Goal: Register for event/course: Sign up to attend an event or enroll in a course

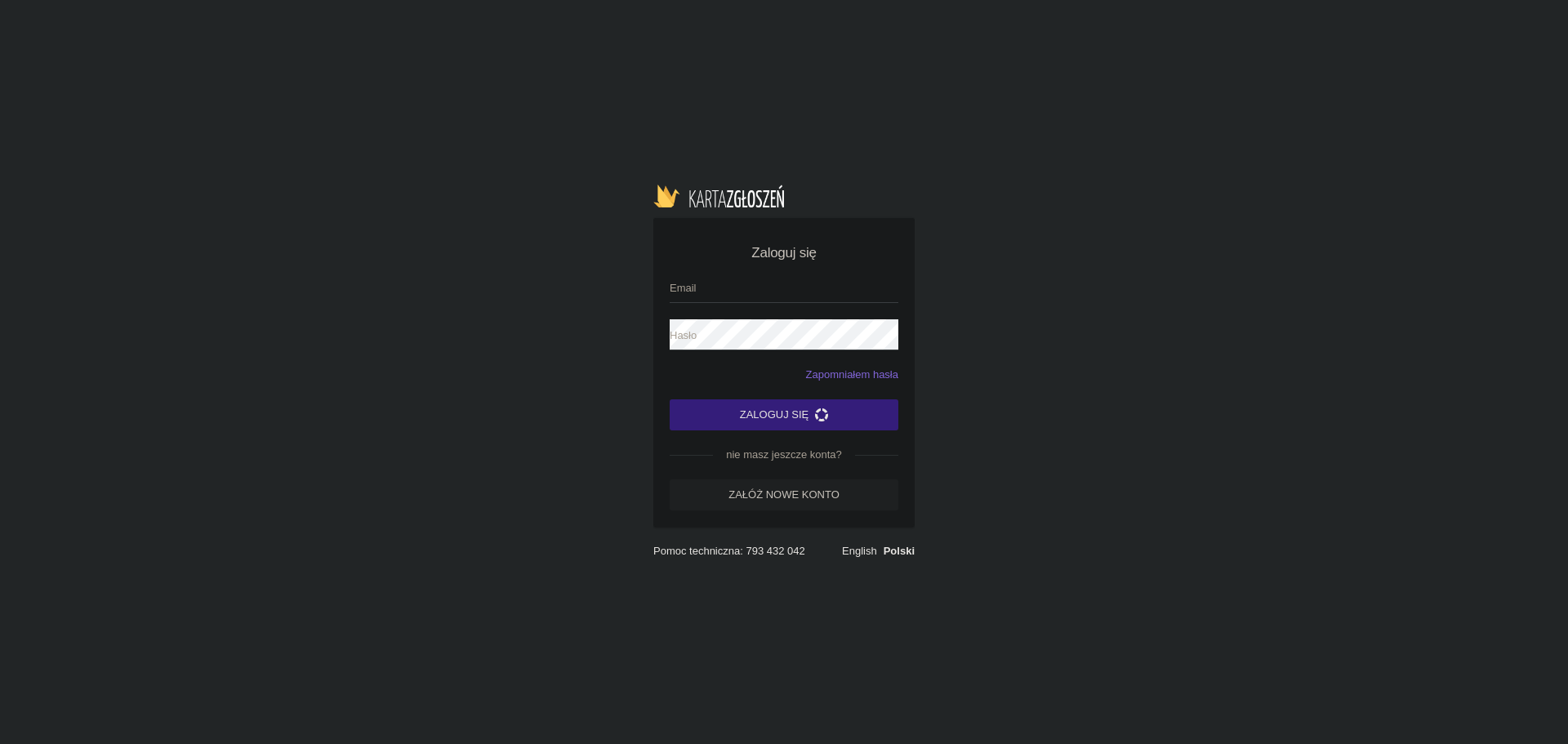
type input "[PERSON_NAME][EMAIL_ADDRESS][DOMAIN_NAME]"
click at [769, 423] on button "Zaloguj się" at bounding box center [783, 415] width 229 height 31
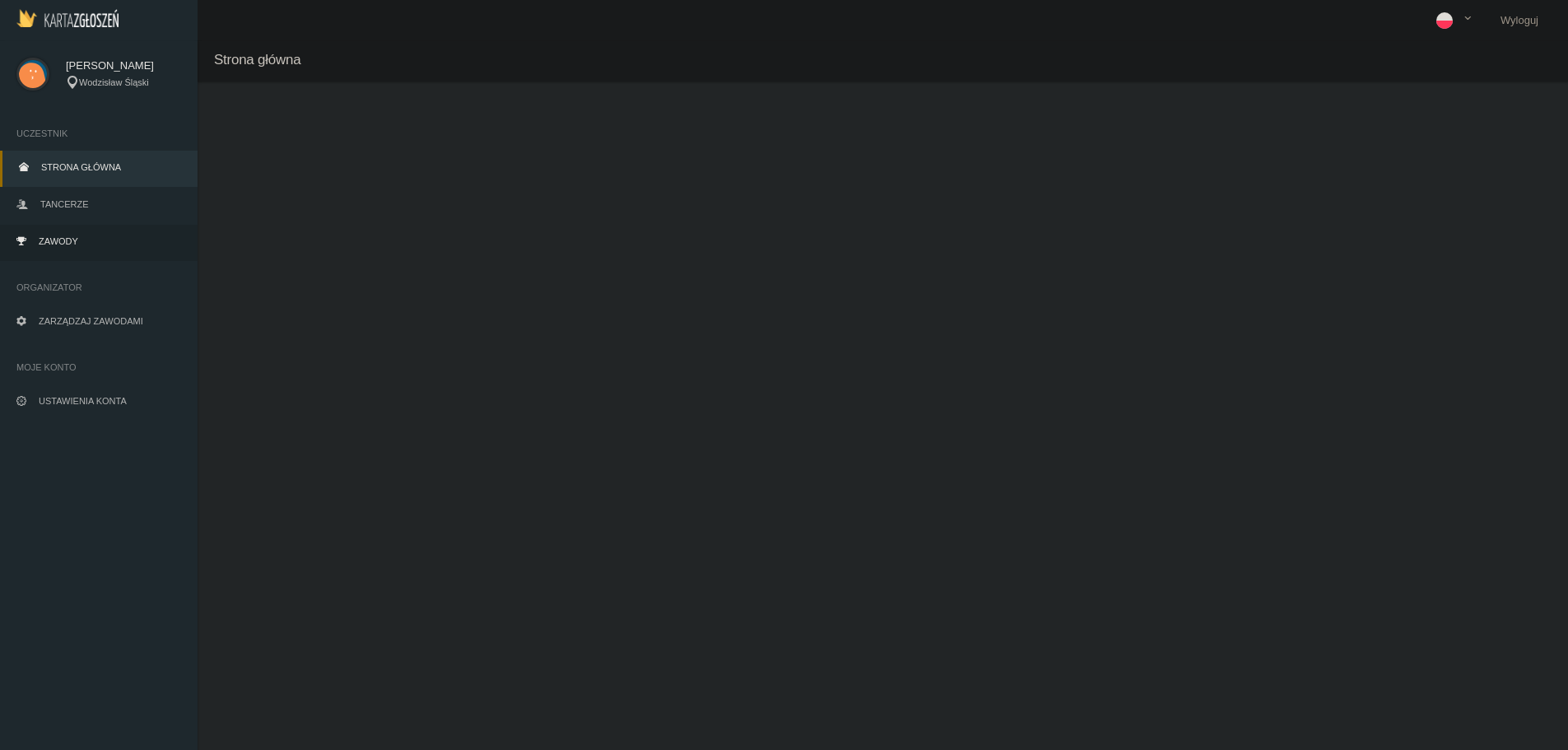
click at [76, 245] on link "Zawody" at bounding box center [98, 243] width 198 height 37
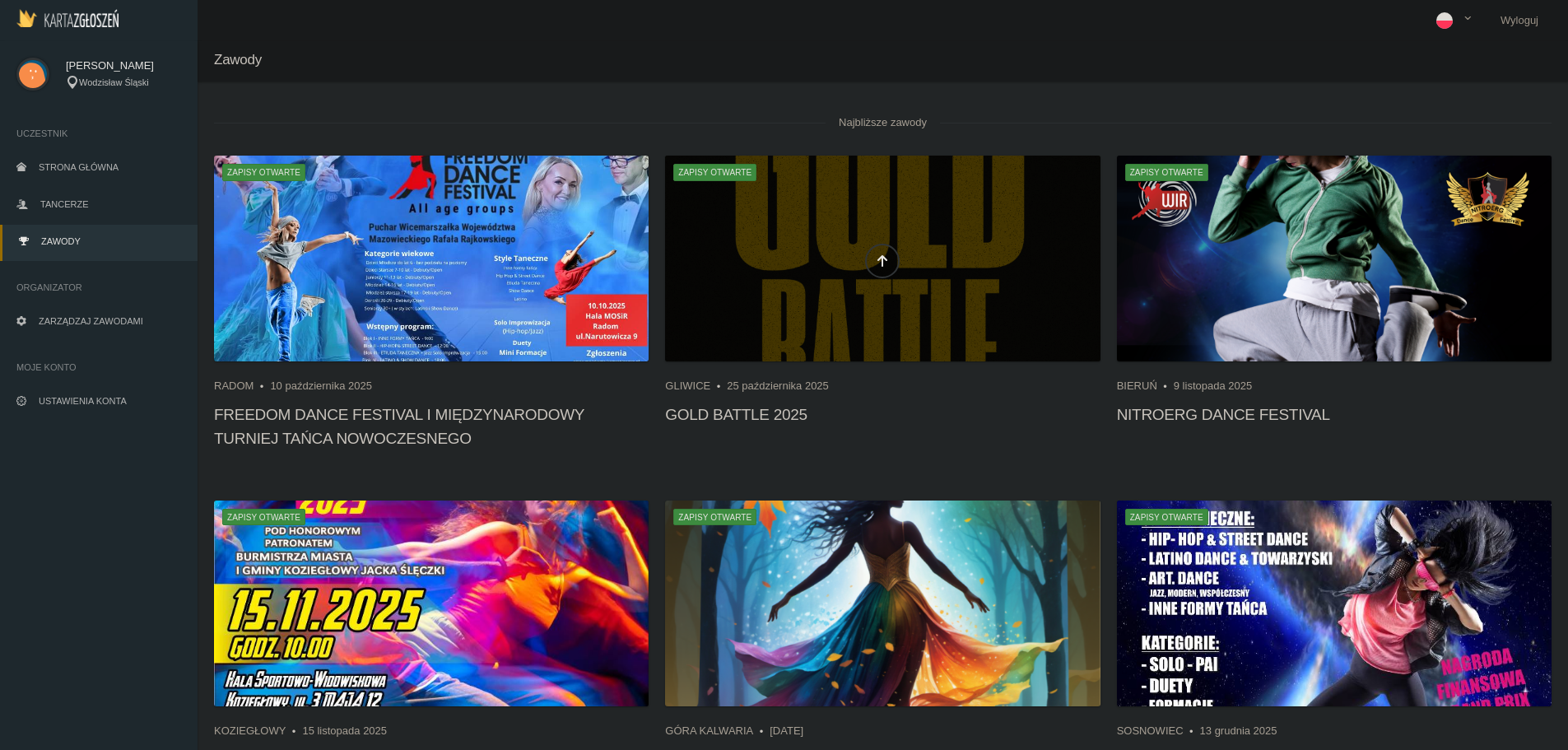
click at [795, 278] on span at bounding box center [882, 261] width 435 height 35
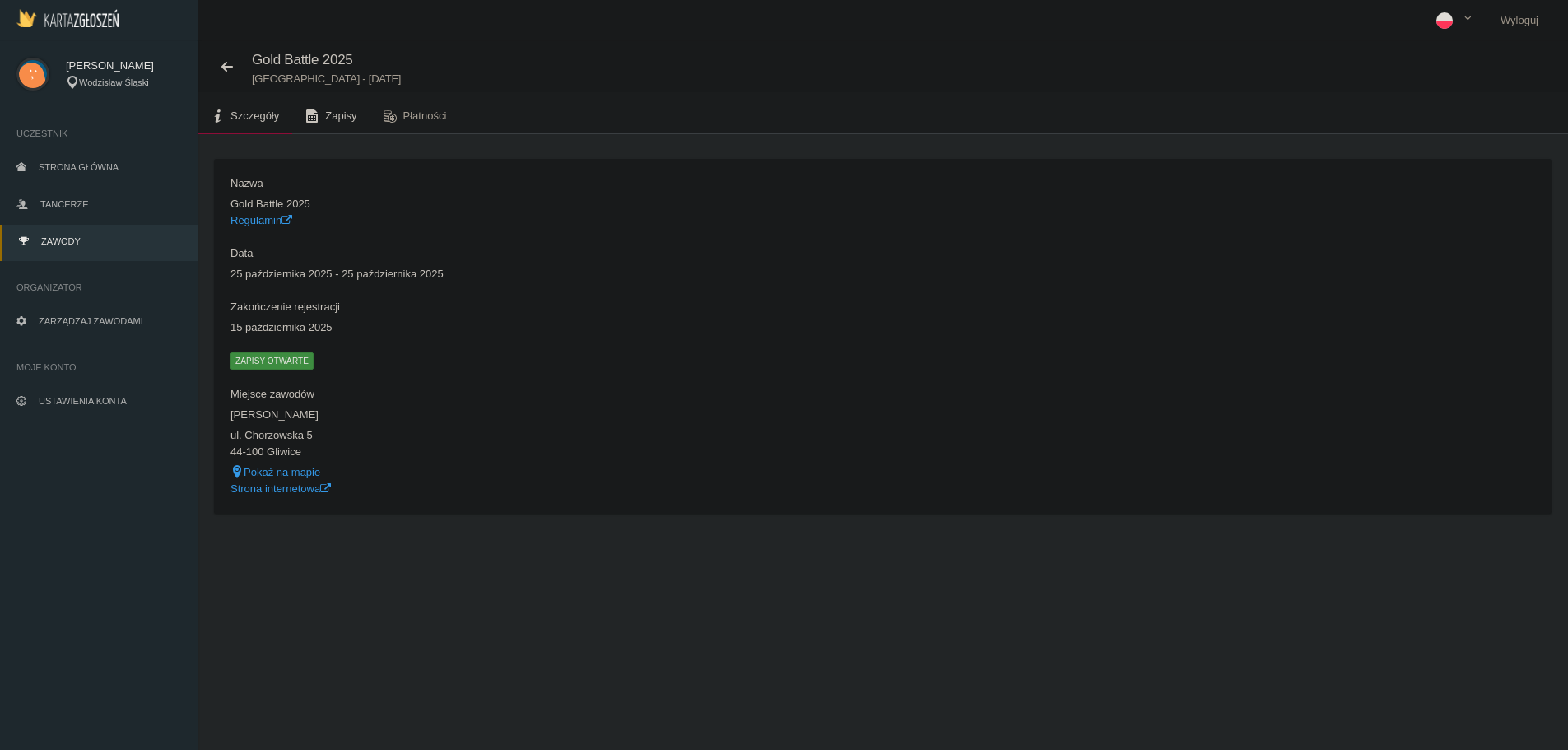
click at [317, 110] on icon at bounding box center [312, 117] width 13 height 13
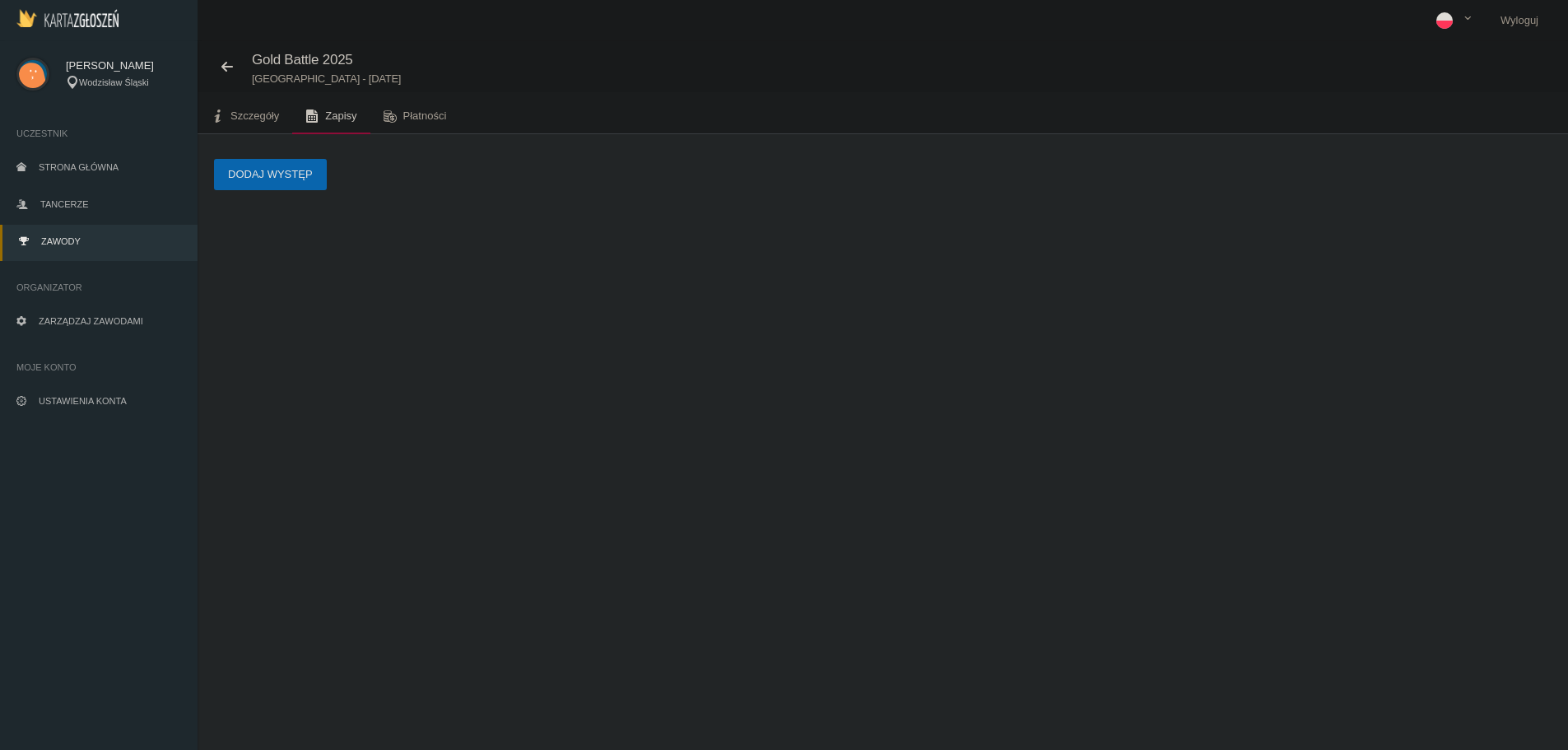
click at [291, 180] on button "Dodaj występ" at bounding box center [270, 174] width 113 height 31
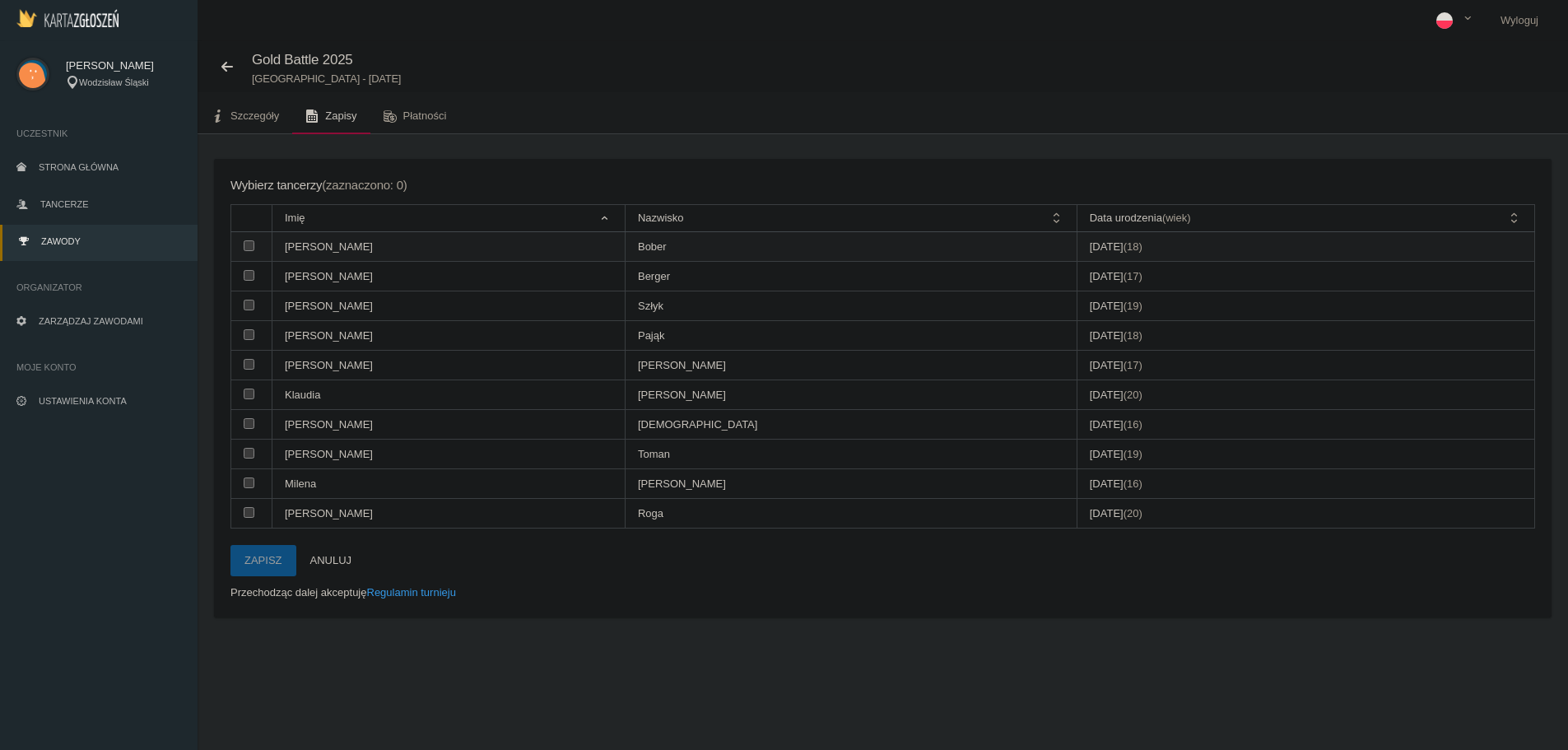
click at [248, 250] on input "checkbox" at bounding box center [249, 245] width 11 height 11
checkbox input "true"
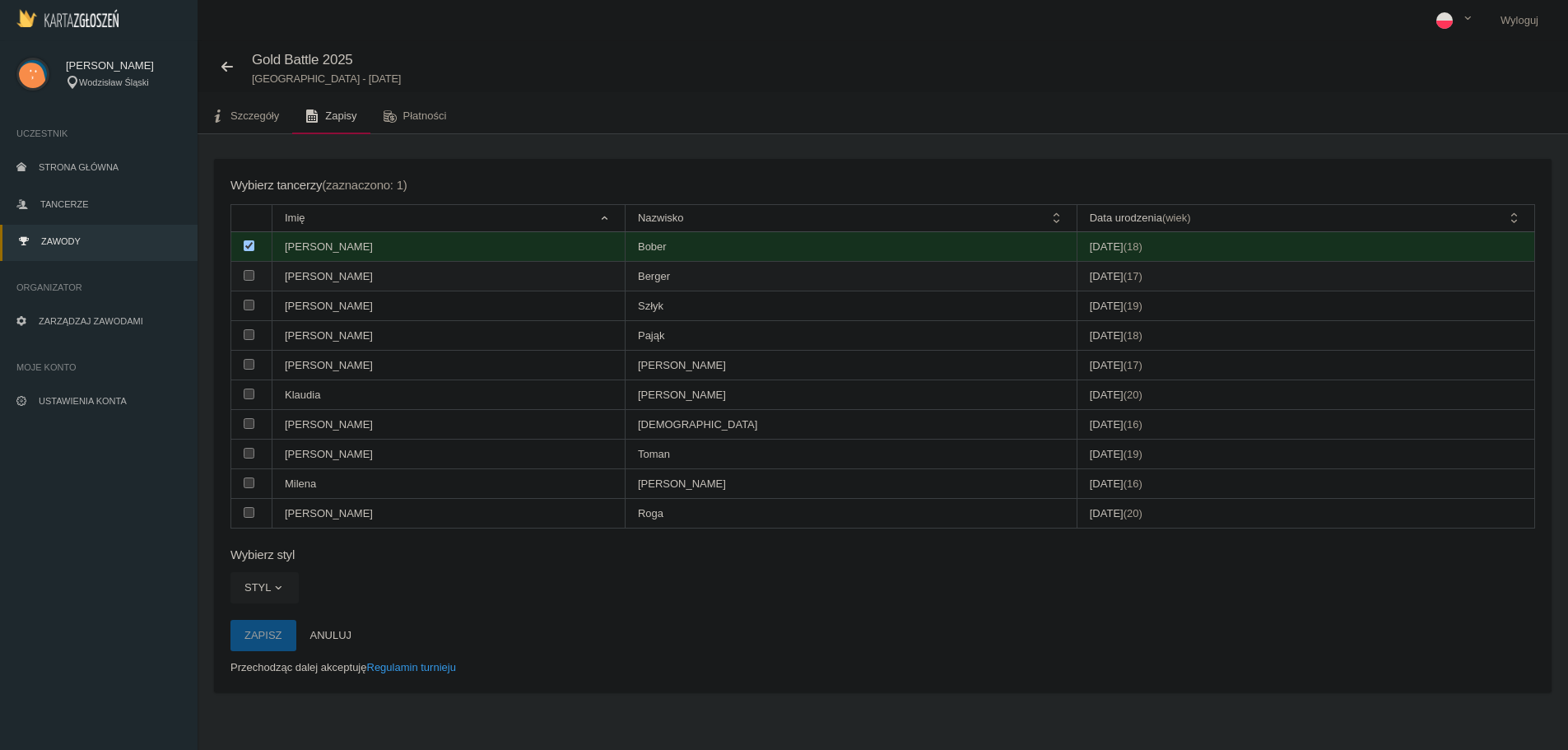
click at [248, 280] on input "checkbox" at bounding box center [249, 275] width 11 height 11
checkbox input "true"
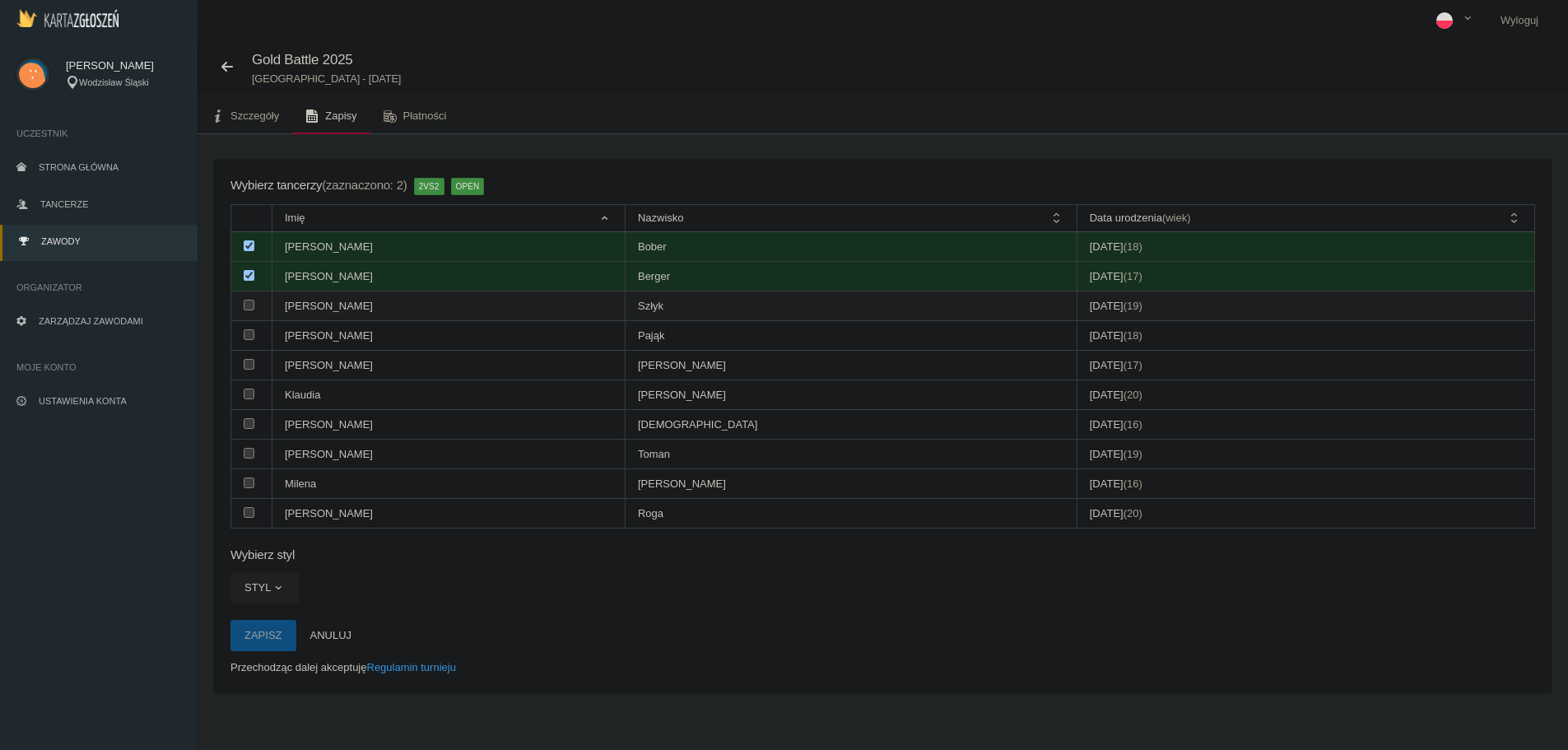
click at [246, 307] on input "checkbox" at bounding box center [249, 305] width 11 height 11
checkbox input "true"
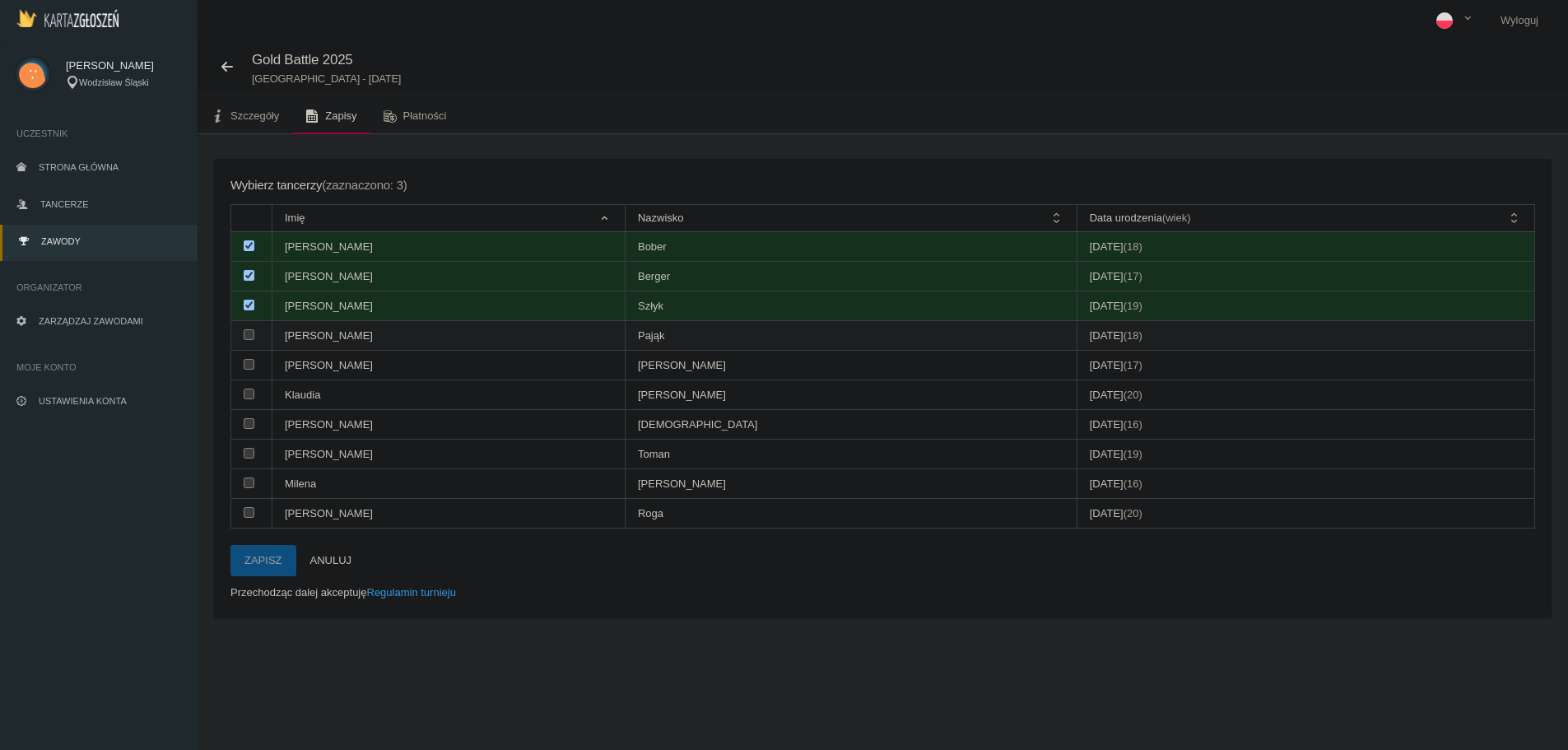
click at [249, 333] on input "checkbox" at bounding box center [249, 335] width 11 height 11
checkbox input "true"
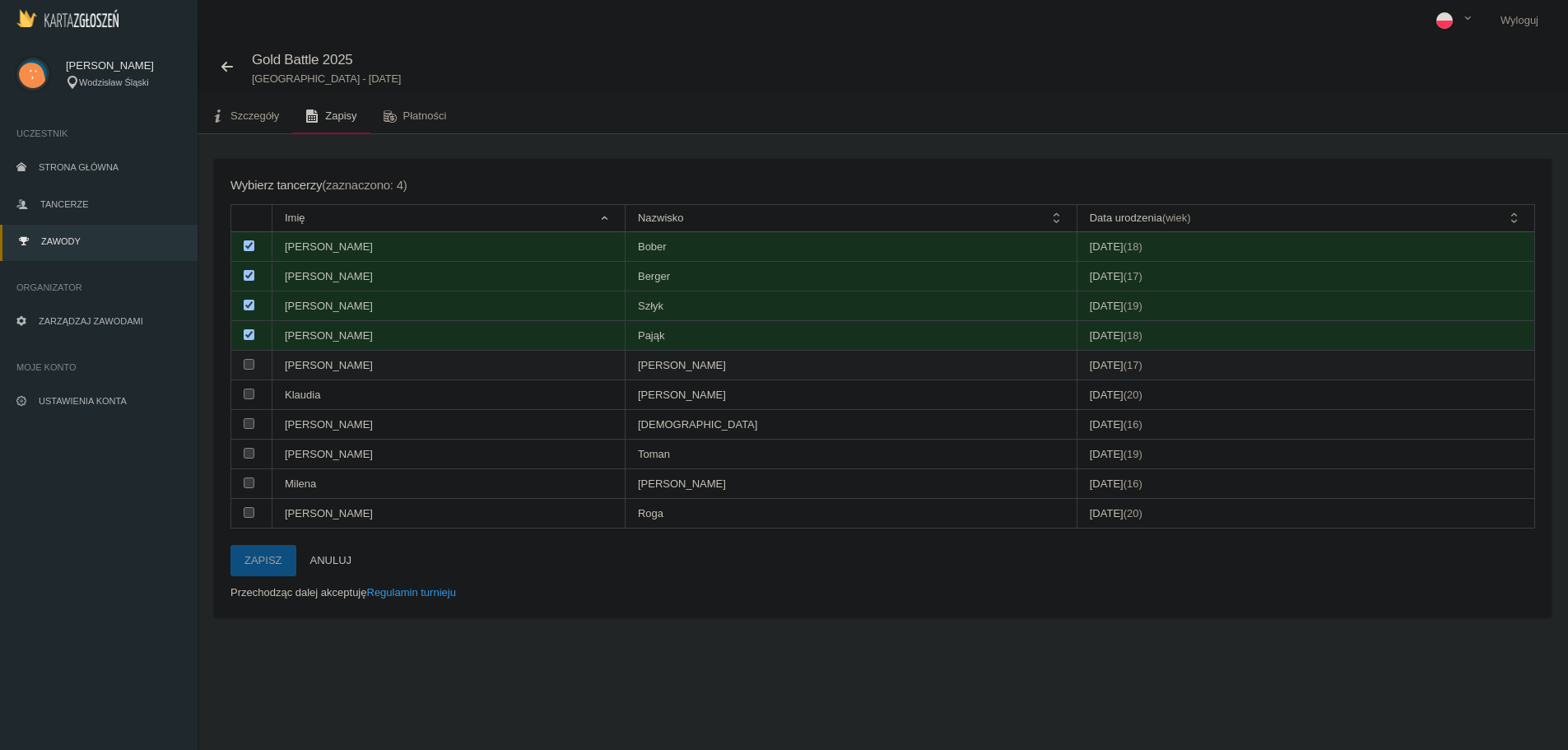
click at [250, 358] on td at bounding box center [252, 365] width 41 height 30
checkbox input "true"
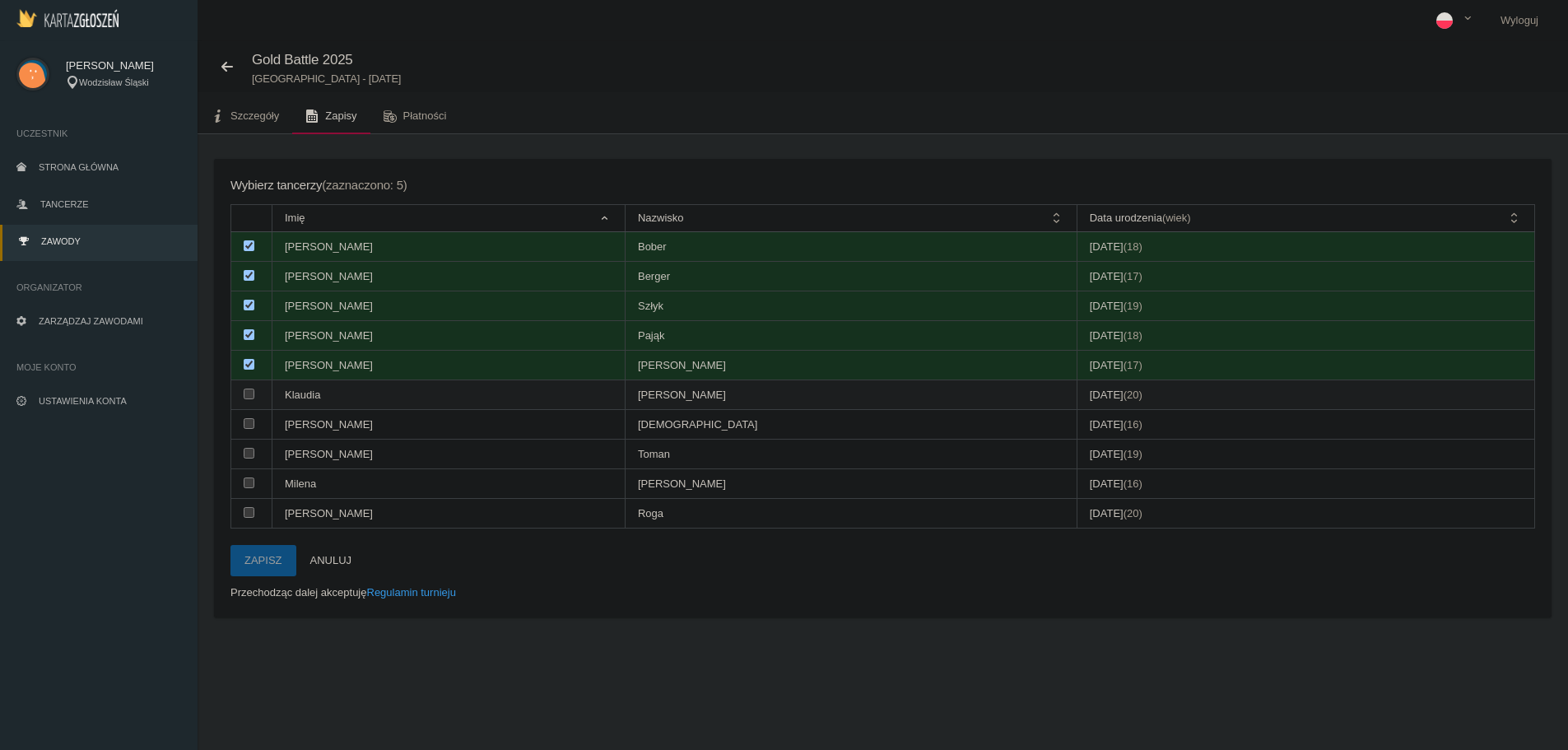
click at [249, 394] on input "checkbox" at bounding box center [249, 393] width 11 height 11
checkbox input "true"
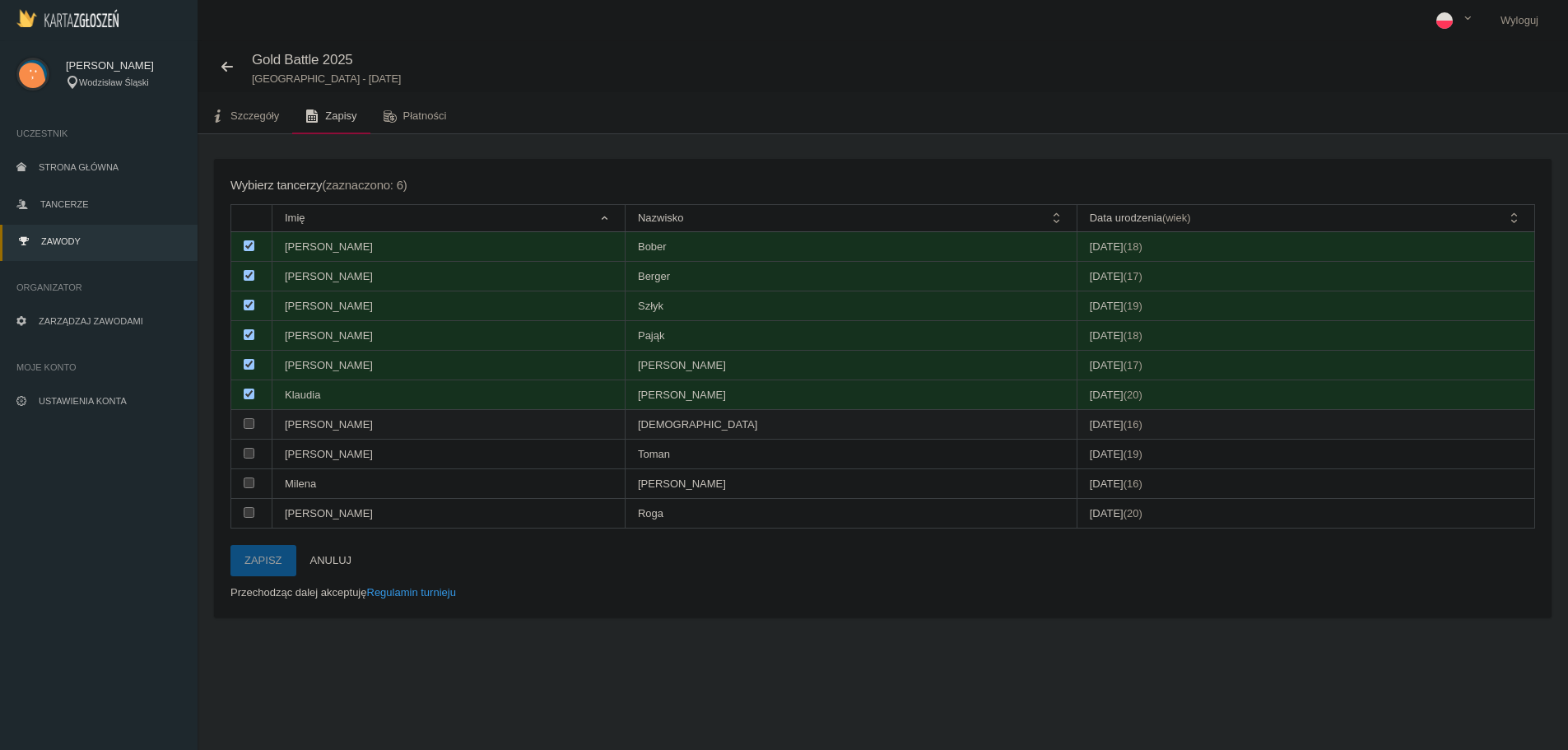
click at [250, 418] on td at bounding box center [252, 424] width 41 height 30
checkbox input "true"
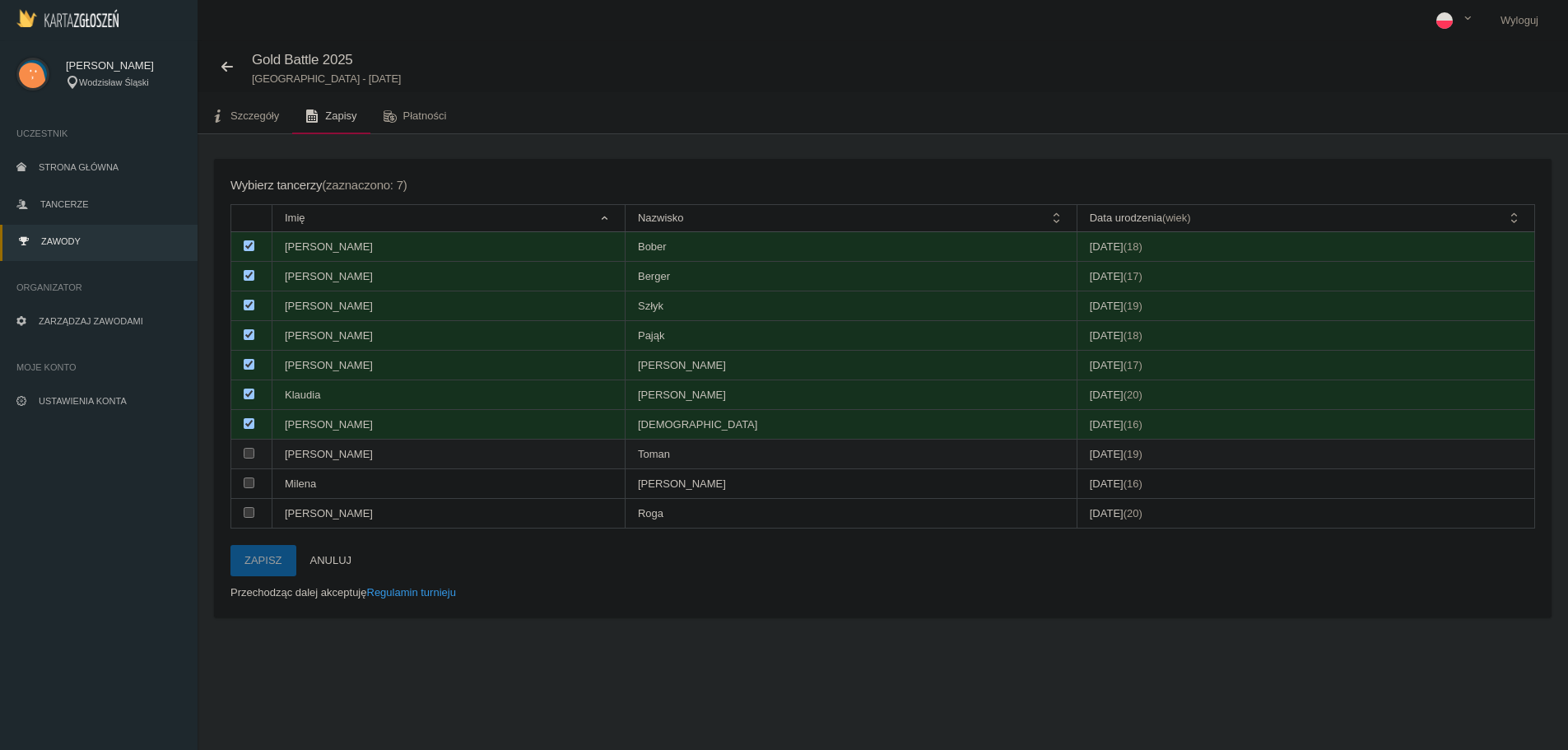
click at [246, 448] on input "checkbox" at bounding box center [249, 453] width 11 height 11
checkbox input "true"
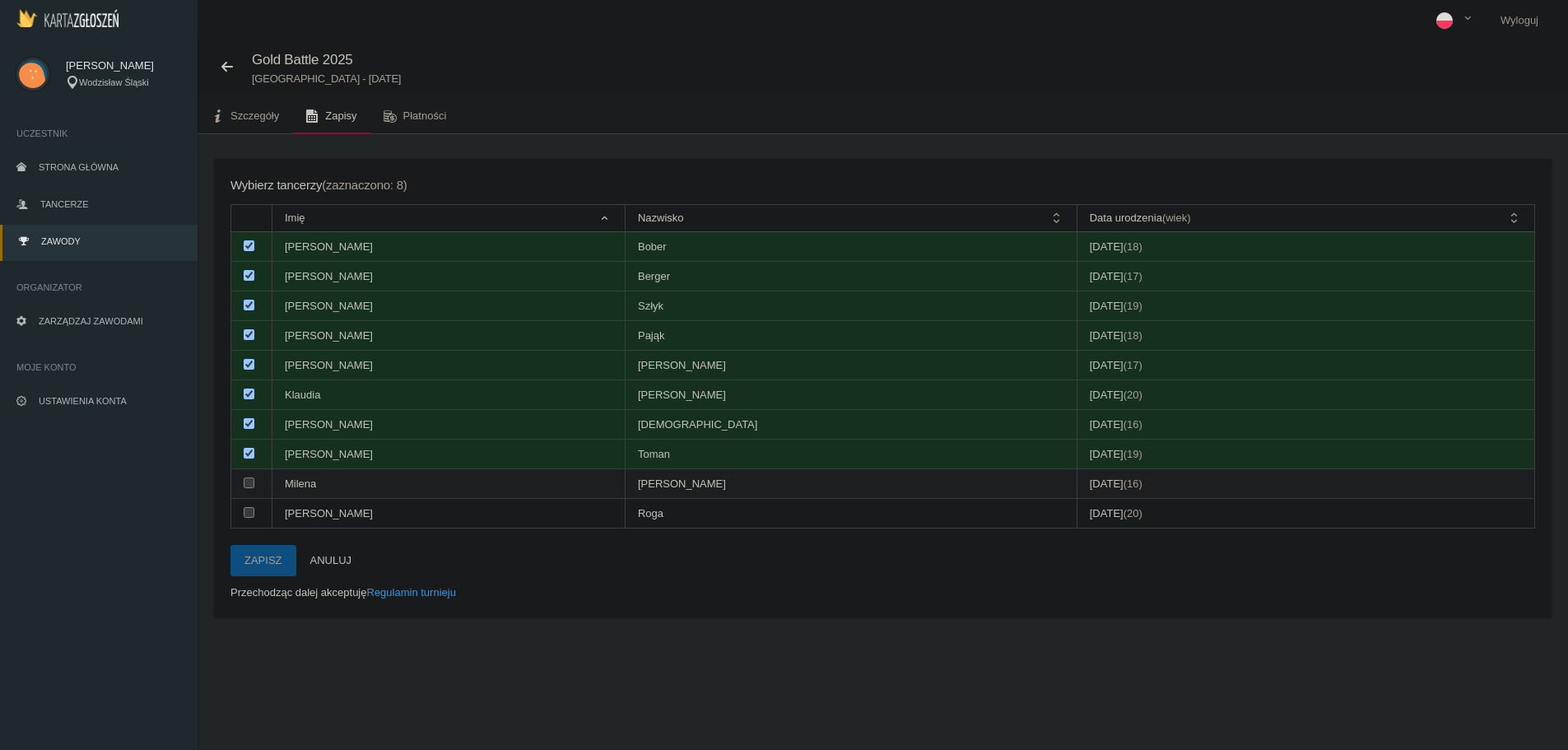
click at [242, 472] on td at bounding box center [252, 484] width 41 height 30
checkbox input "true"
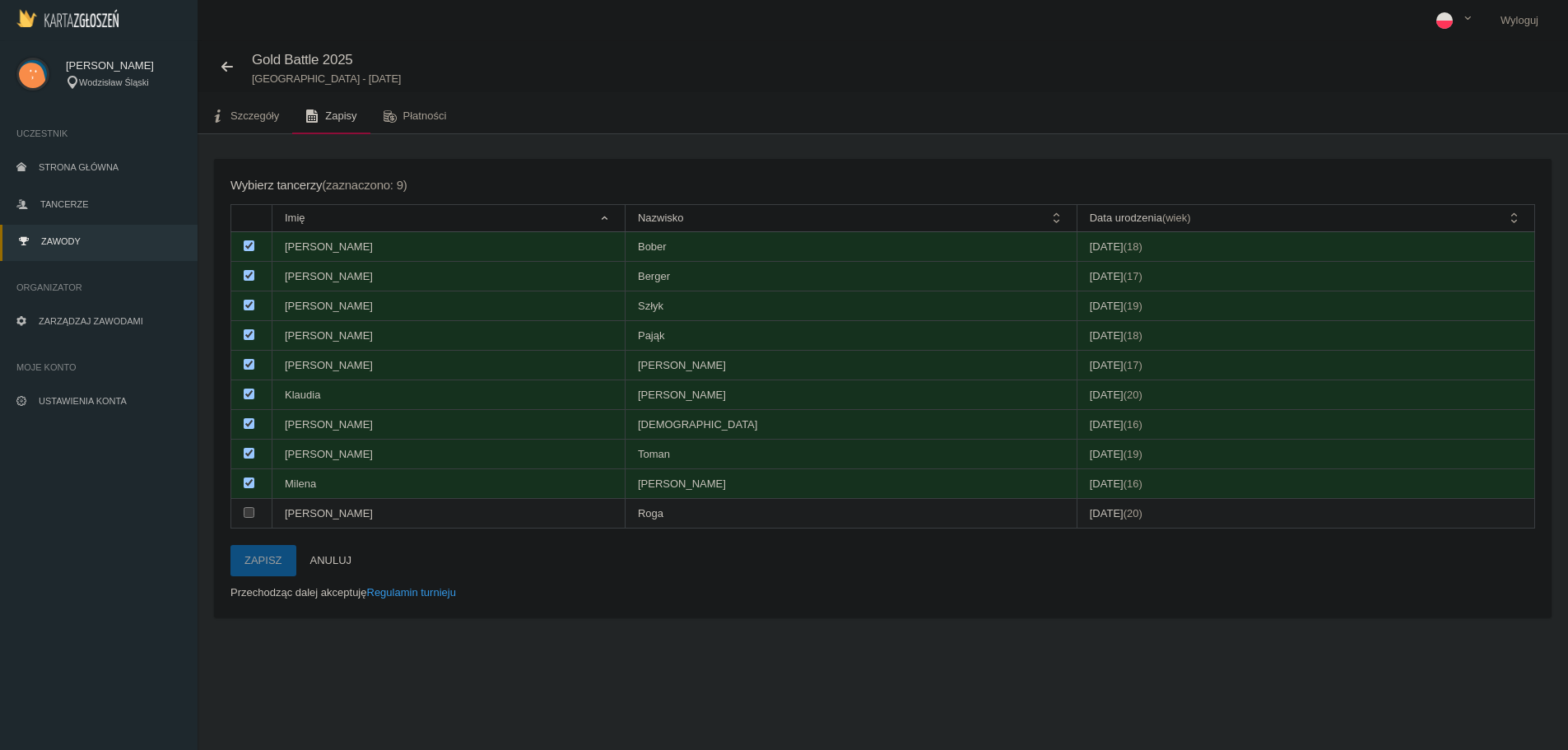
click at [251, 509] on input "checkbox" at bounding box center [249, 512] width 11 height 11
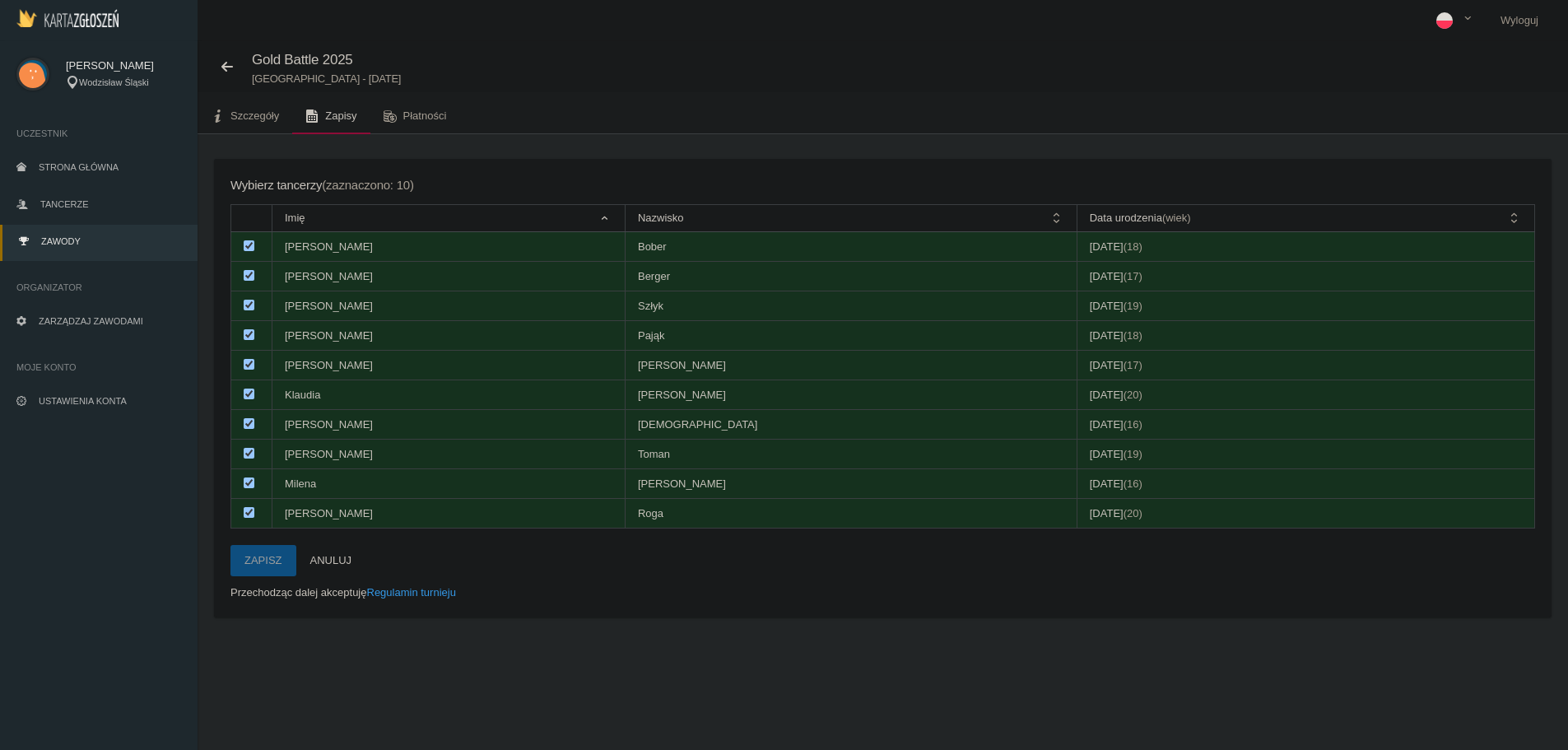
click at [276, 561] on button "Zapisz" at bounding box center [263, 560] width 66 height 31
click at [267, 565] on button "Zapisz" at bounding box center [263, 560] width 66 height 31
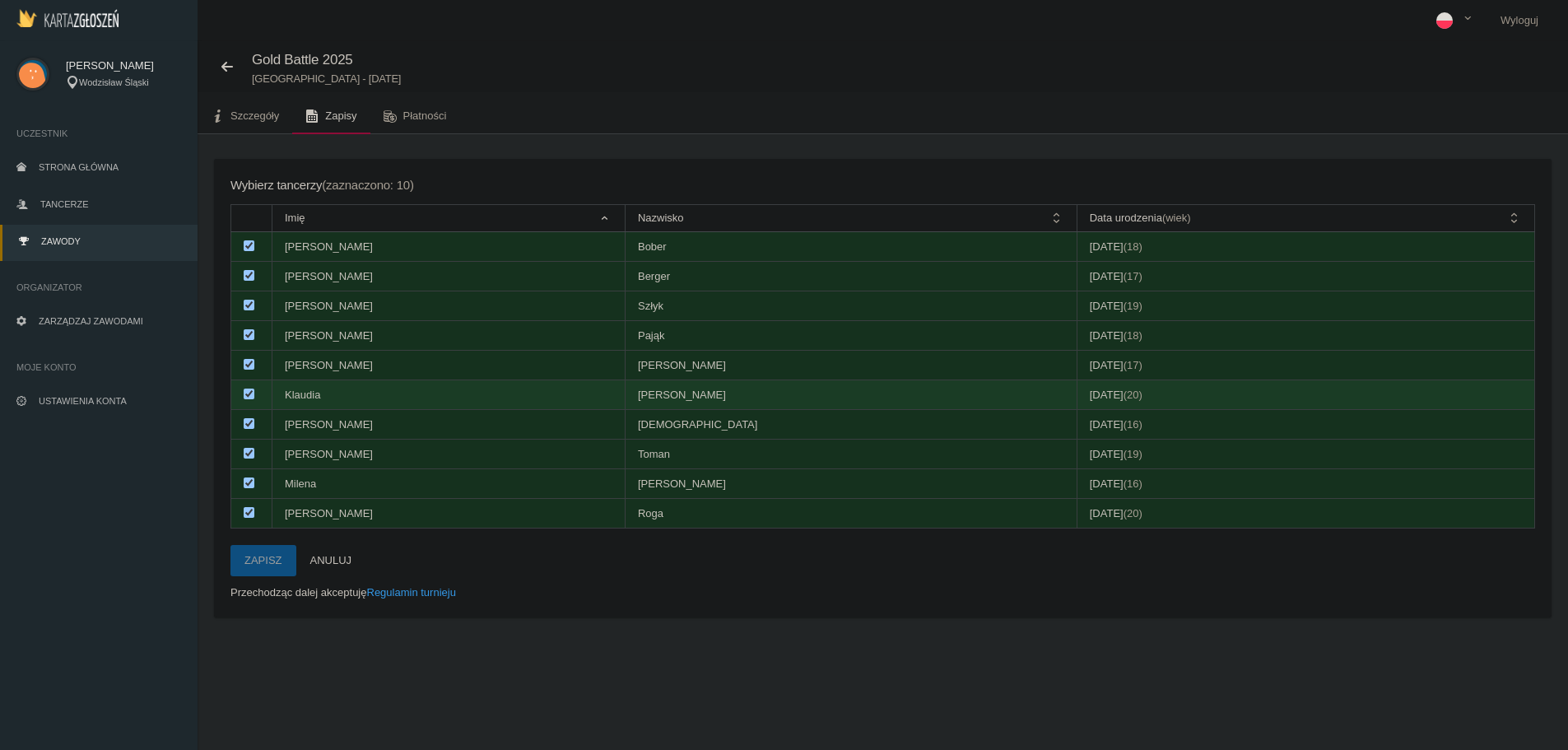
scroll to position [41, 0]
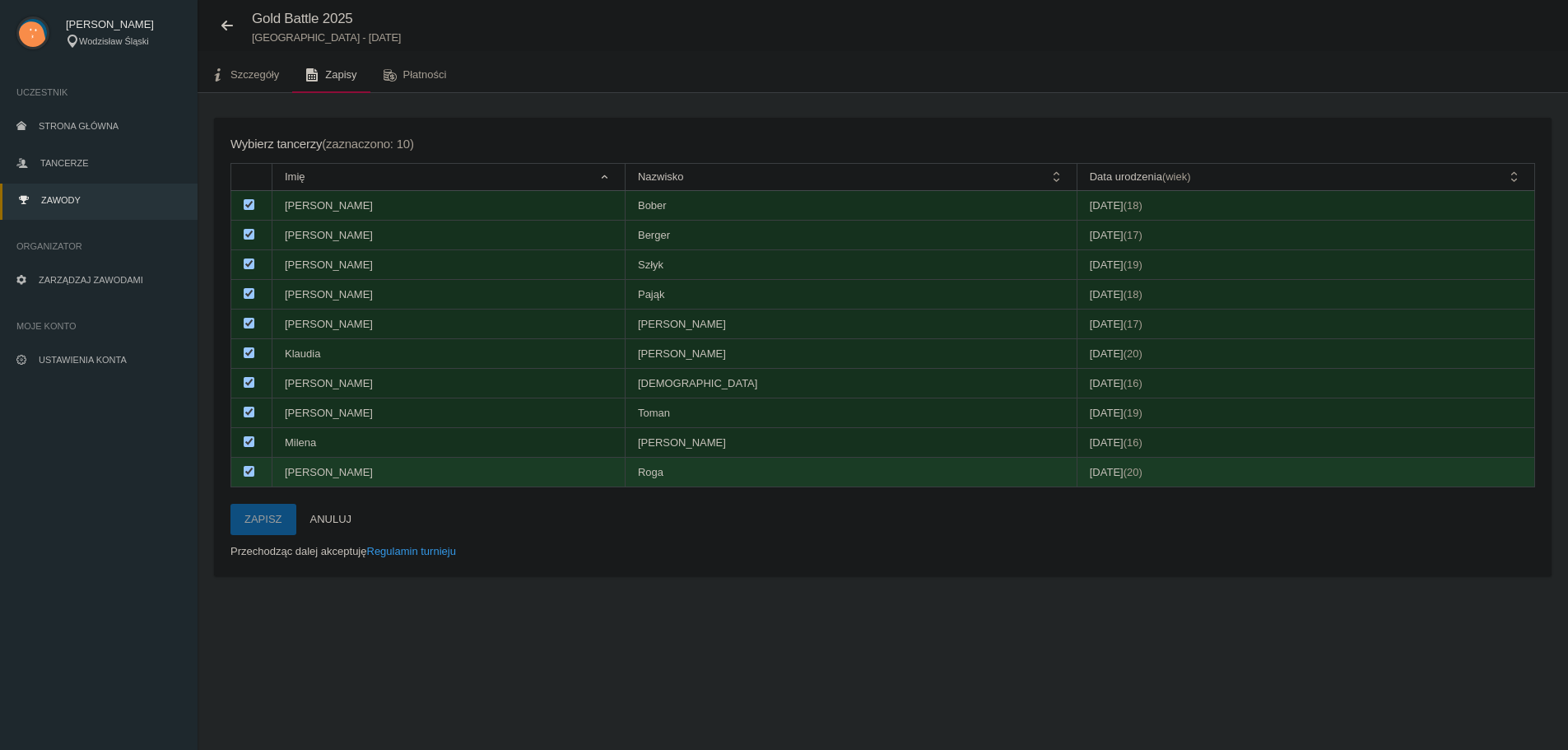
click at [250, 470] on input "checkbox" at bounding box center [249, 470] width 11 height 11
checkbox input "false"
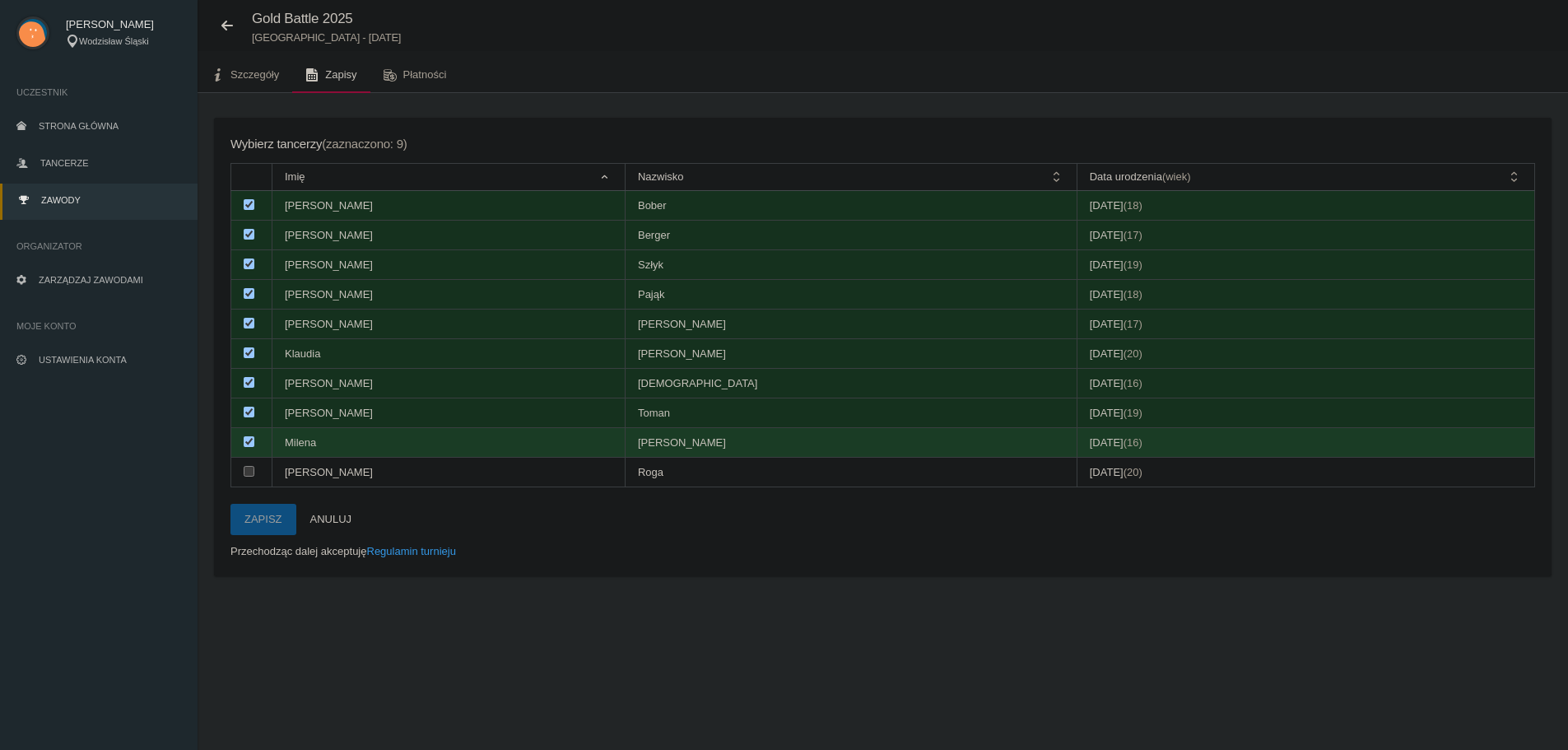
click at [249, 430] on td at bounding box center [252, 442] width 41 height 30
checkbox input "false"
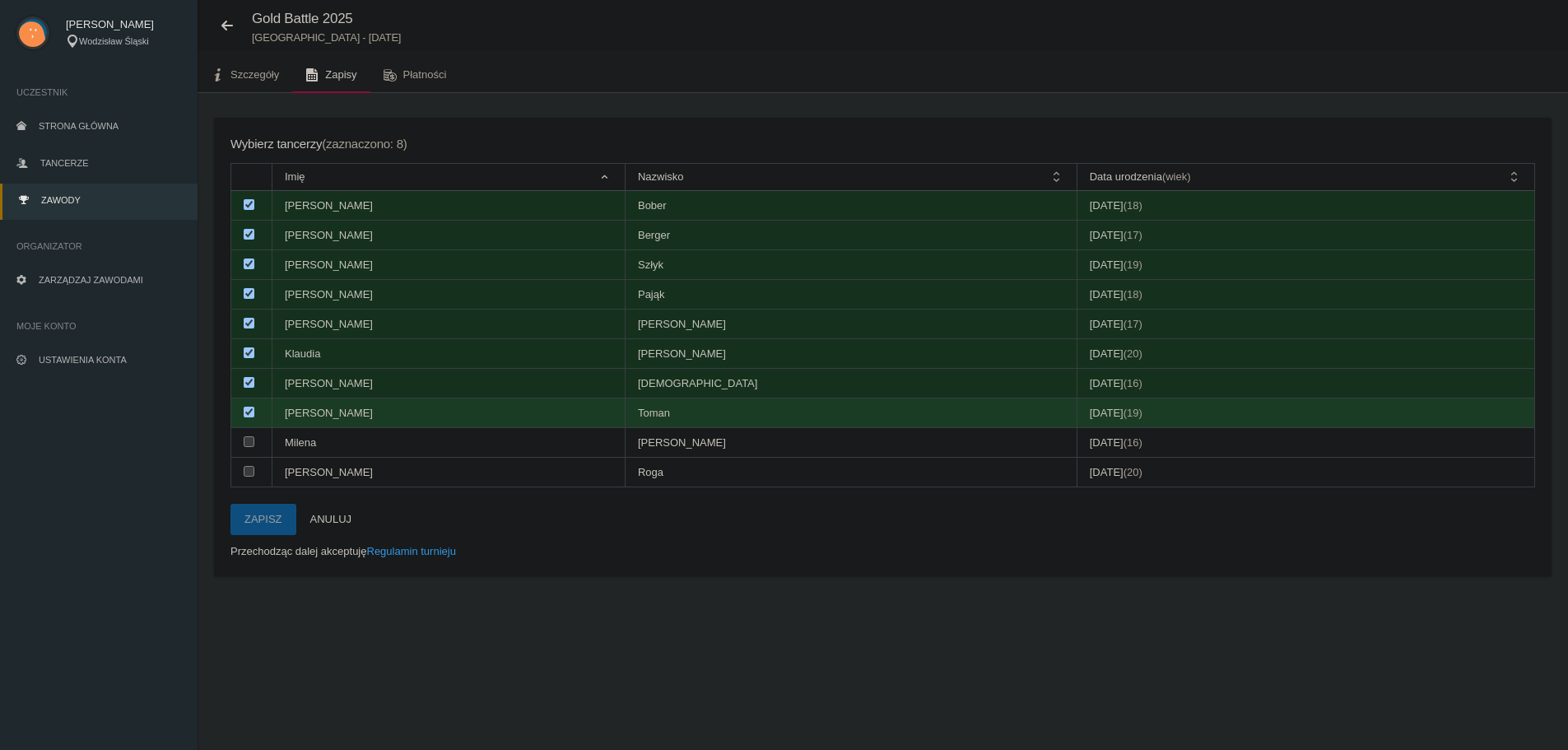
click at [249, 412] on input "checkbox" at bounding box center [249, 412] width 11 height 11
checkbox input "false"
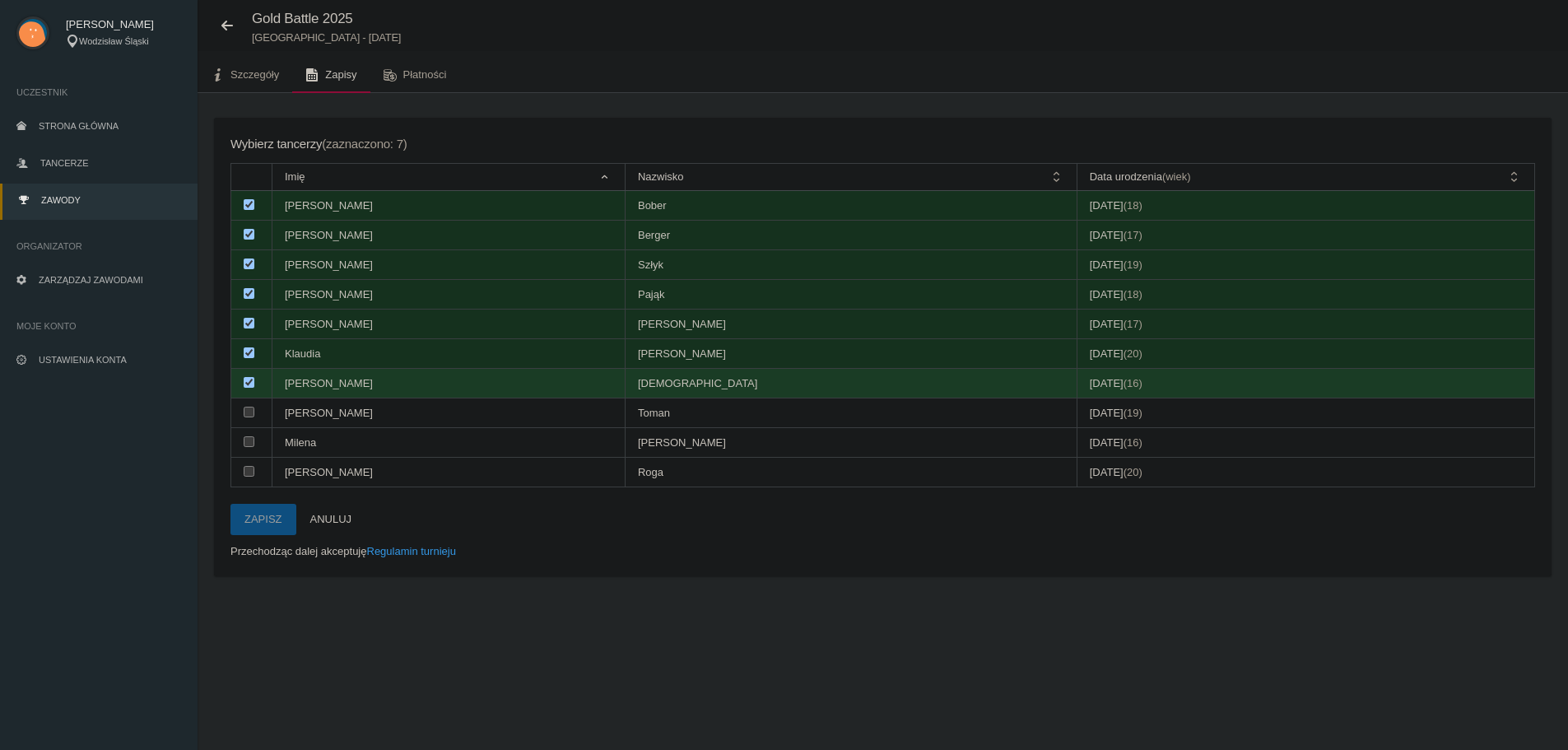
click at [243, 381] on td at bounding box center [252, 384] width 41 height 30
checkbox input "false"
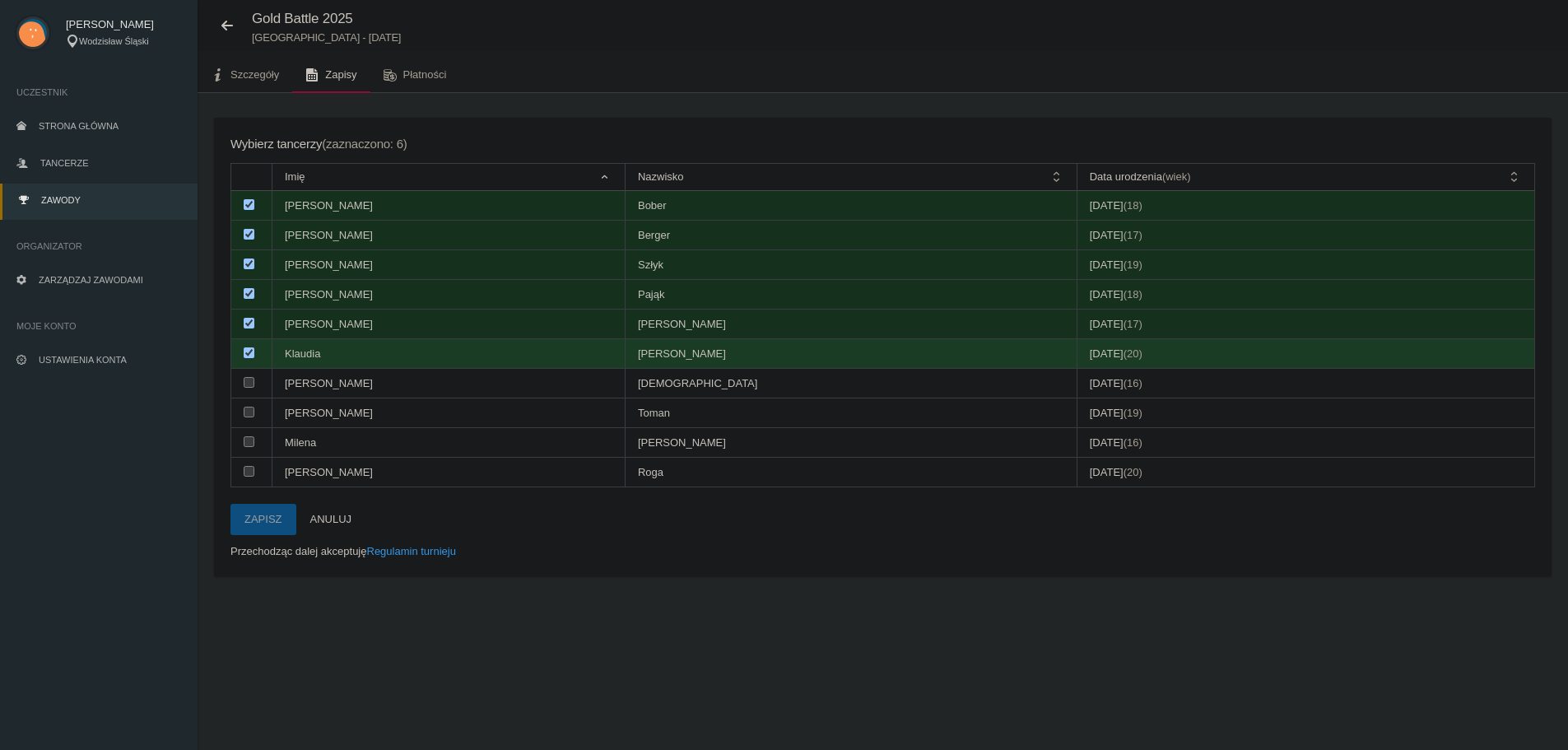
click at [247, 353] on input "checkbox" at bounding box center [249, 352] width 11 height 11
checkbox input "false"
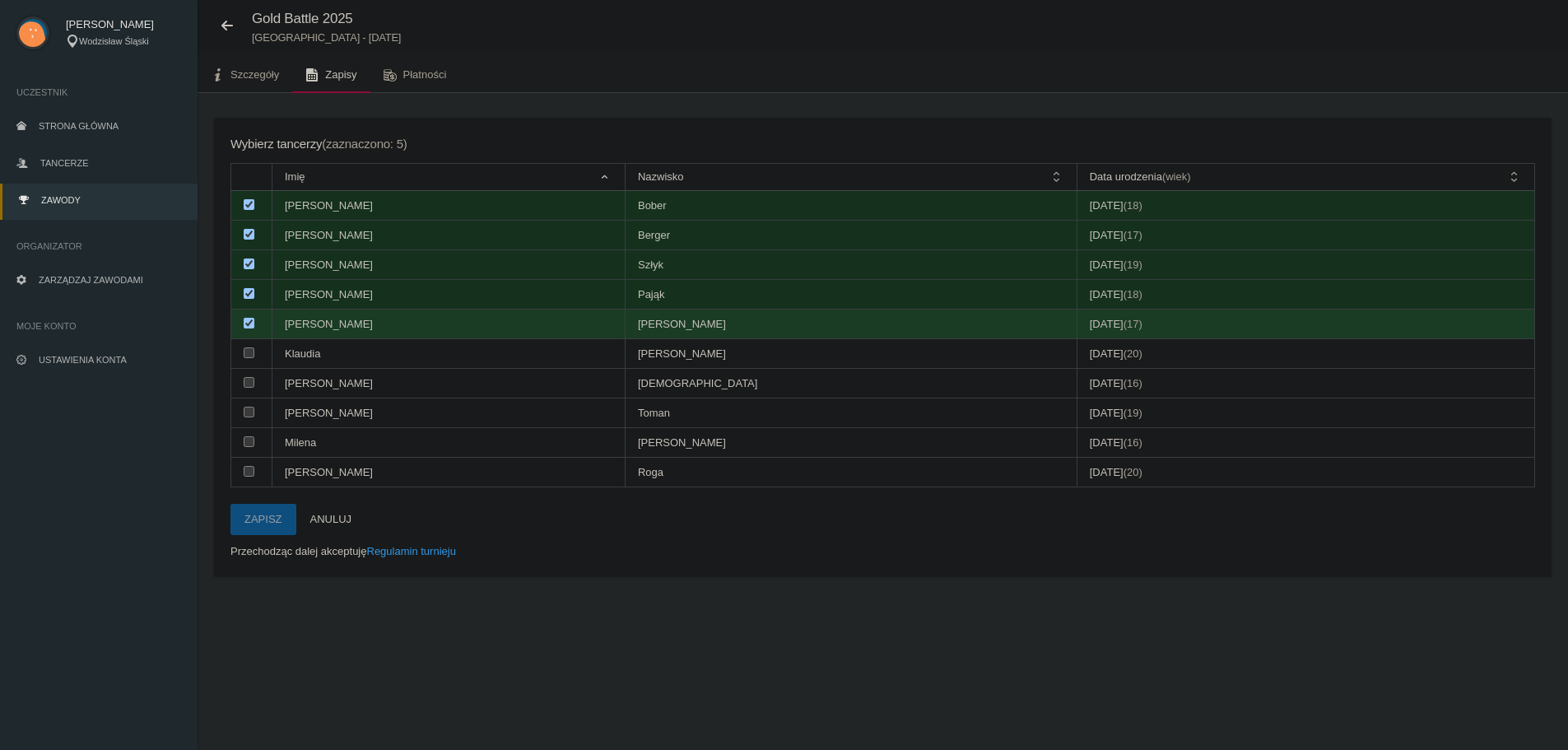
click at [250, 329] on td at bounding box center [252, 324] width 41 height 30
checkbox input "false"
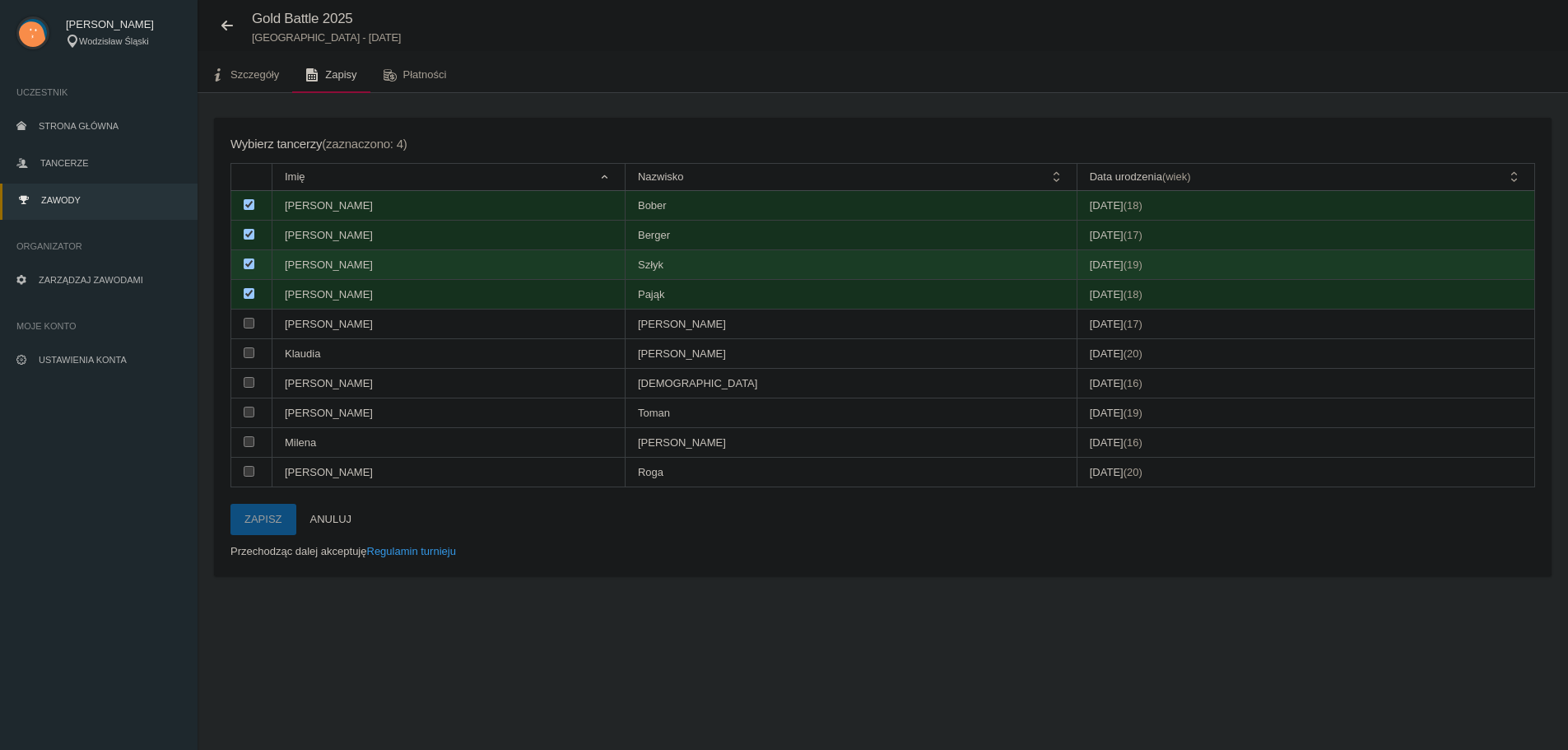
drag, startPoint x: 250, startPoint y: 294, endPoint x: 249, endPoint y: 266, distance: 28.0
click at [250, 290] on input "checkbox" at bounding box center [249, 293] width 11 height 11
checkbox input "false"
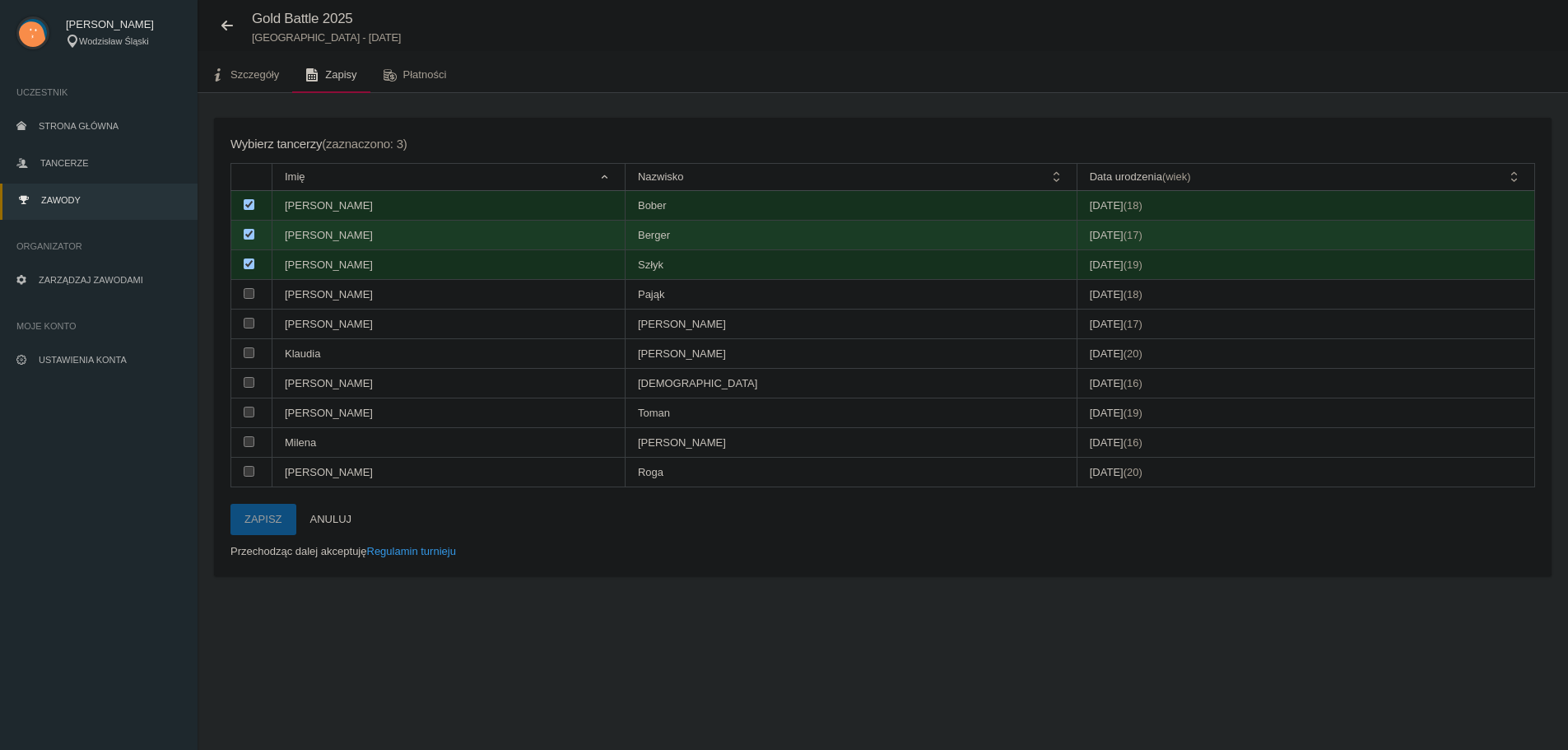
drag, startPoint x: 249, startPoint y: 266, endPoint x: 250, endPoint y: 240, distance: 26.0
click at [250, 263] on input "checkbox" at bounding box center [249, 263] width 11 height 11
checkbox input "false"
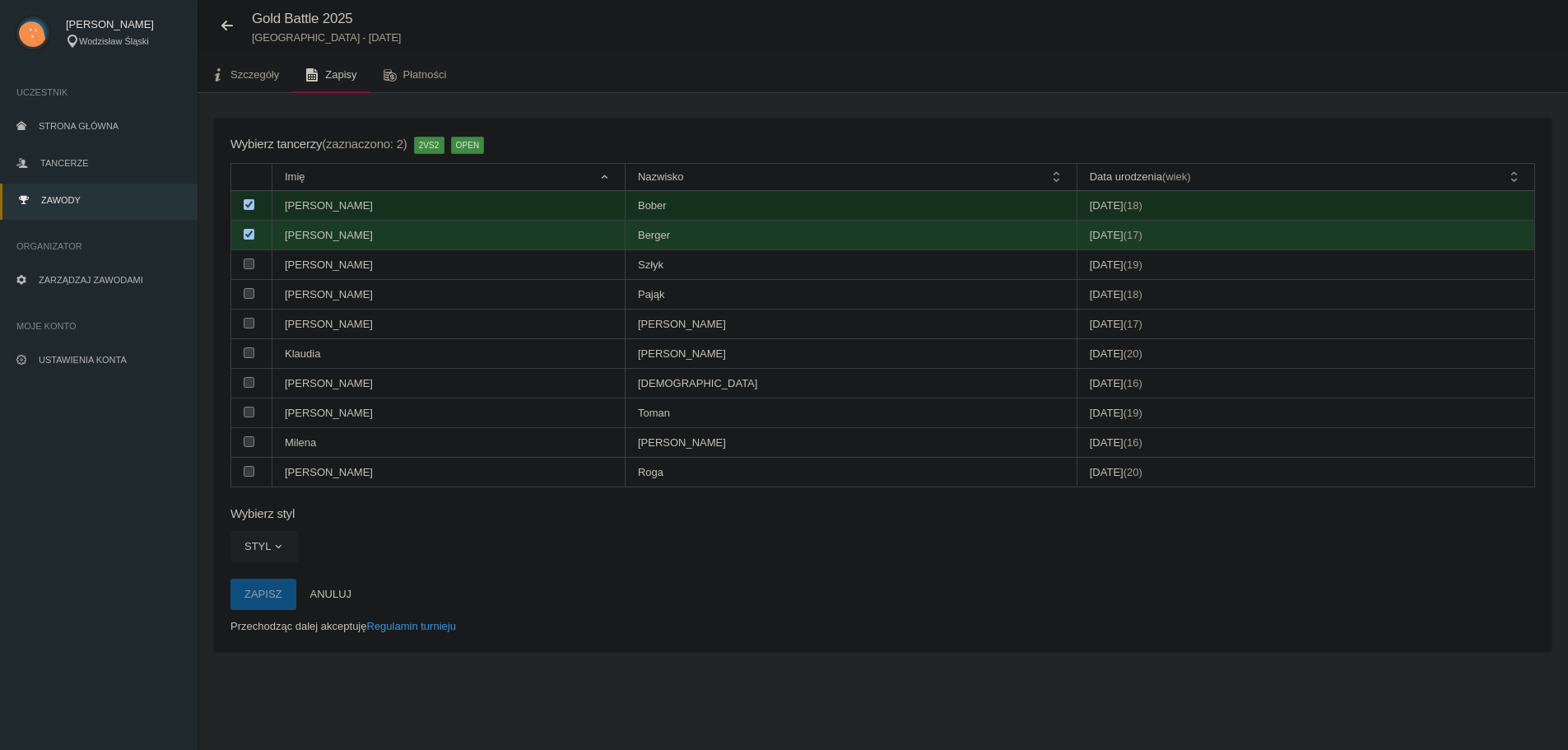
click at [250, 235] on input "checkbox" at bounding box center [249, 233] width 11 height 11
checkbox input "false"
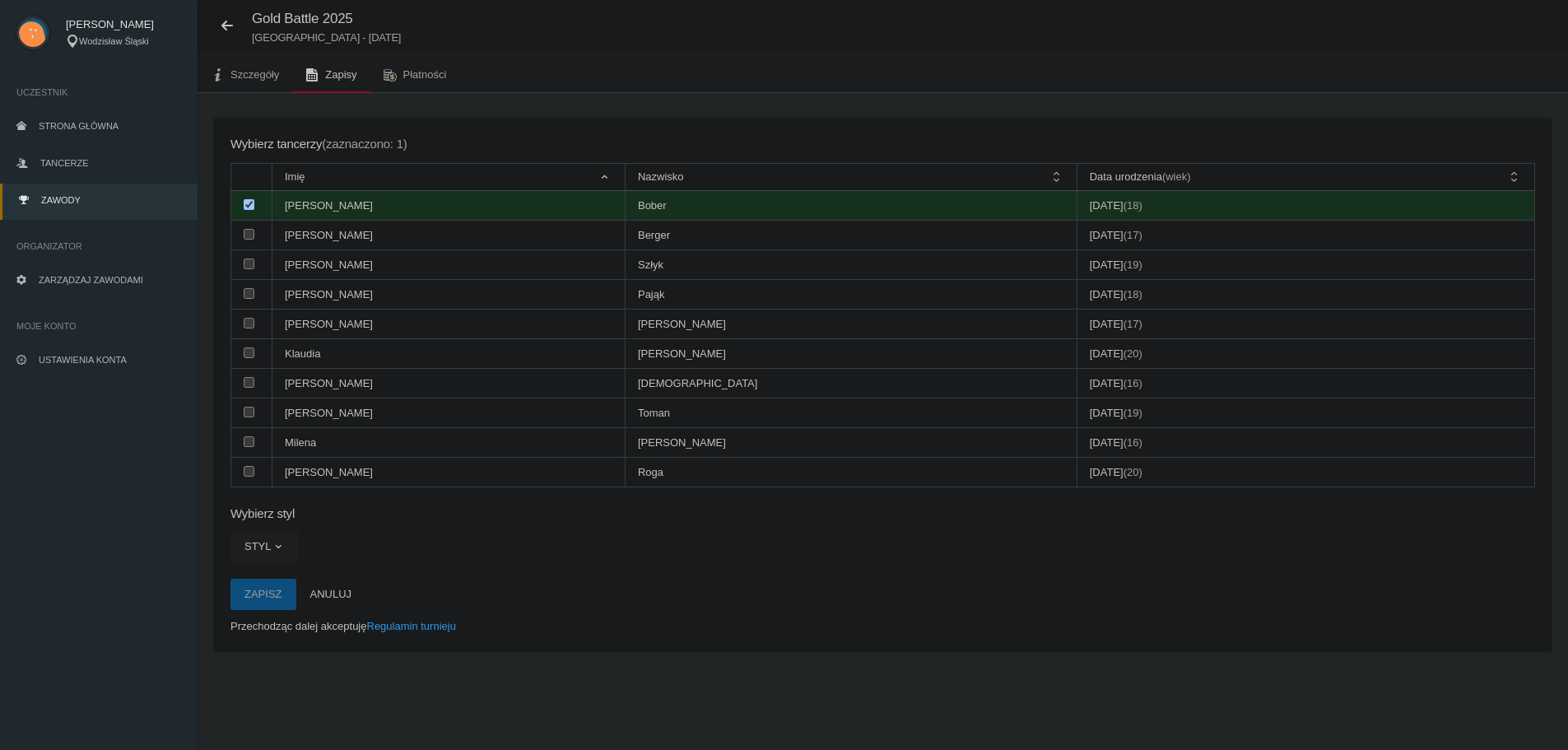
click at [278, 549] on span "button" at bounding box center [279, 547] width 13 height 13
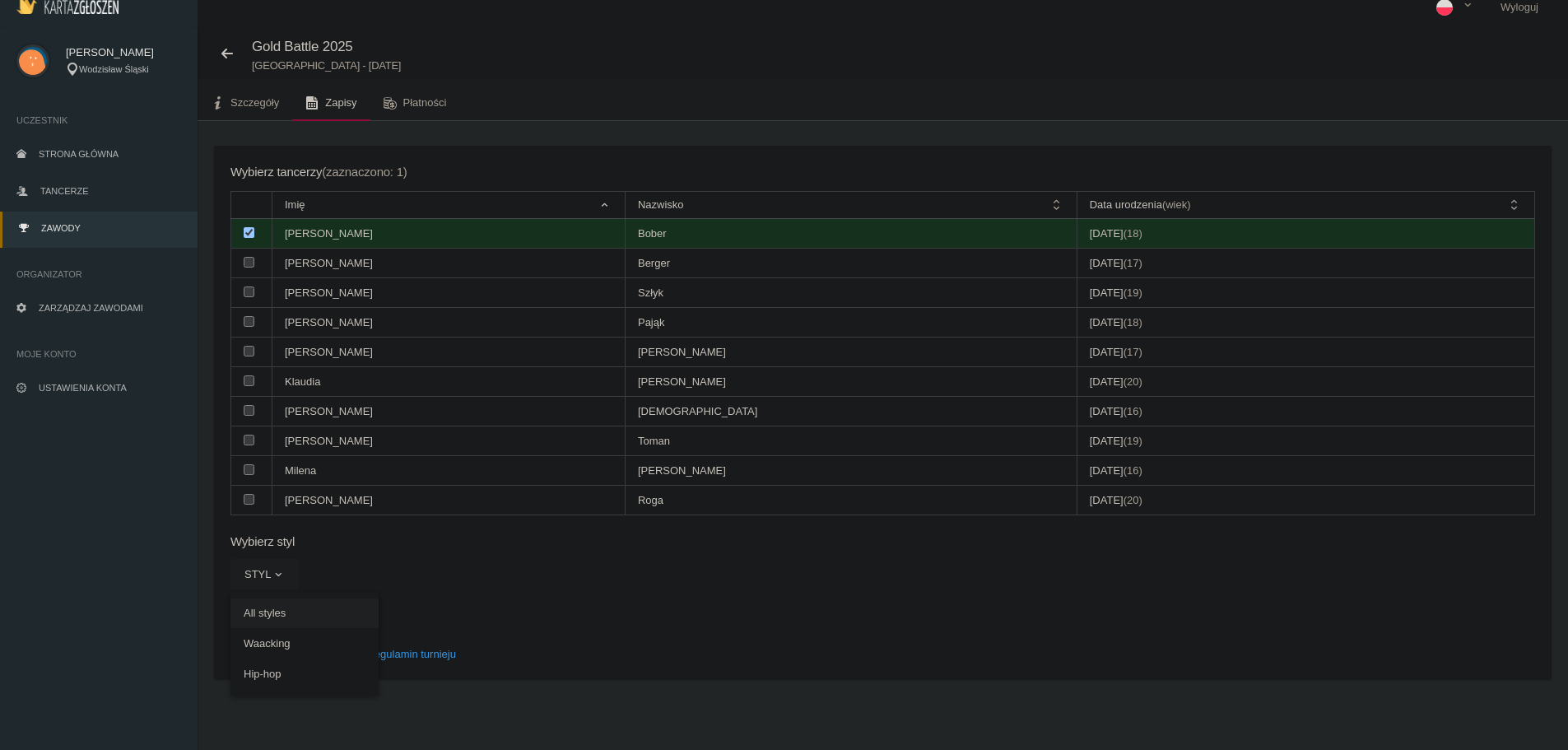
scroll to position [0, 0]
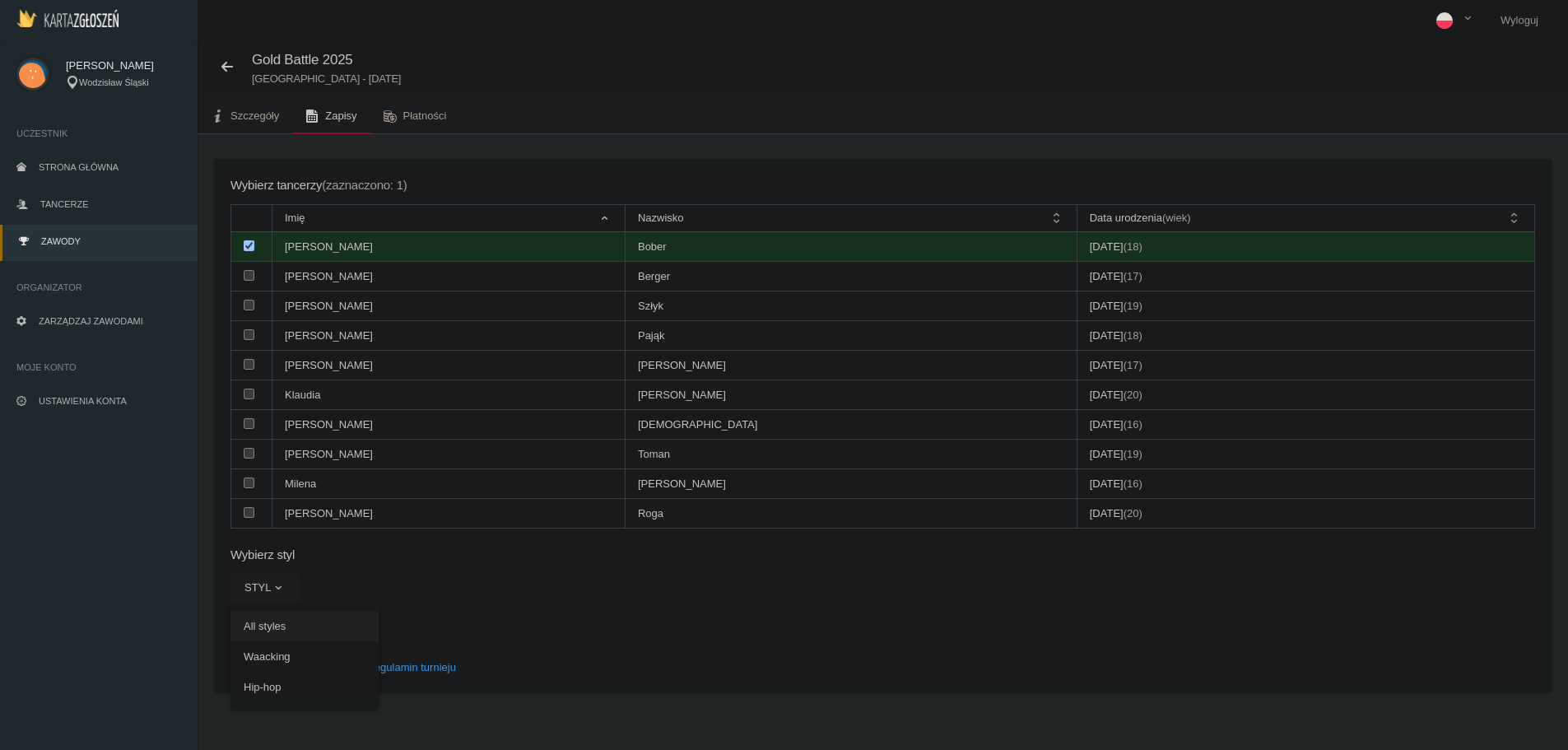
click at [270, 634] on link "All styles" at bounding box center [305, 627] width 148 height 30
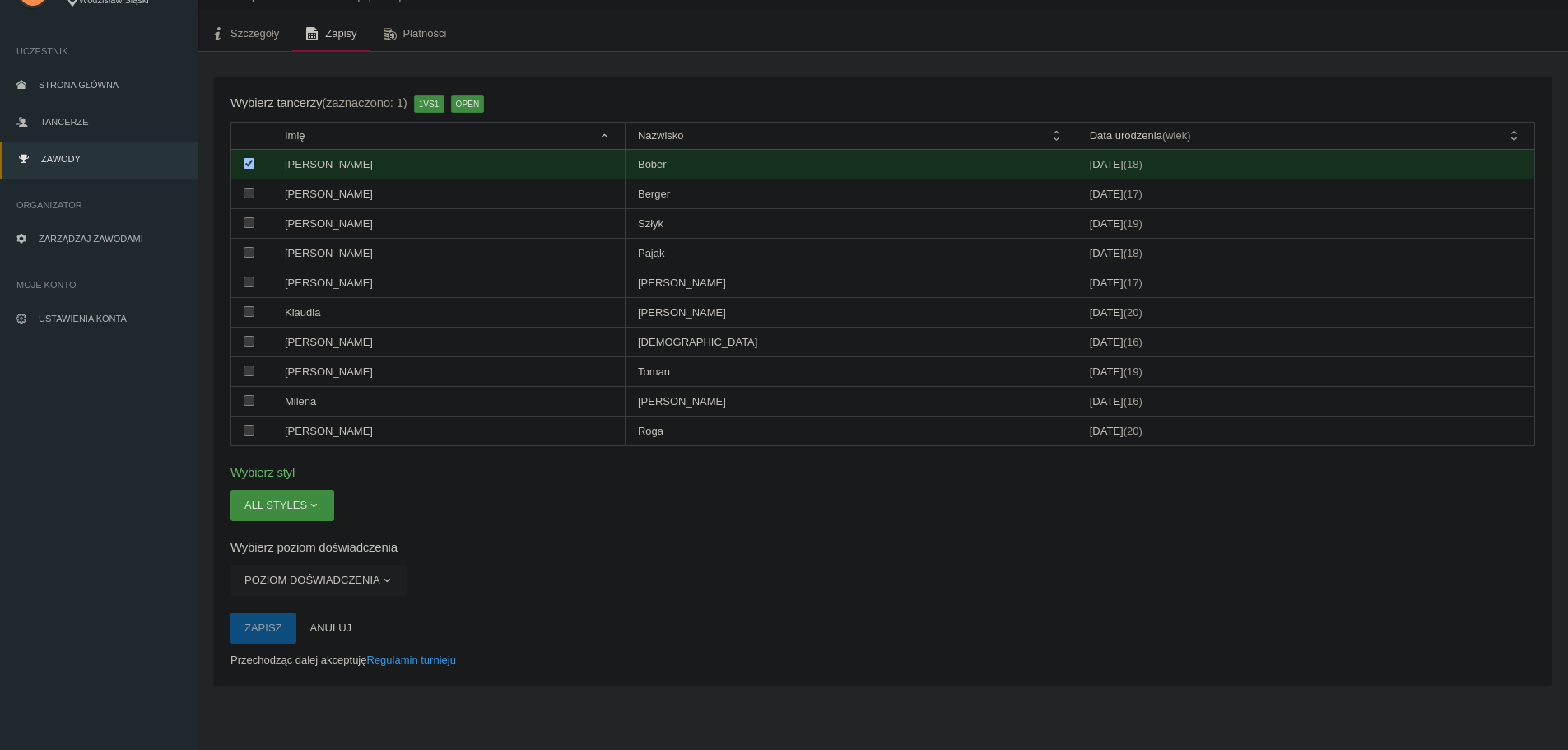
scroll to position [83, 0]
click at [381, 582] on span "button" at bounding box center [387, 579] width 13 height 13
drag, startPoint x: 372, startPoint y: 582, endPoint x: 389, endPoint y: 581, distance: 17.0
click at [381, 582] on span "button" at bounding box center [387, 579] width 13 height 13
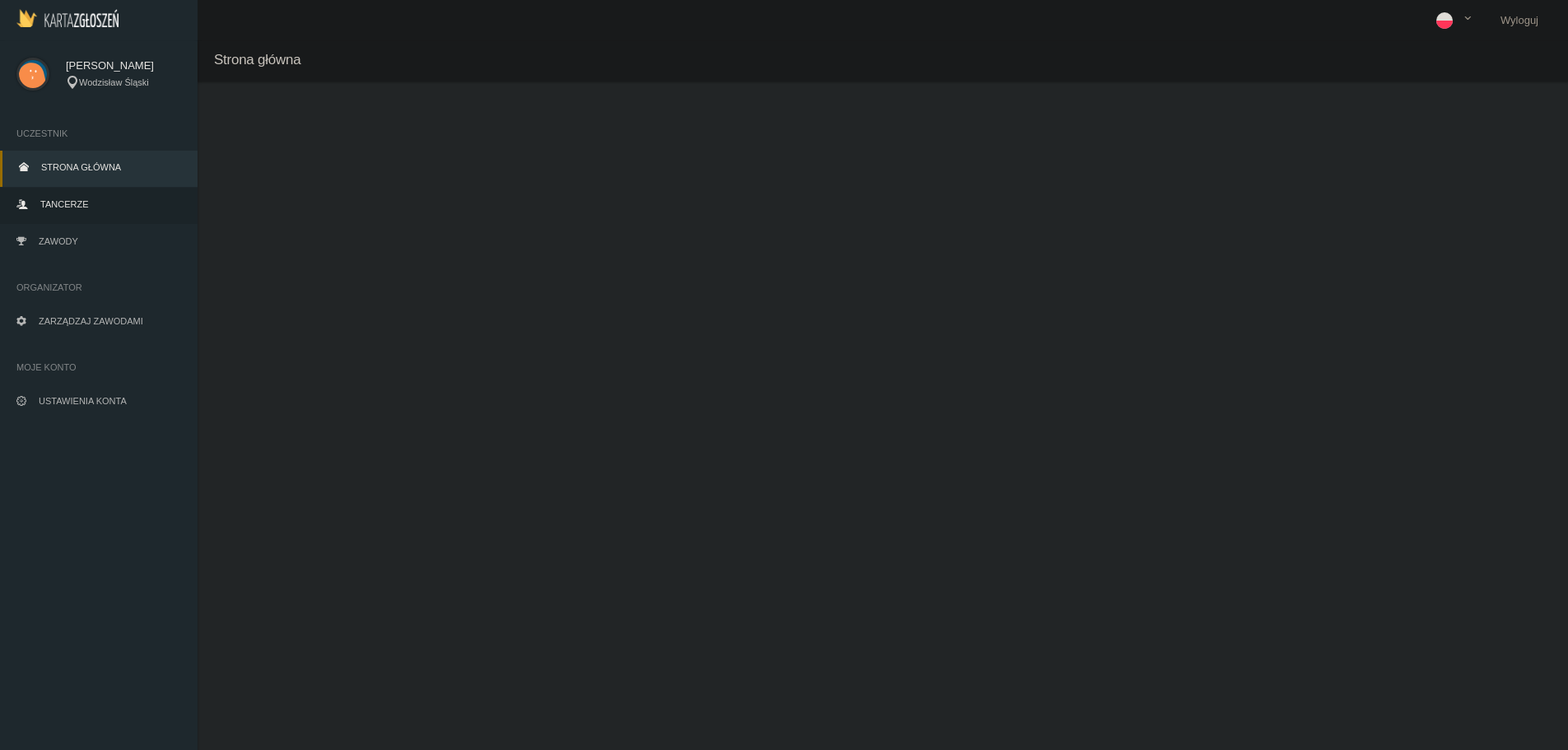
click at [99, 209] on link "Tancerze" at bounding box center [98, 206] width 198 height 37
click at [96, 236] on link "Zawody" at bounding box center [98, 243] width 198 height 37
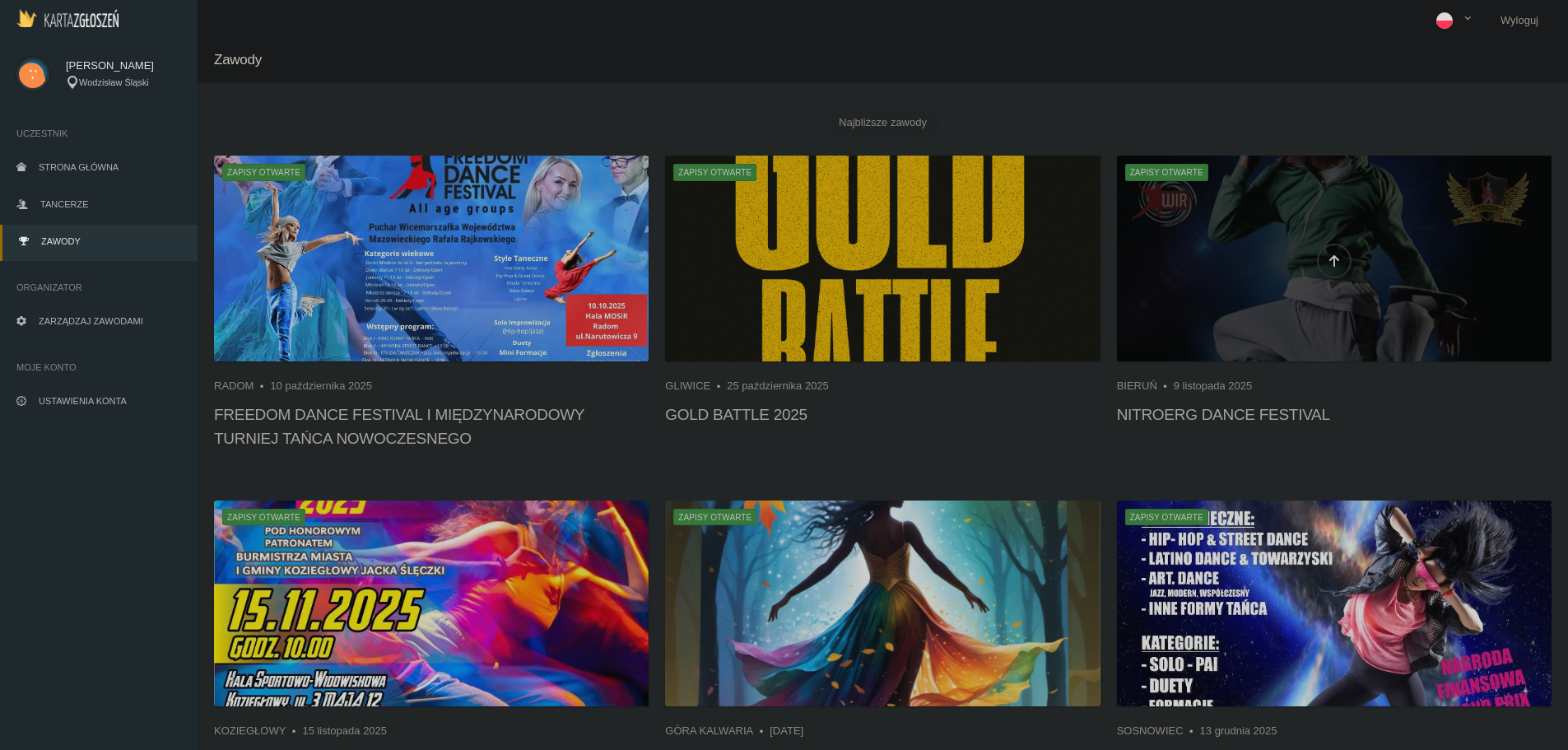
click at [1147, 293] on div at bounding box center [1334, 257] width 435 height 205
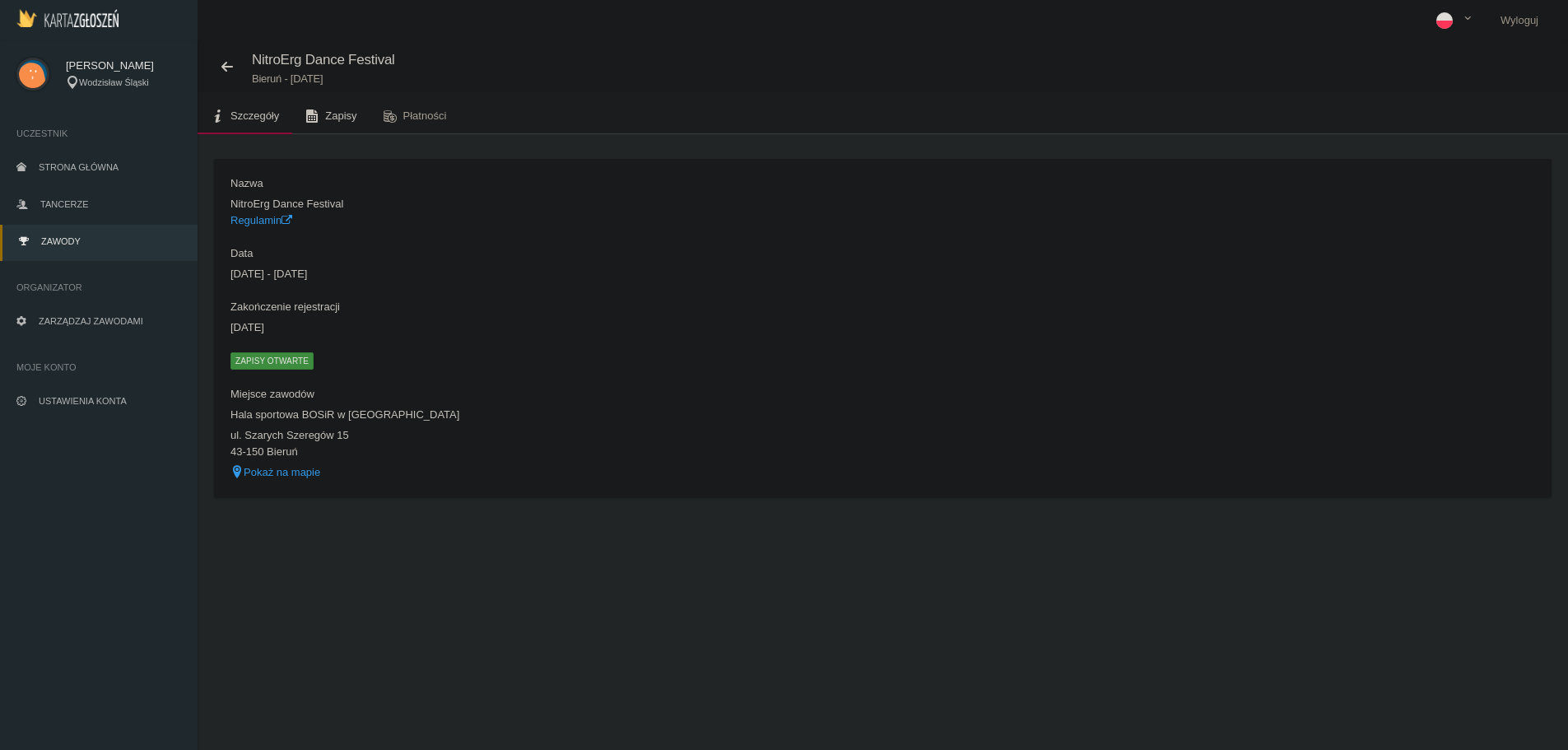
click at [332, 114] on span "Zapisy" at bounding box center [340, 116] width 31 height 13
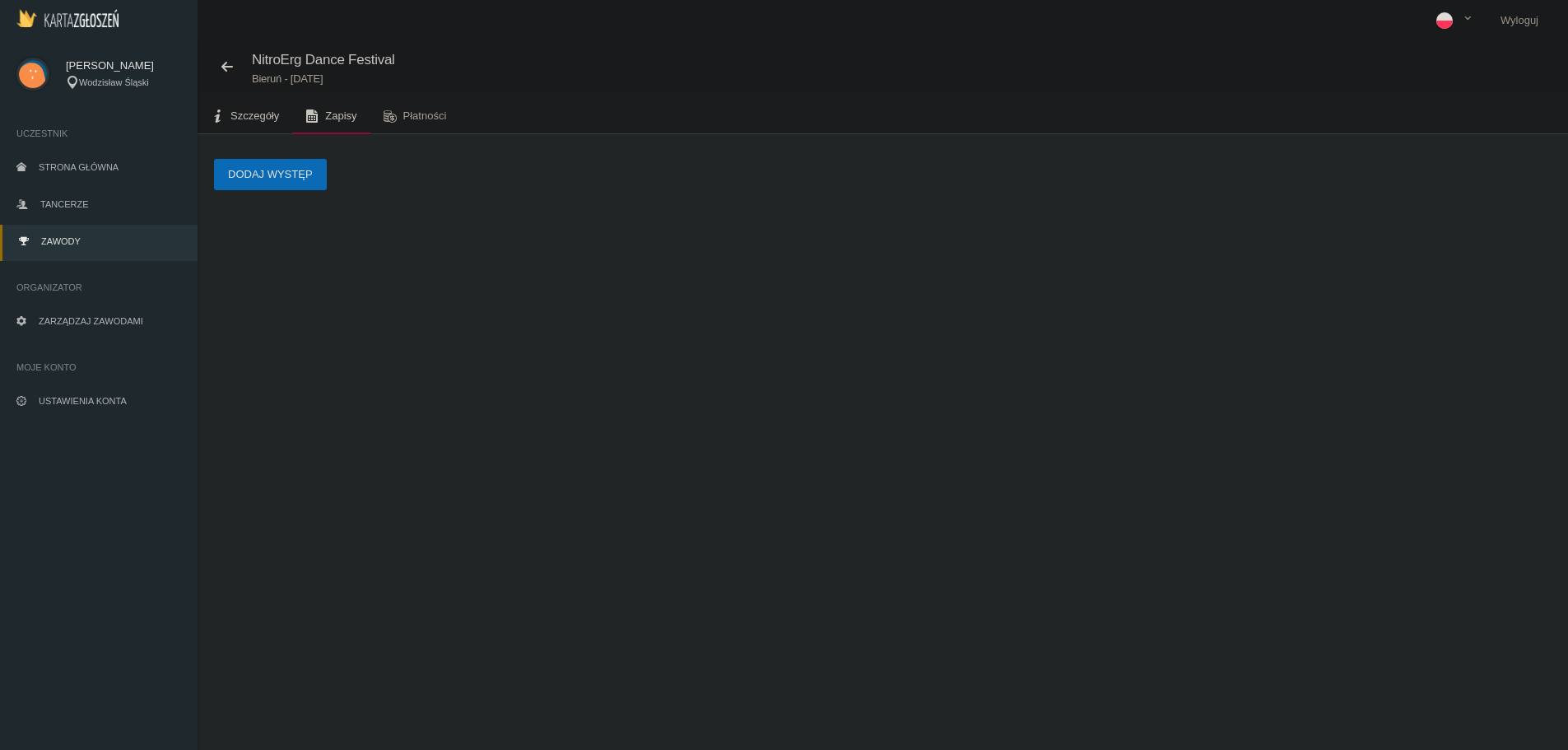
click at [226, 121] on link "Szczegóły" at bounding box center [245, 117] width 94 height 37
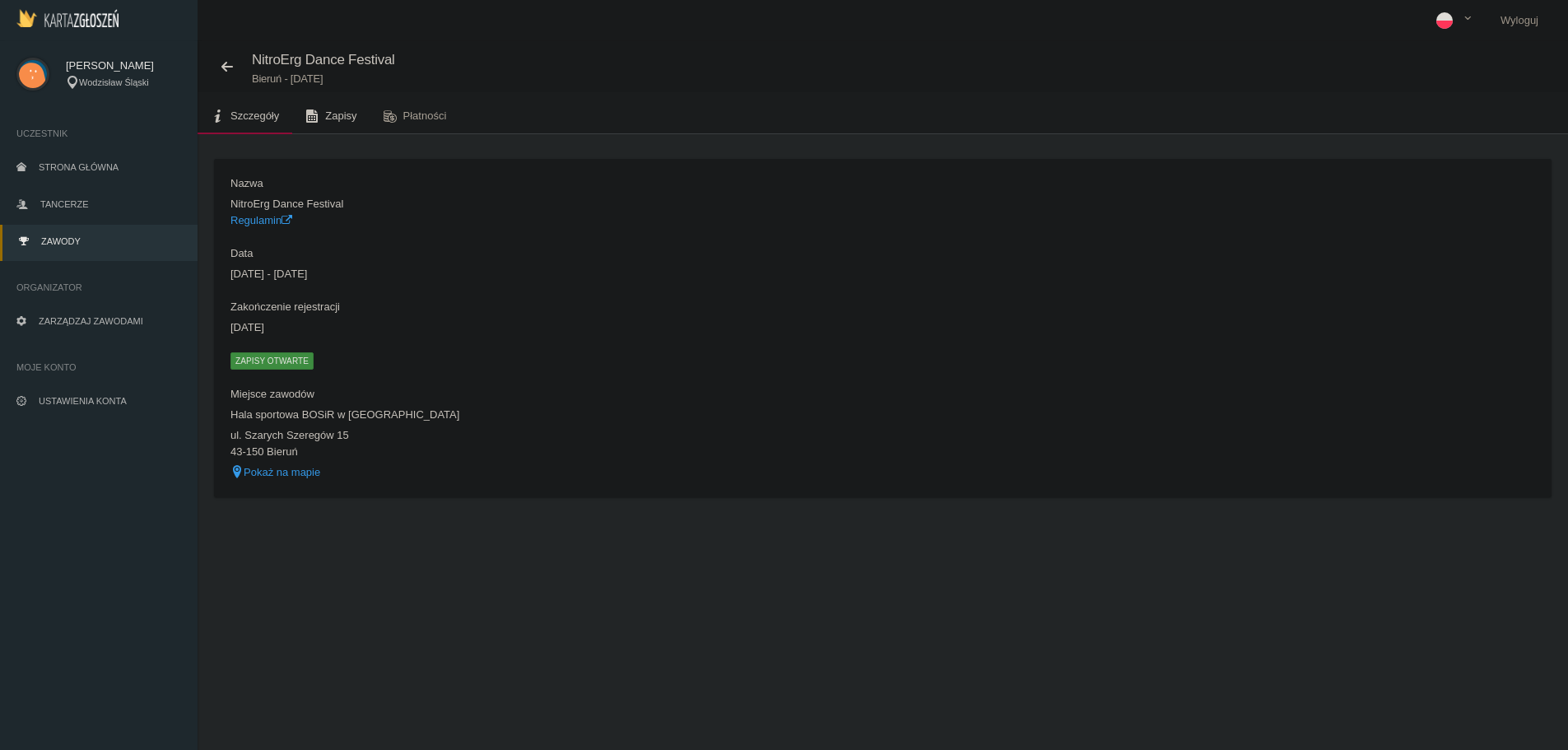
click at [335, 120] on span "Zapisy" at bounding box center [340, 116] width 31 height 13
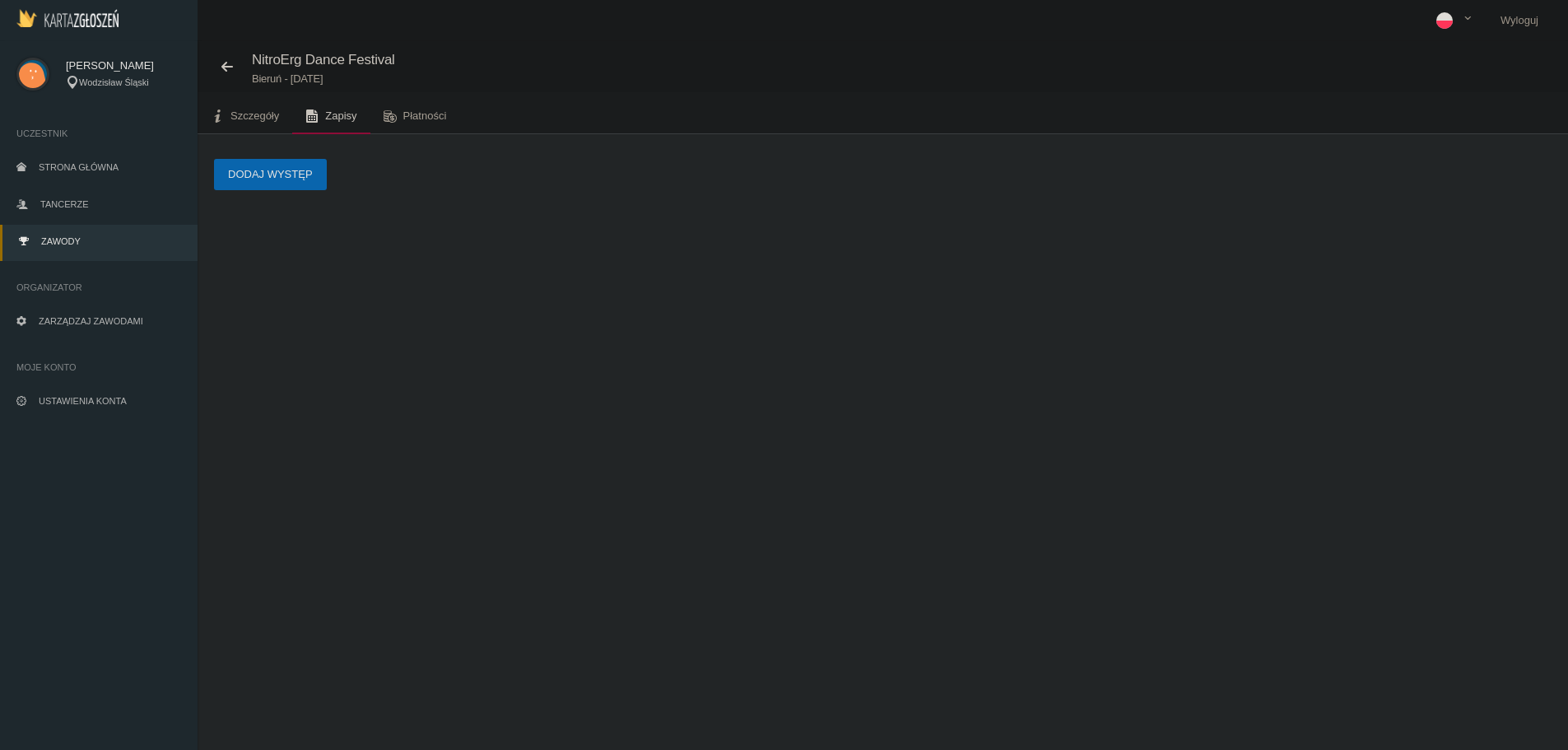
click at [288, 181] on button "Dodaj występ" at bounding box center [270, 174] width 113 height 31
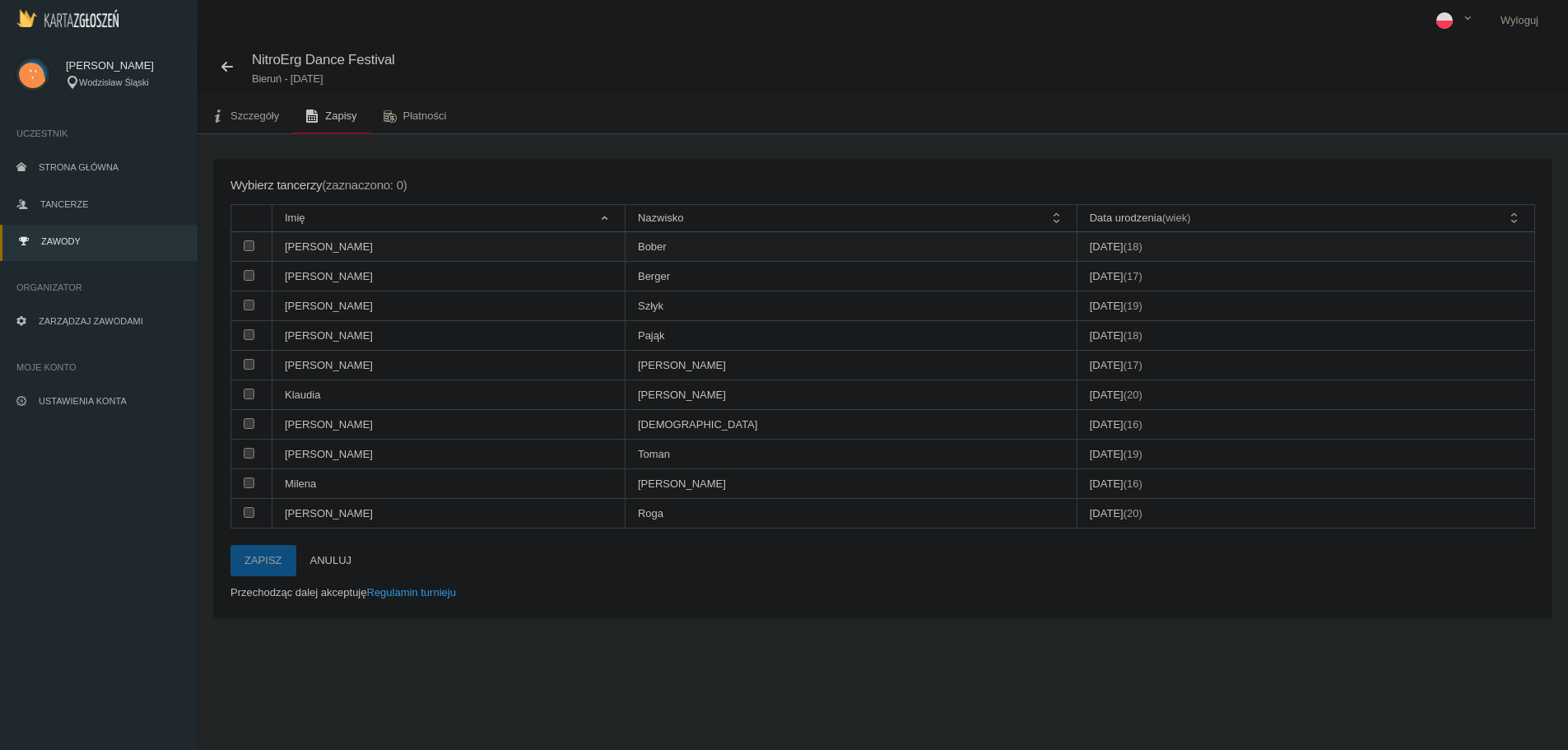
click at [246, 245] on input "checkbox" at bounding box center [249, 245] width 11 height 11
checkbox input "true"
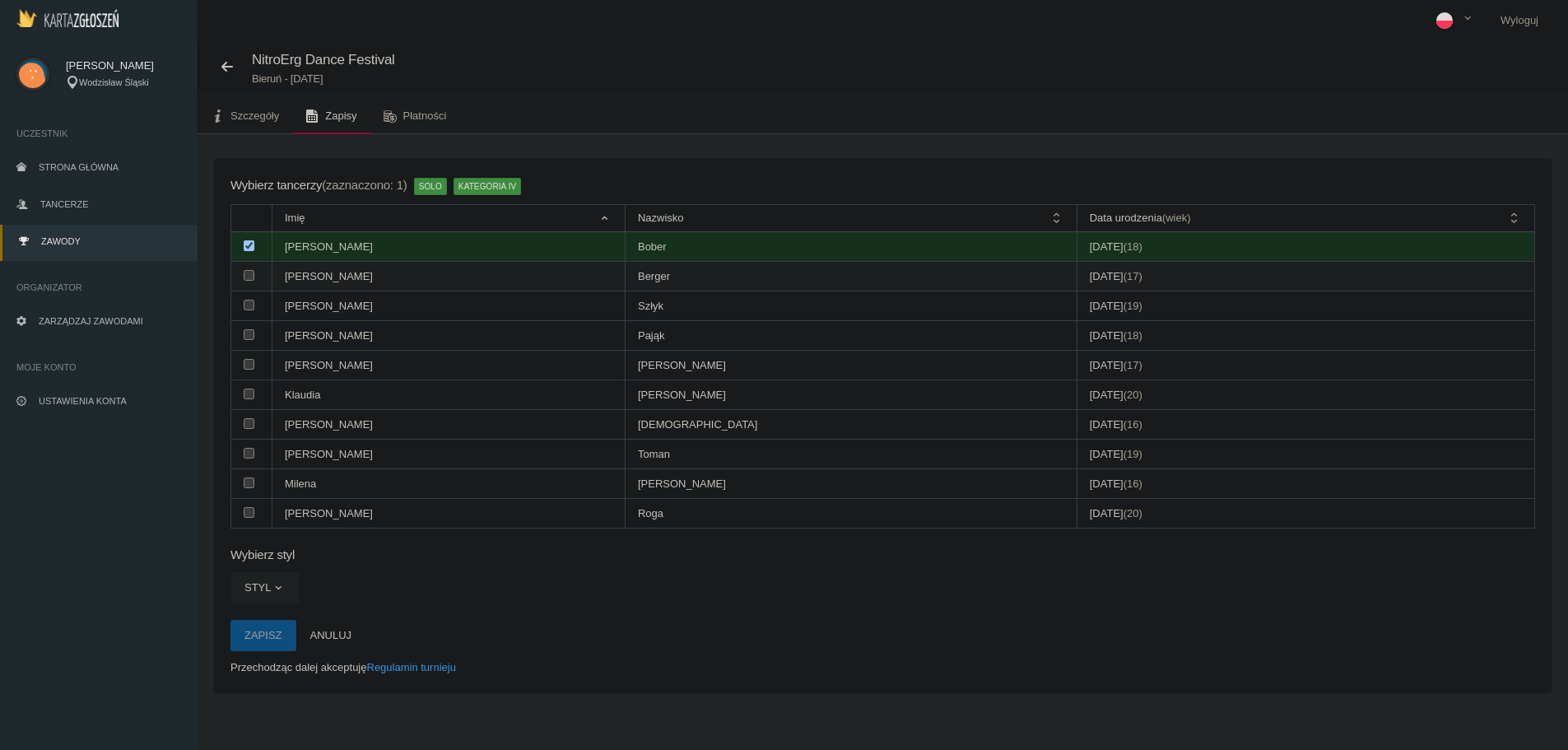
click at [252, 273] on input "checkbox" at bounding box center [249, 275] width 11 height 11
checkbox input "true"
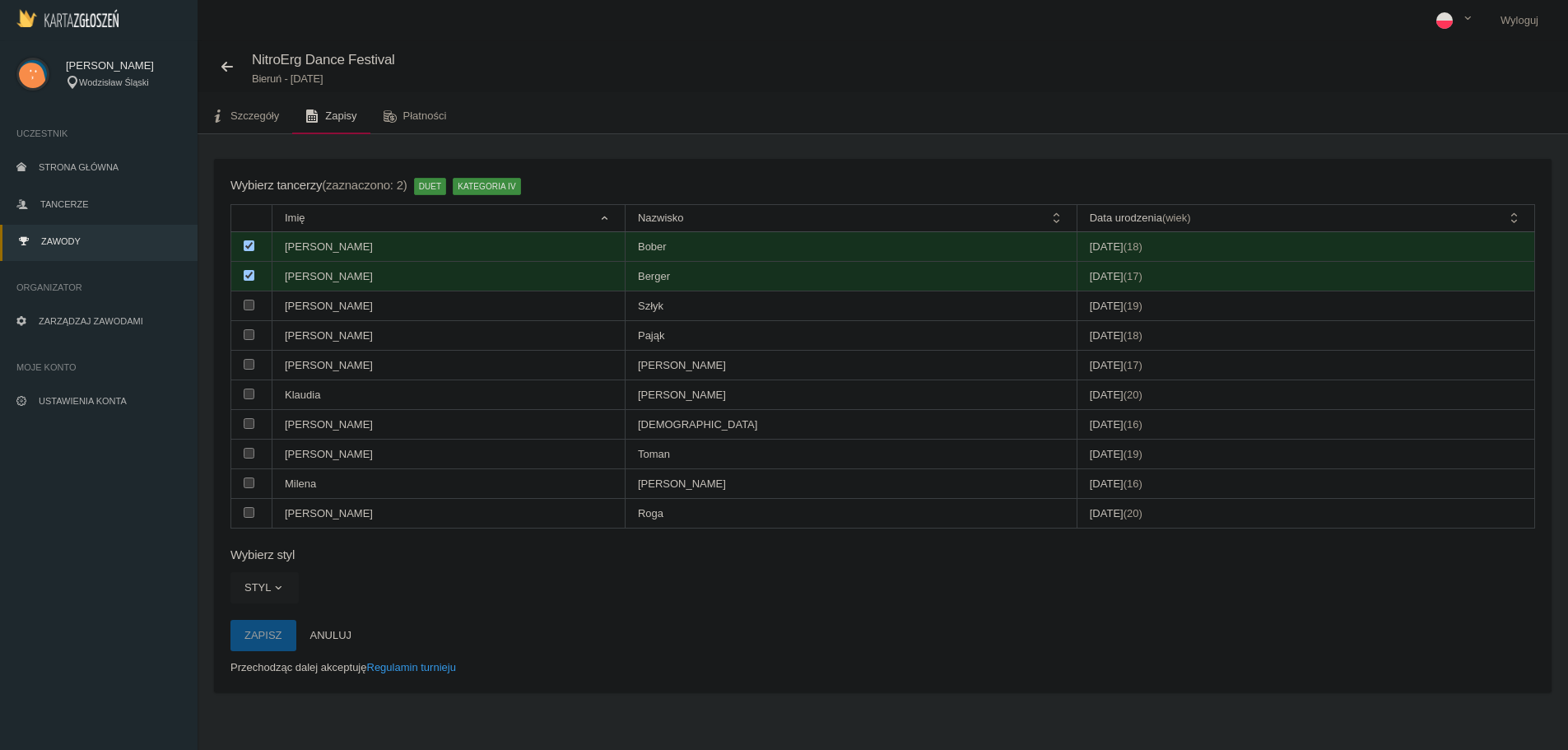
click at [271, 595] on button "Styl" at bounding box center [264, 588] width 68 height 31
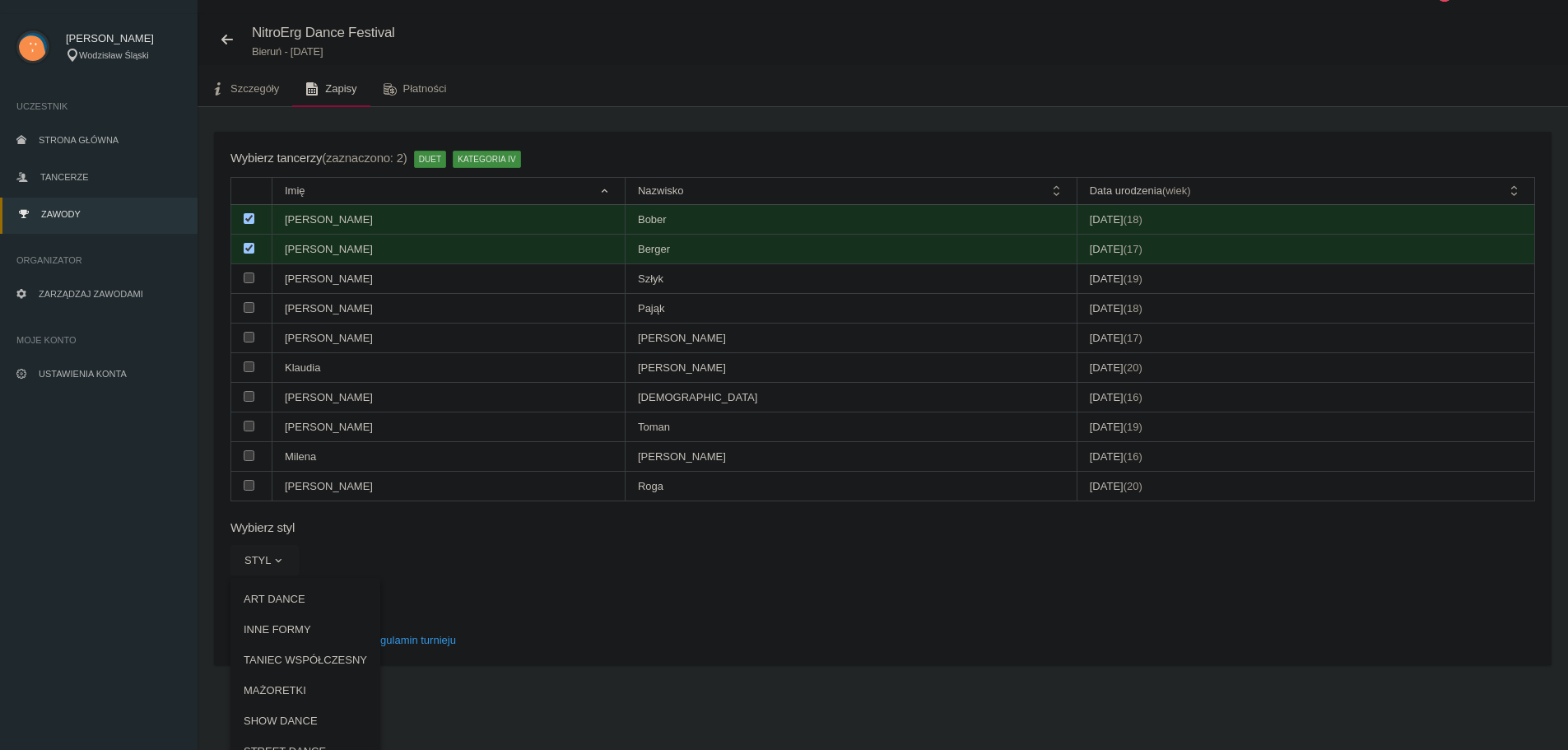
scroll to position [50, 0]
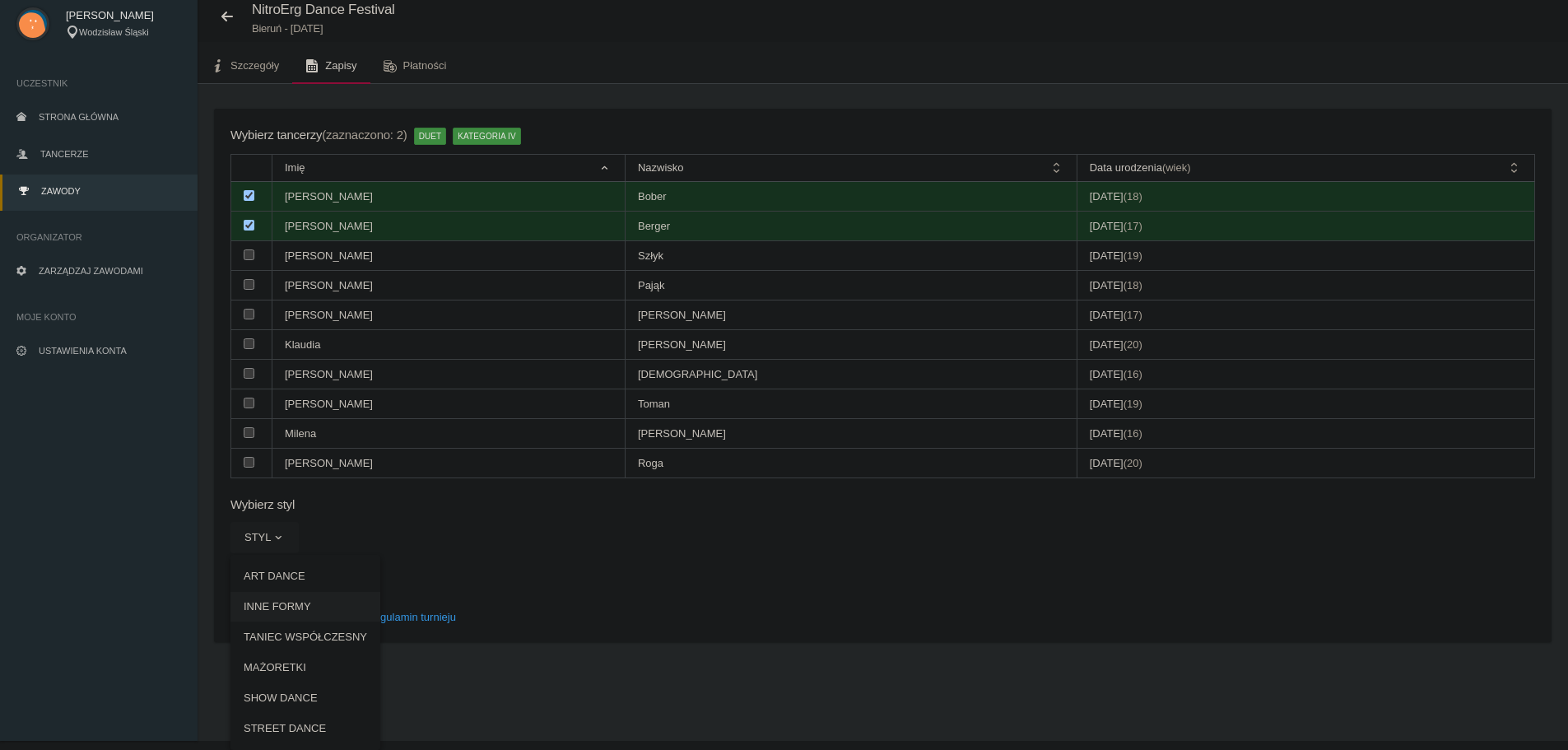
click at [313, 609] on link "INNE FORMY" at bounding box center [305, 606] width 149 height 30
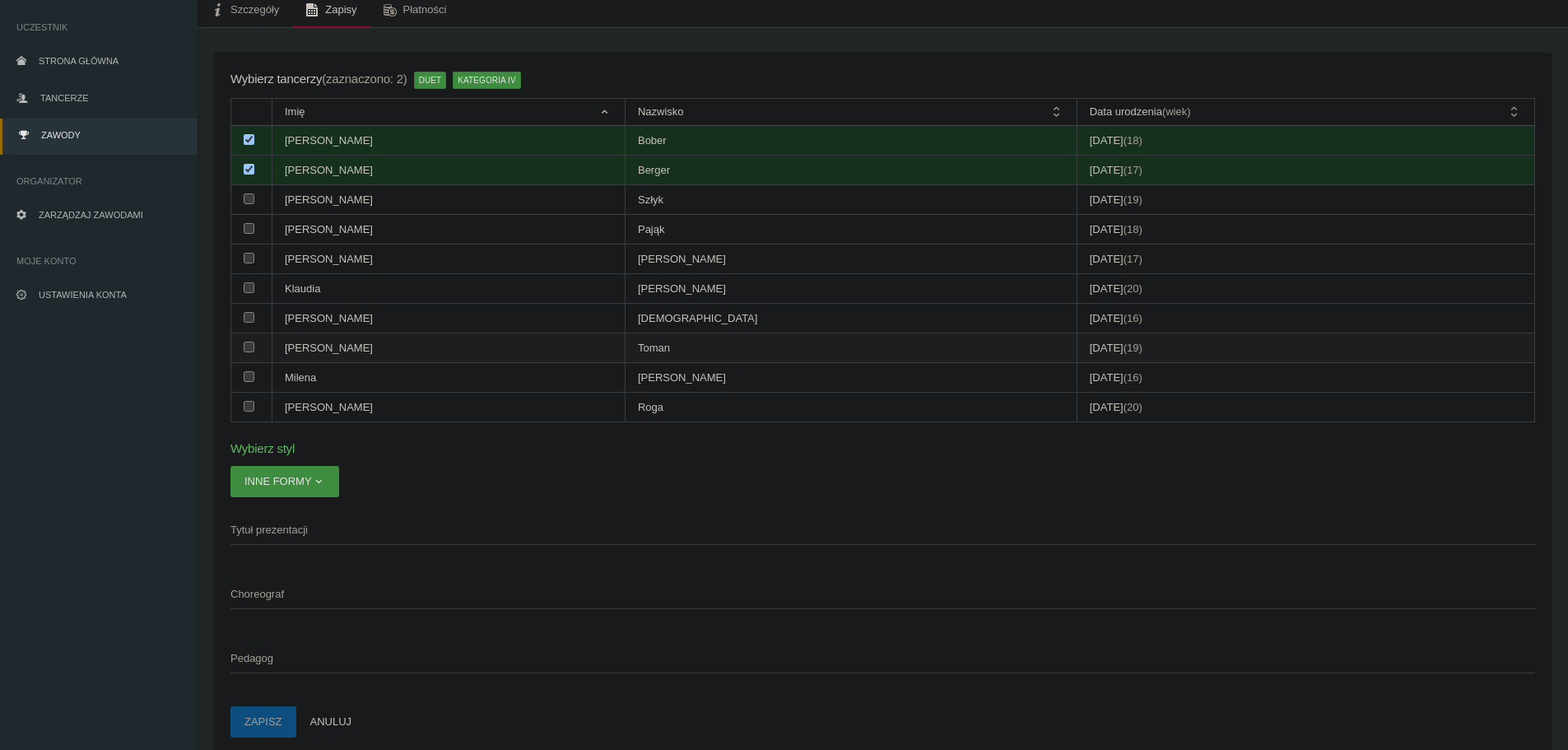
scroll to position [0, 0]
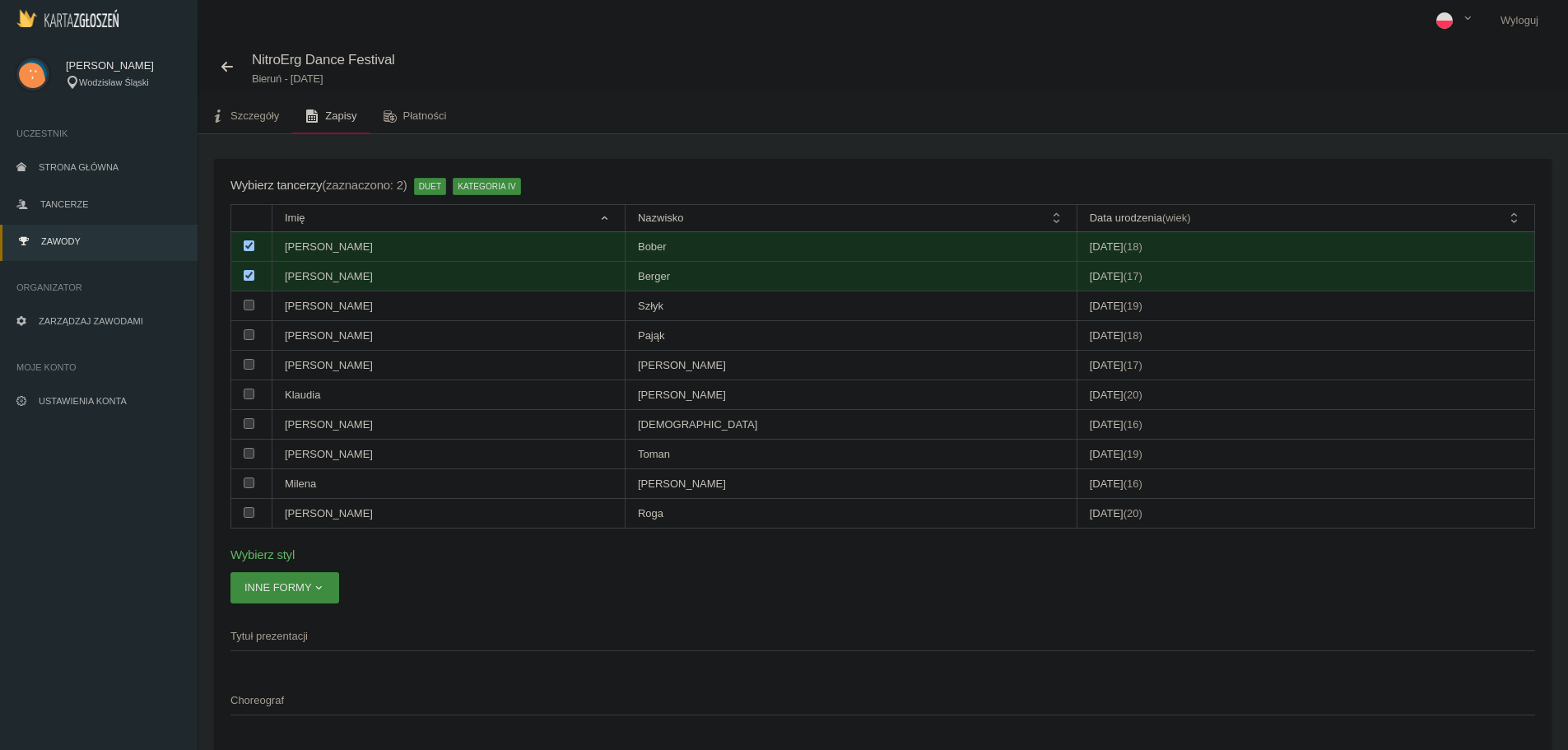
click at [105, 253] on link "Zawody" at bounding box center [98, 243] width 198 height 37
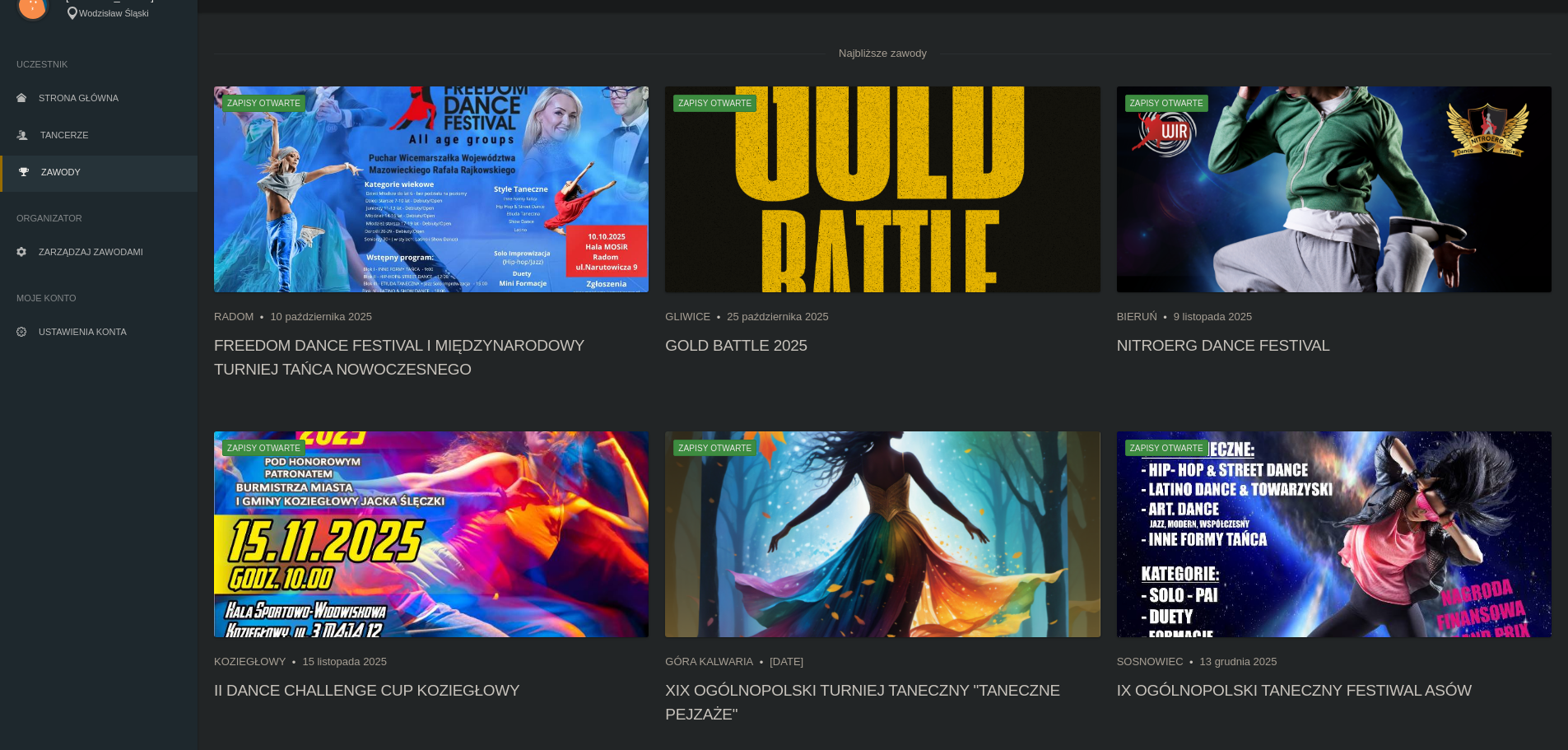
scroll to position [165, 0]
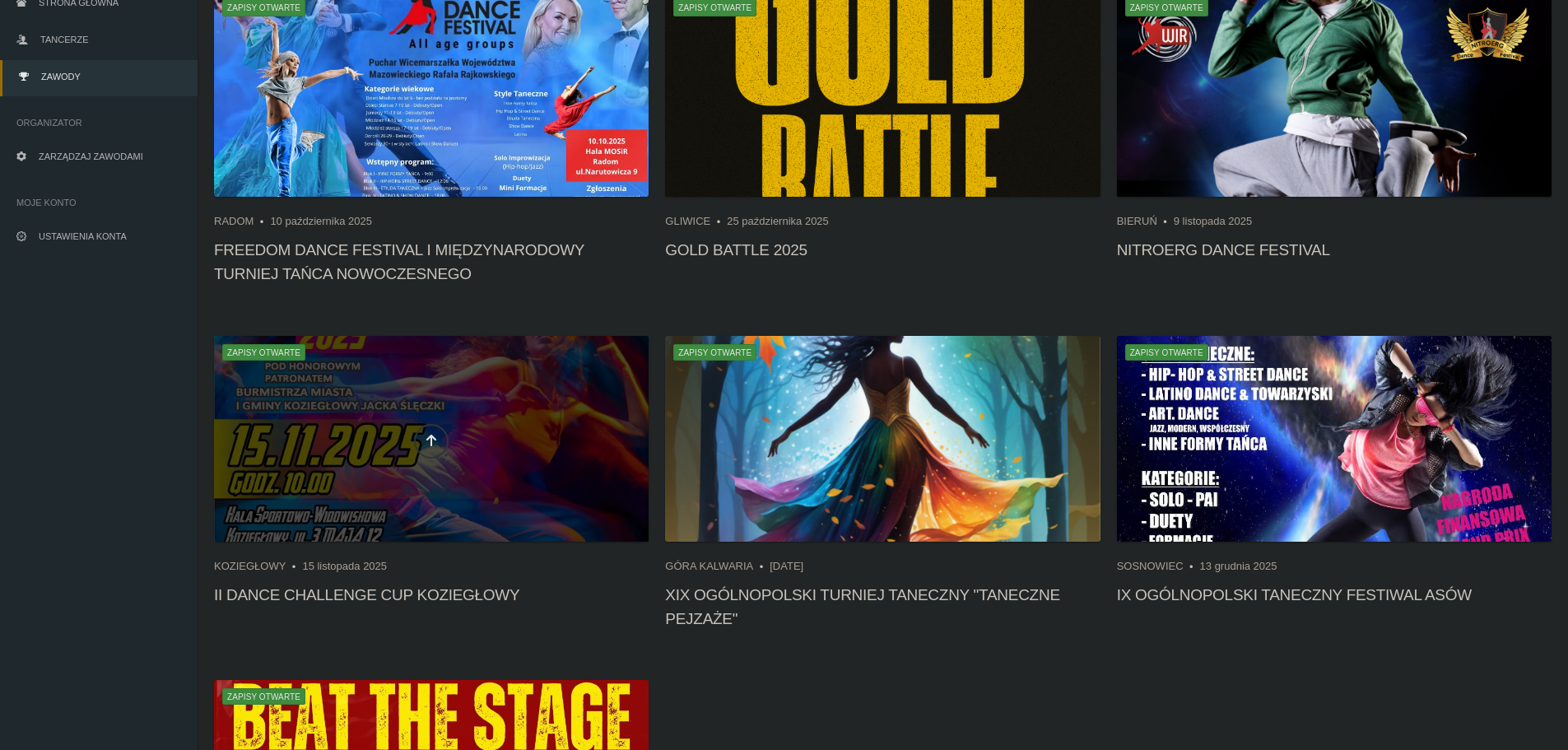
click at [359, 381] on div at bounding box center [431, 438] width 435 height 205
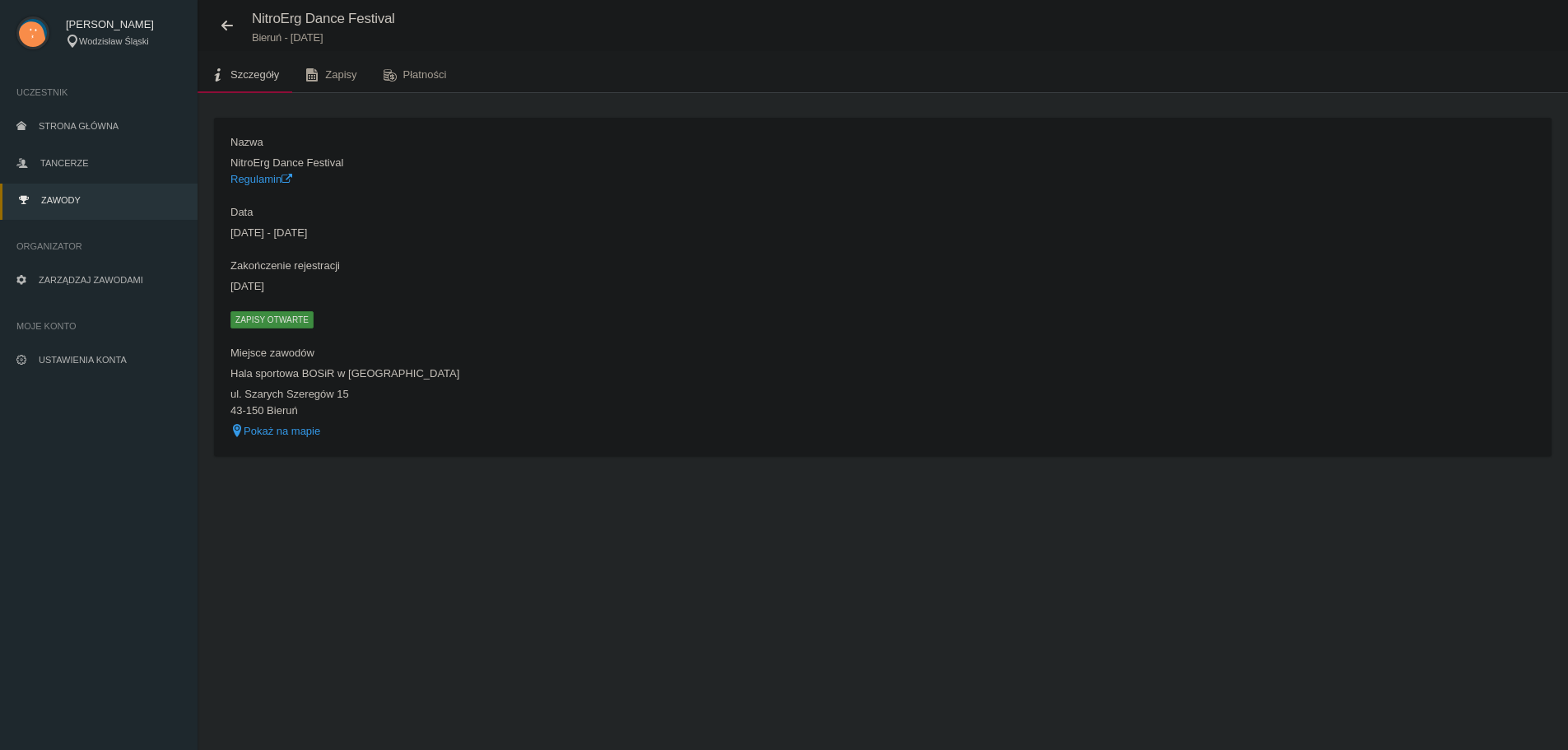
scroll to position [41, 0]
click at [353, 67] on link "Zapisy" at bounding box center [331, 75] width 77 height 37
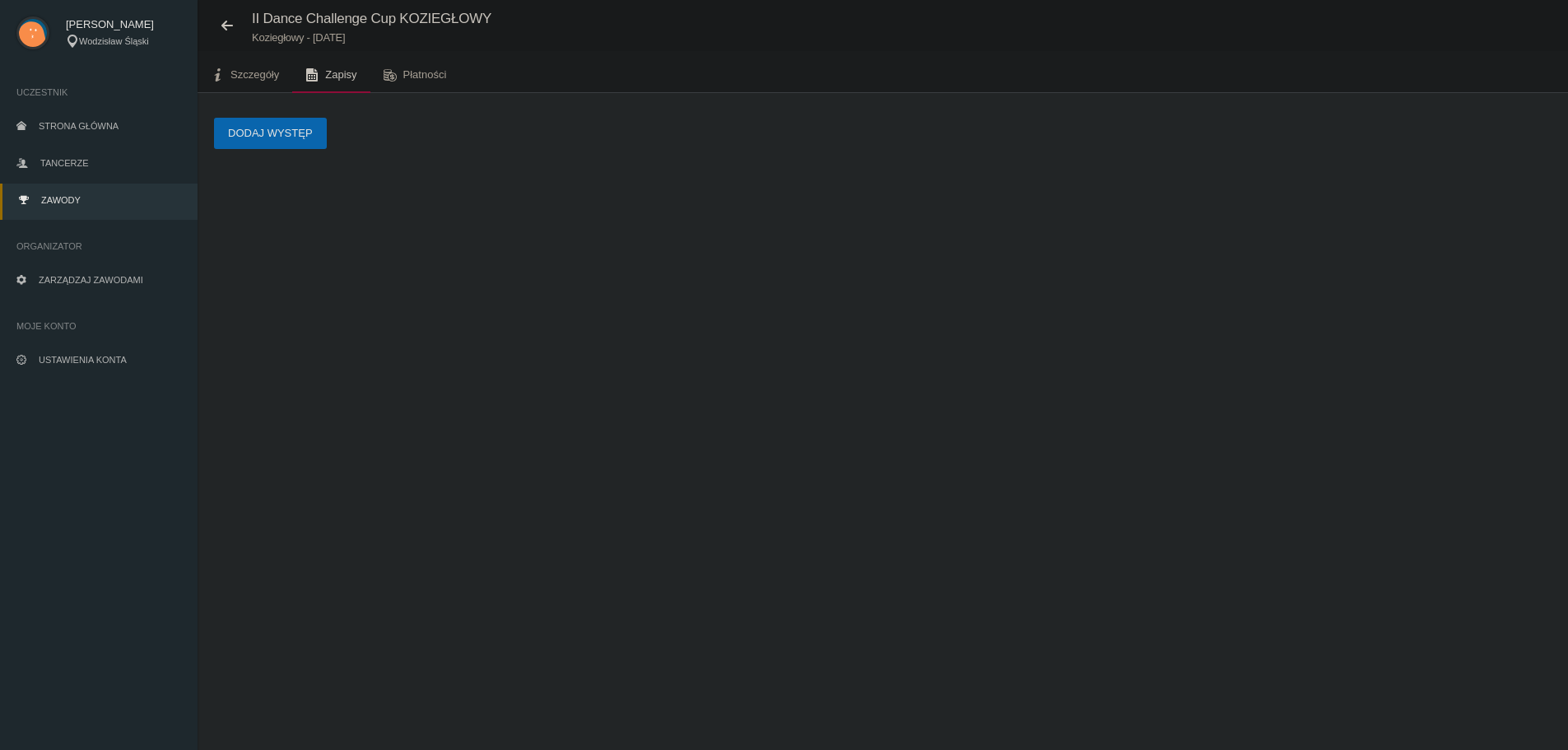
click at [262, 118] on button "Dodaj występ" at bounding box center [270, 133] width 113 height 31
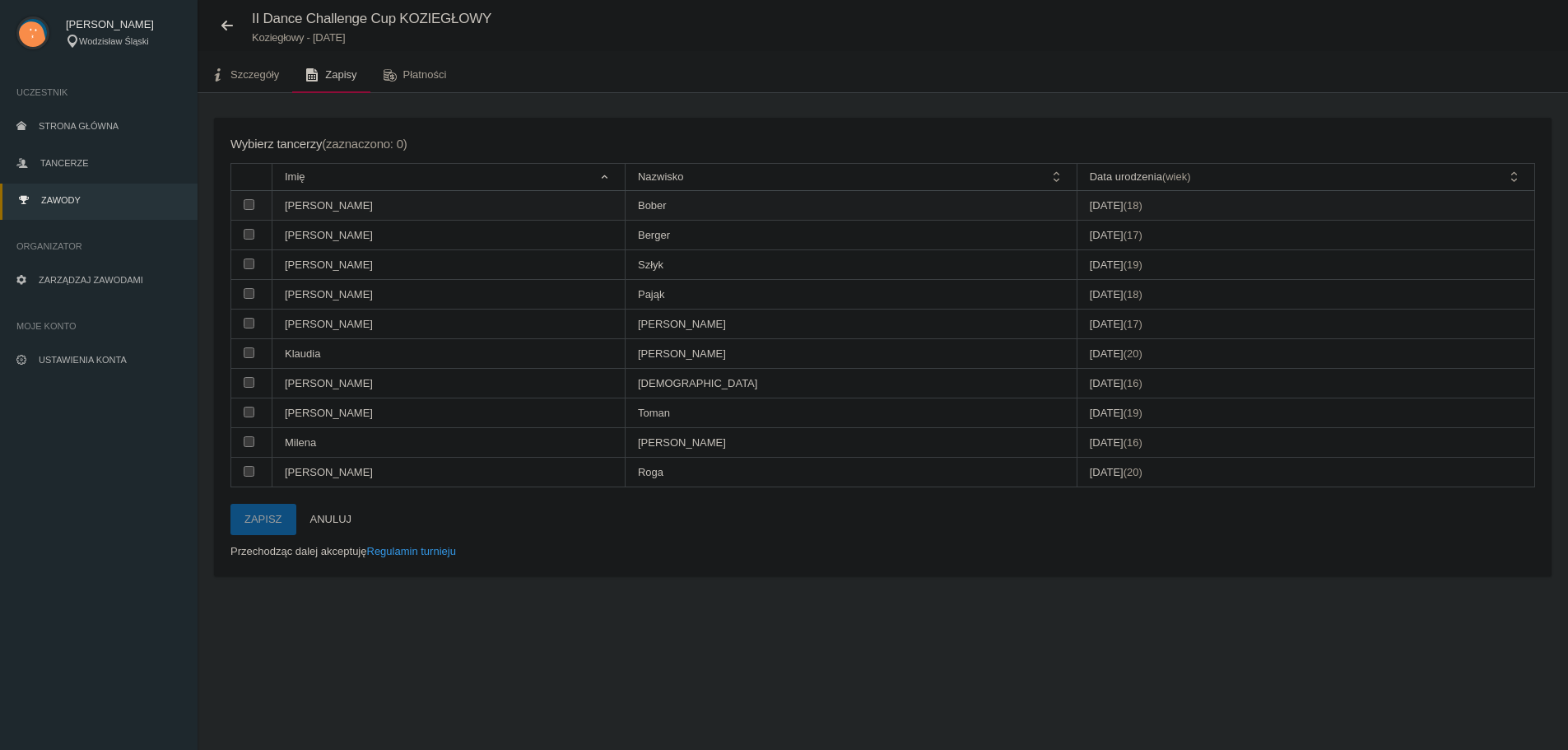
click at [251, 208] on input "checkbox" at bounding box center [249, 204] width 11 height 11
checkbox input "true"
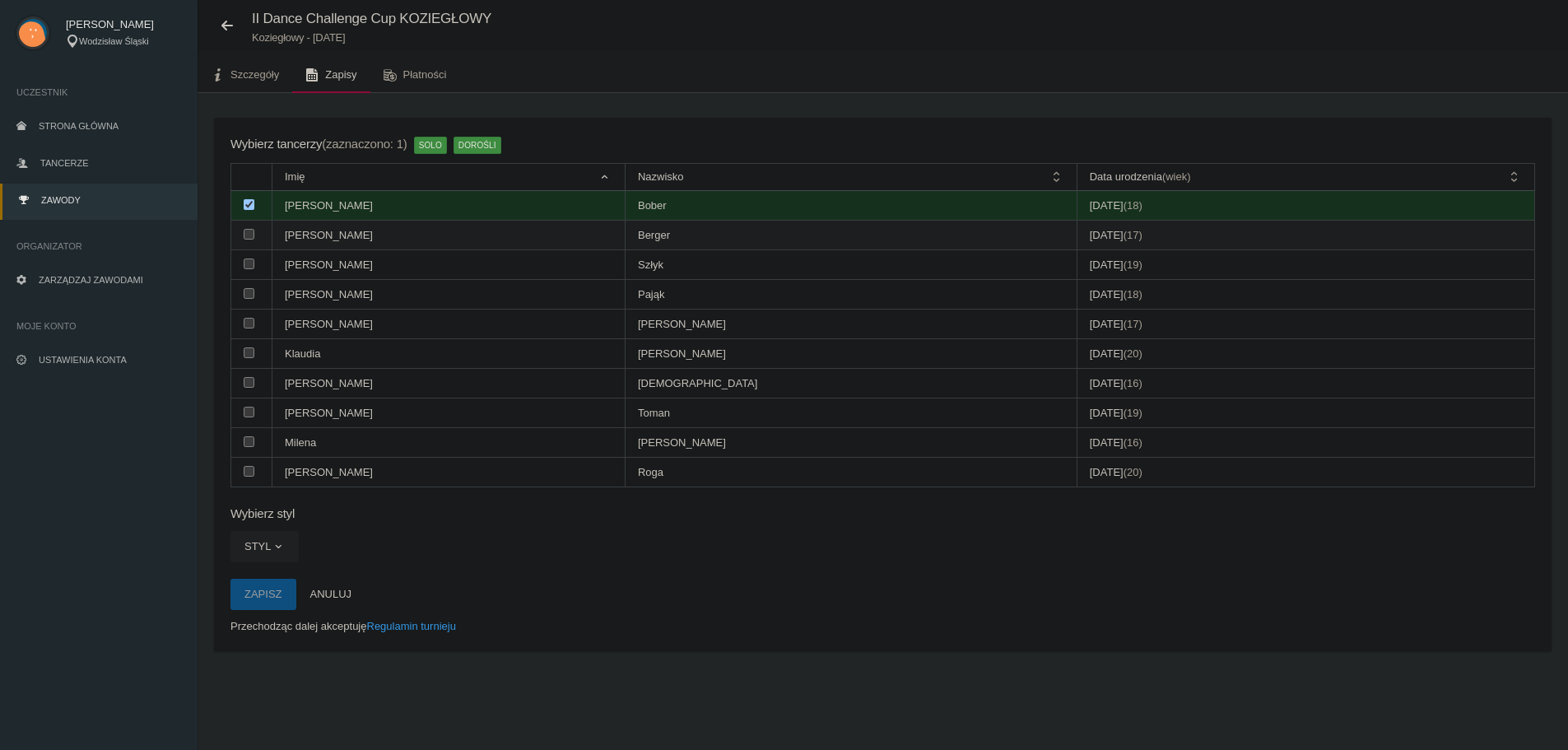
click at [252, 223] on td at bounding box center [252, 235] width 41 height 30
checkbox input "true"
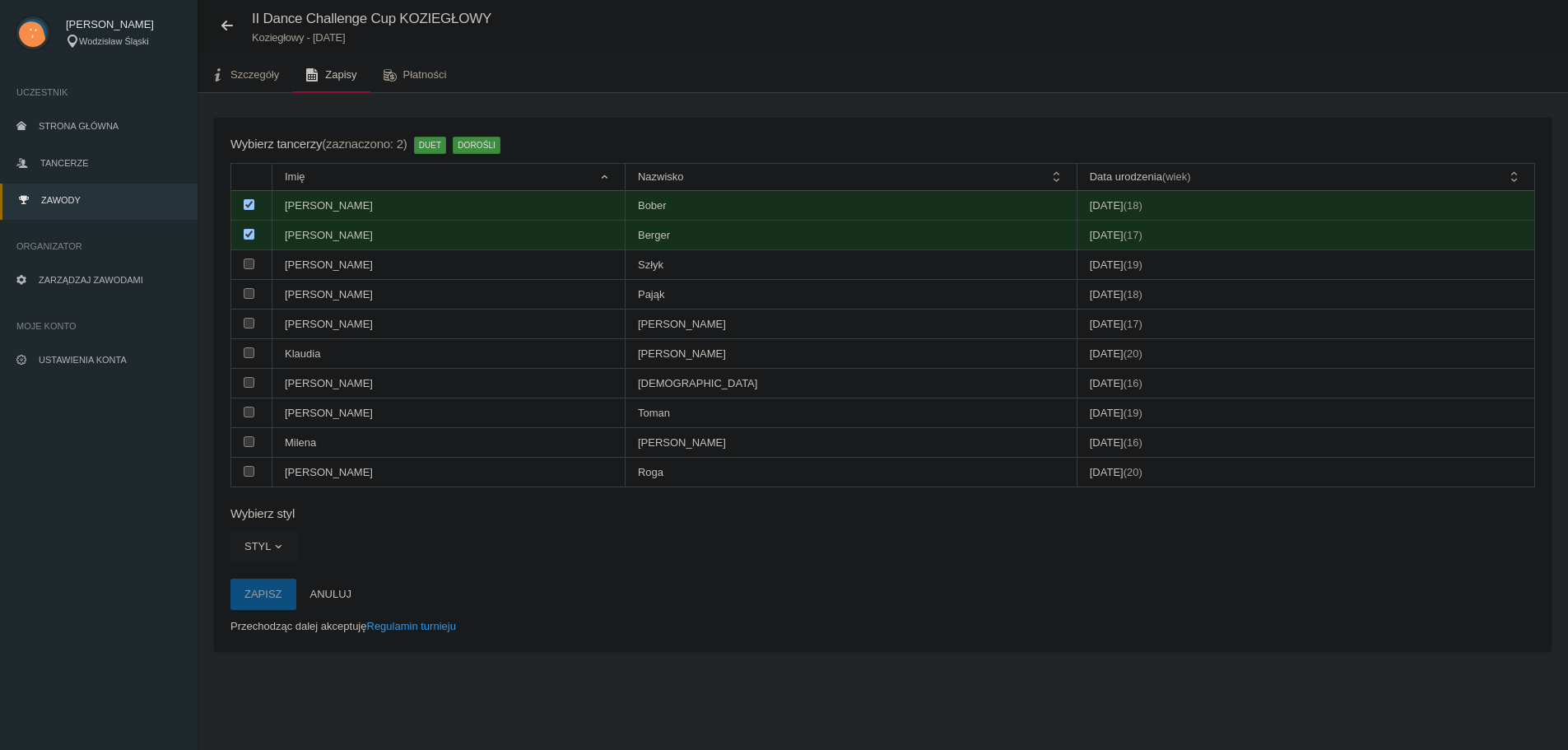
click at [272, 555] on button "Styl" at bounding box center [264, 547] width 68 height 31
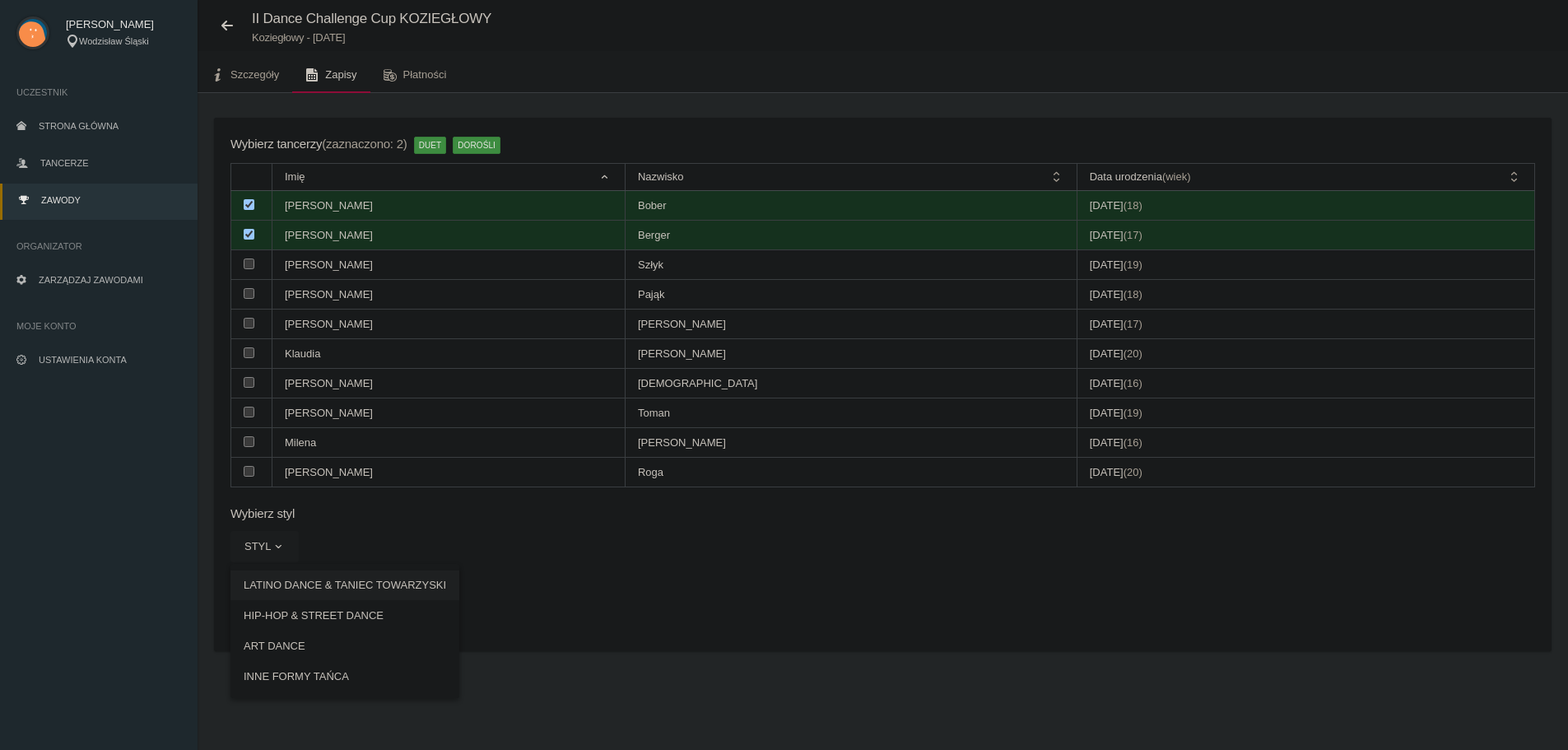
click at [334, 591] on link "LATINO DANCE & TANIEC TOWARZYSKI" at bounding box center [344, 585] width 228 height 30
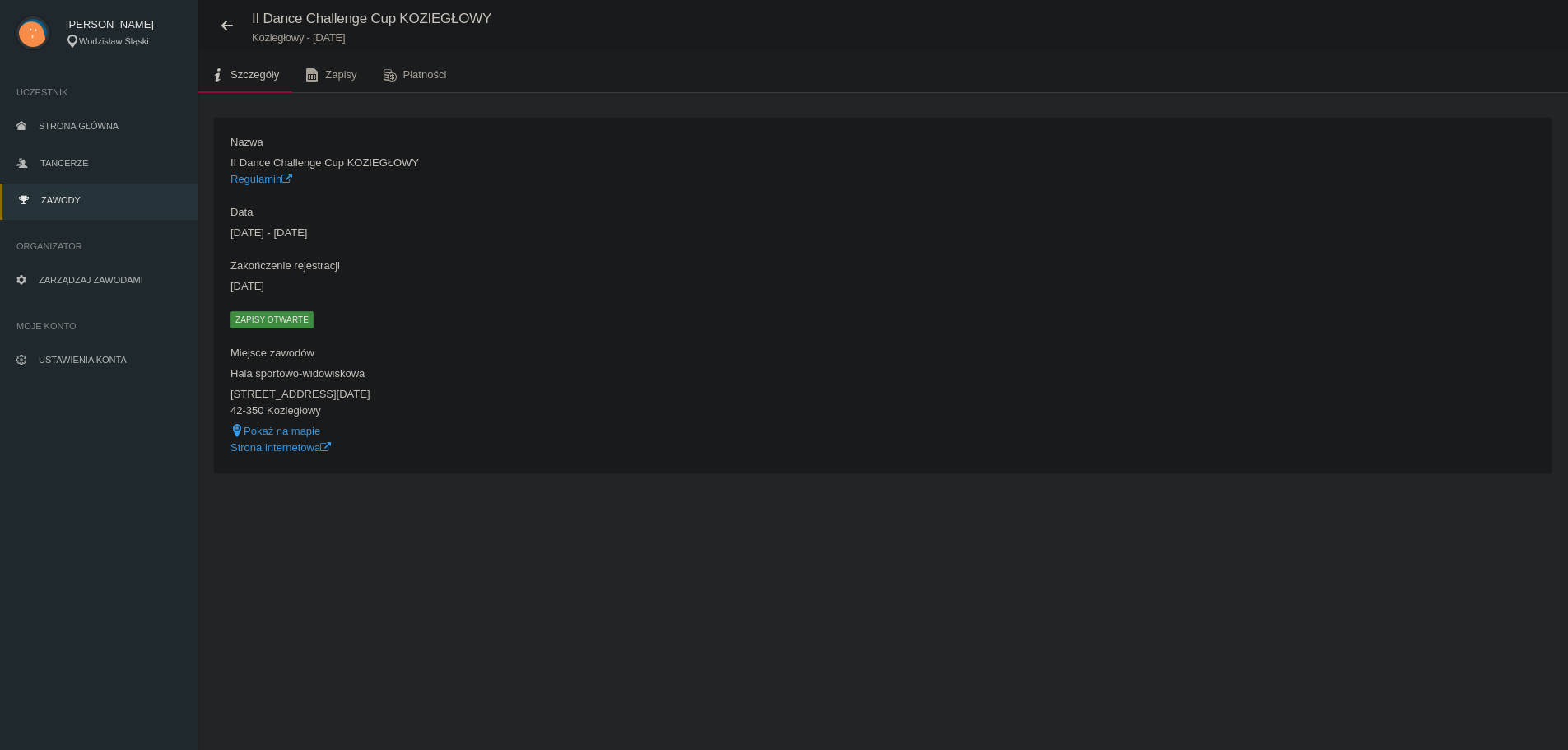
drag, startPoint x: 229, startPoint y: 285, endPoint x: 304, endPoint y: 290, distance: 75.2
click at [318, 290] on div "Nazwa II Dance Challenge Cup KOZIEGŁOWY Regulamin Data 15 listopada 2025 - 15 l…" at bounding box center [553, 294] width 661 height 321
copy dd "05 listopada 2025"
drag, startPoint x: 231, startPoint y: 234, endPoint x: 428, endPoint y: 228, distance: 197.1
click at [428, 228] on dd "15 listopada 2025 - 15 listopada 2025" at bounding box center [552, 232] width 645 height 16
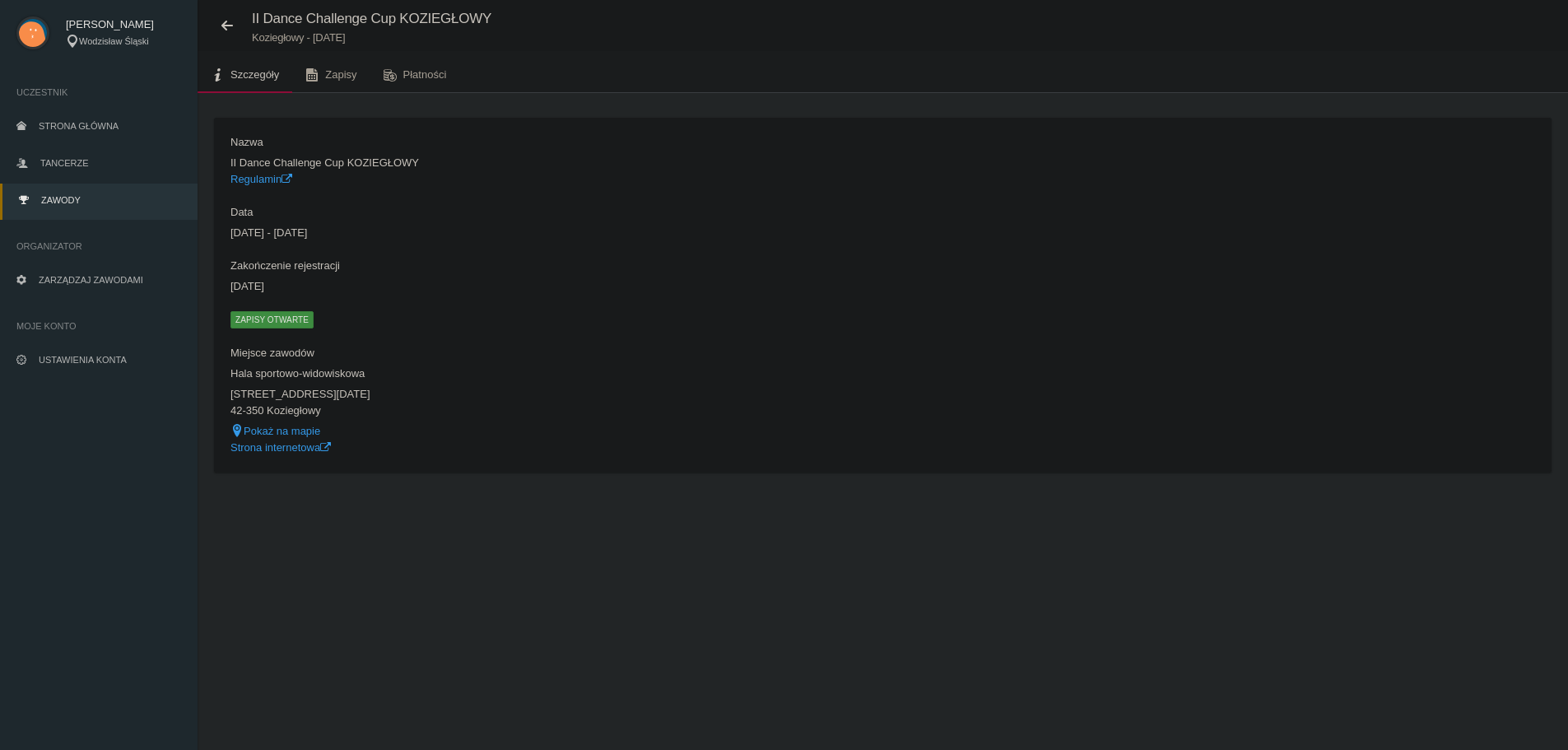
copy dd "15 listopada 2025 - 15 listopada 2025"
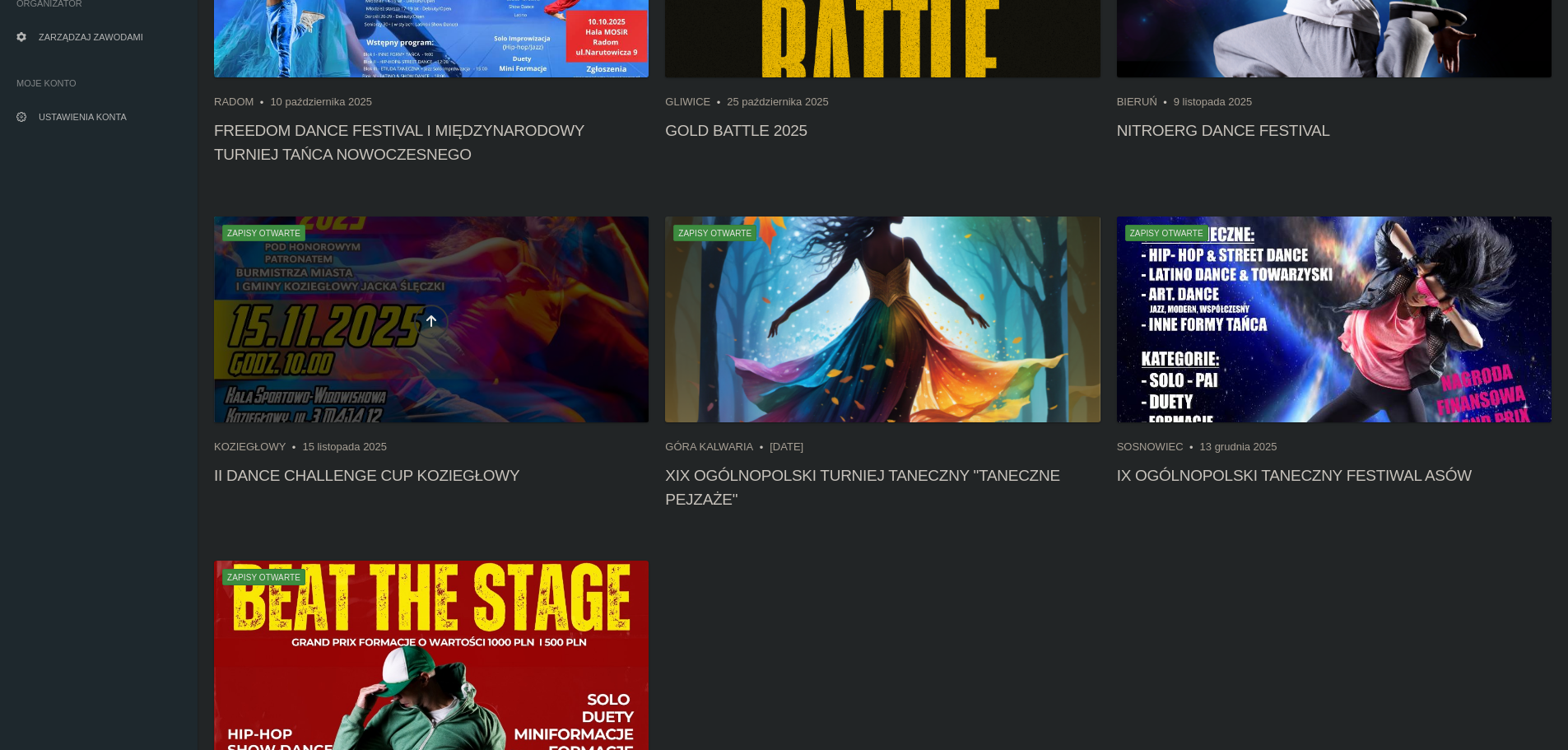
scroll to position [205, 0]
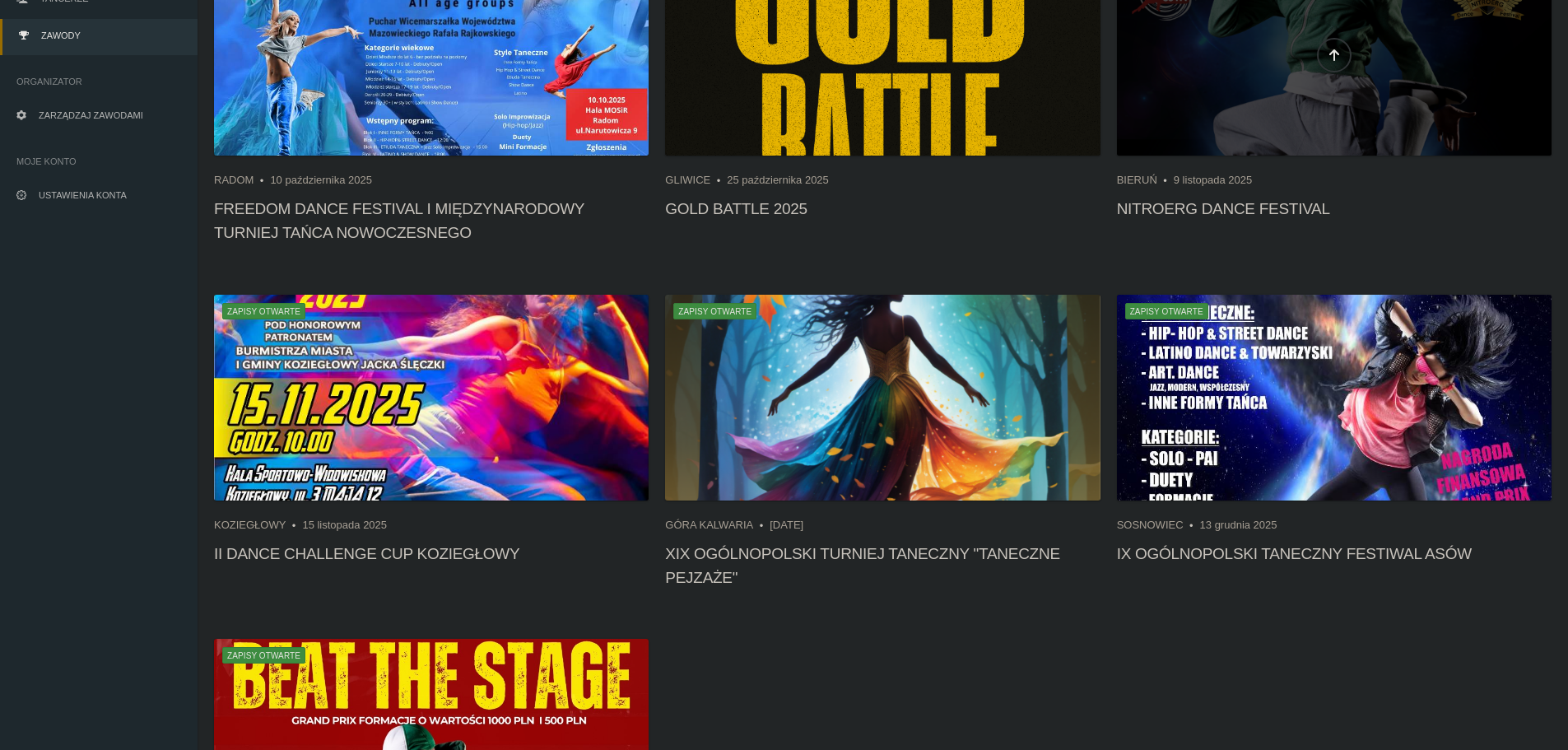
click at [1153, 115] on div at bounding box center [1334, 52] width 435 height 205
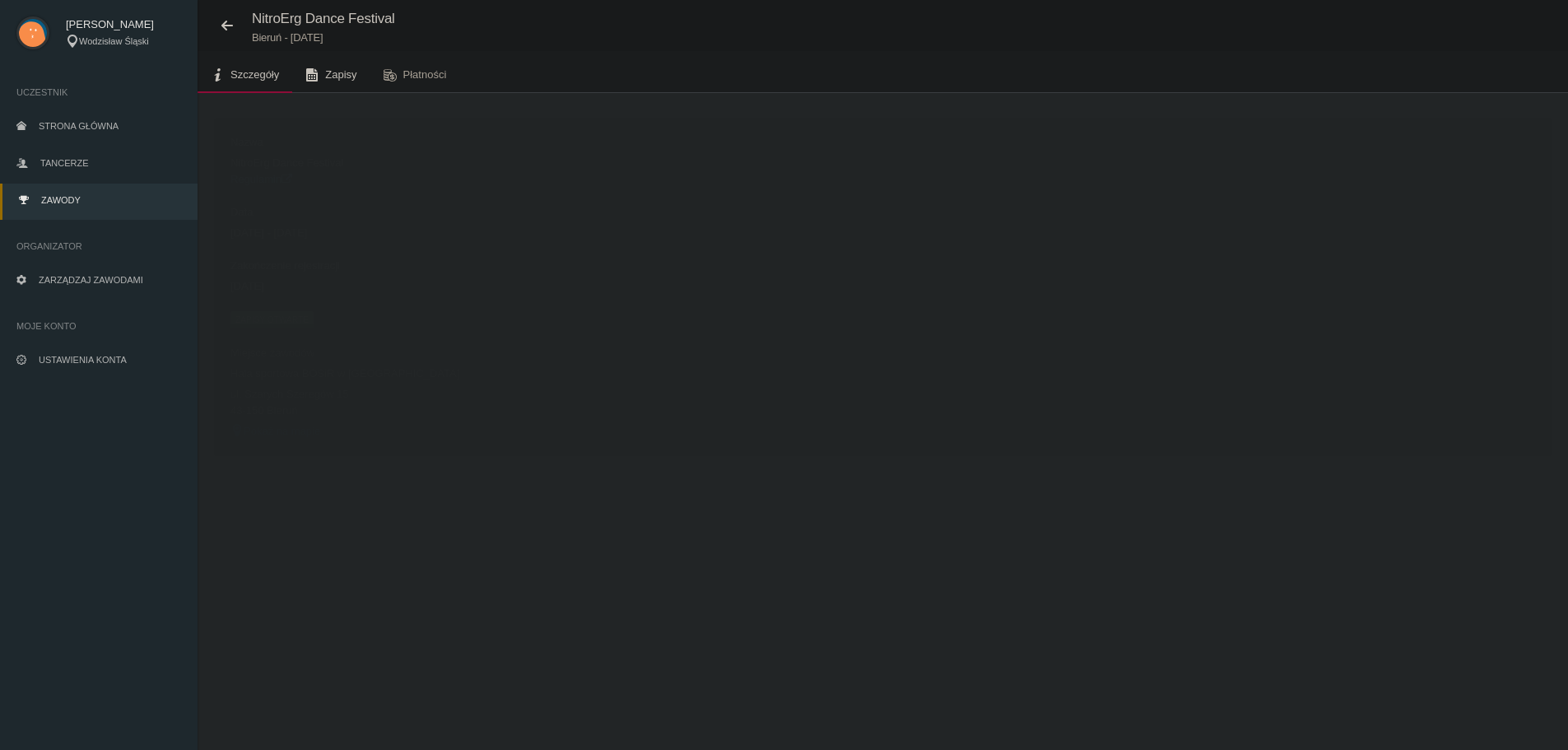
click at [331, 75] on span "Zapisy" at bounding box center [340, 74] width 31 height 13
click at [242, 132] on button "Dodaj występ" at bounding box center [270, 133] width 113 height 31
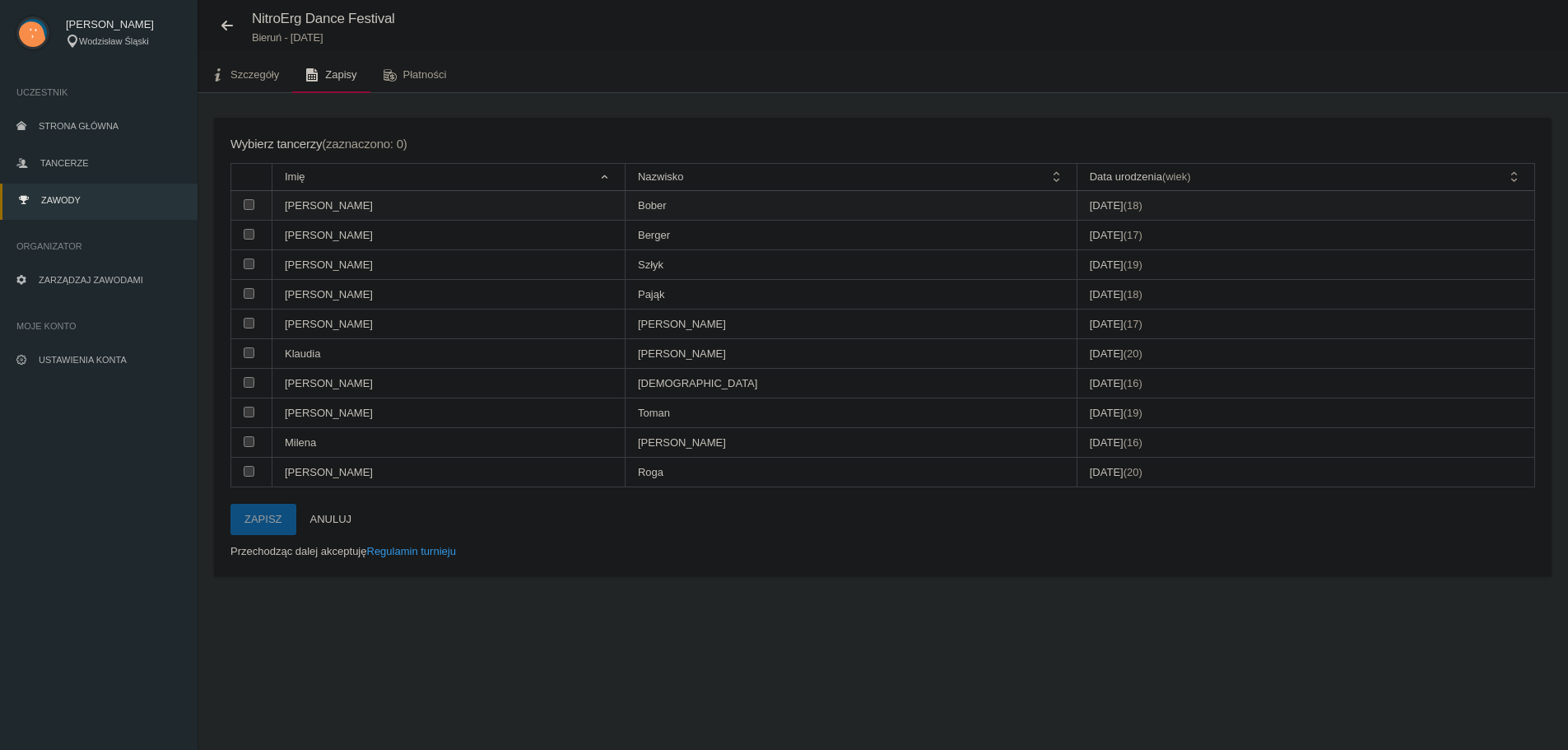
click at [252, 205] on input "checkbox" at bounding box center [249, 204] width 11 height 11
checkbox input "true"
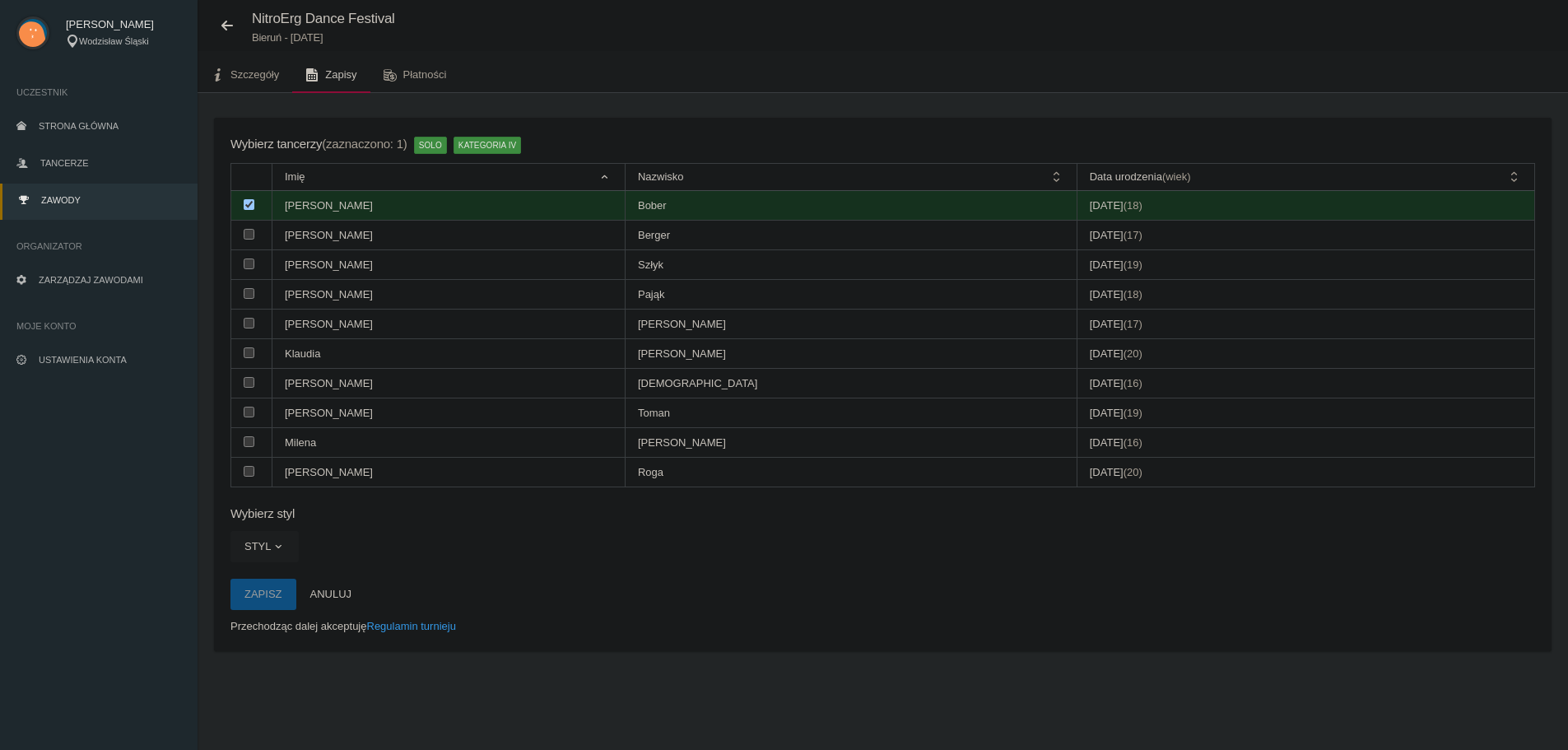
click at [272, 545] on span "button" at bounding box center [279, 547] width 13 height 13
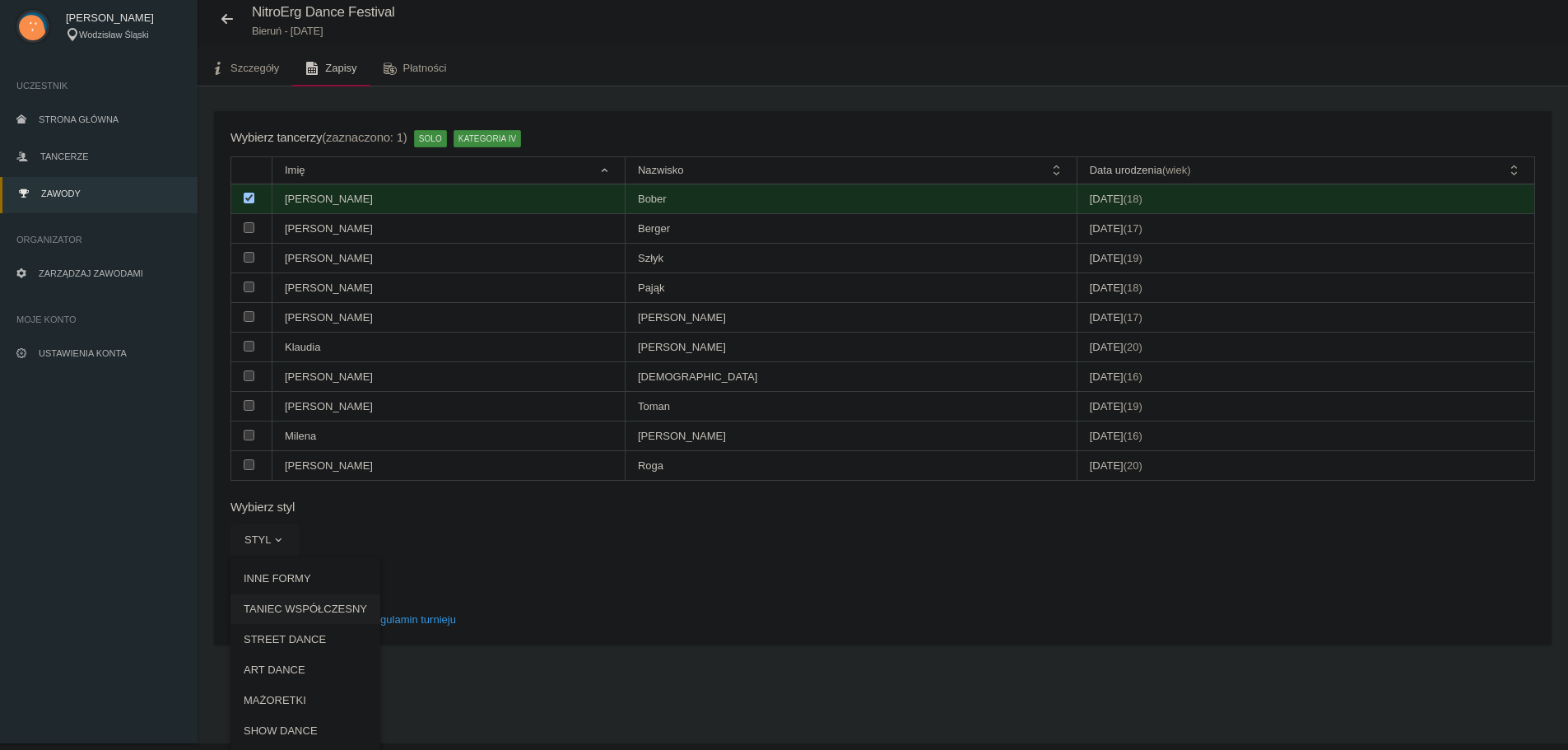
scroll to position [50, 0]
click at [550, 539] on div "Wybierz tancerzy (zaznaczono: 1) solo kategoria IV Imię Nazwisko Data urodzenia…" at bounding box center [883, 375] width 1338 height 533
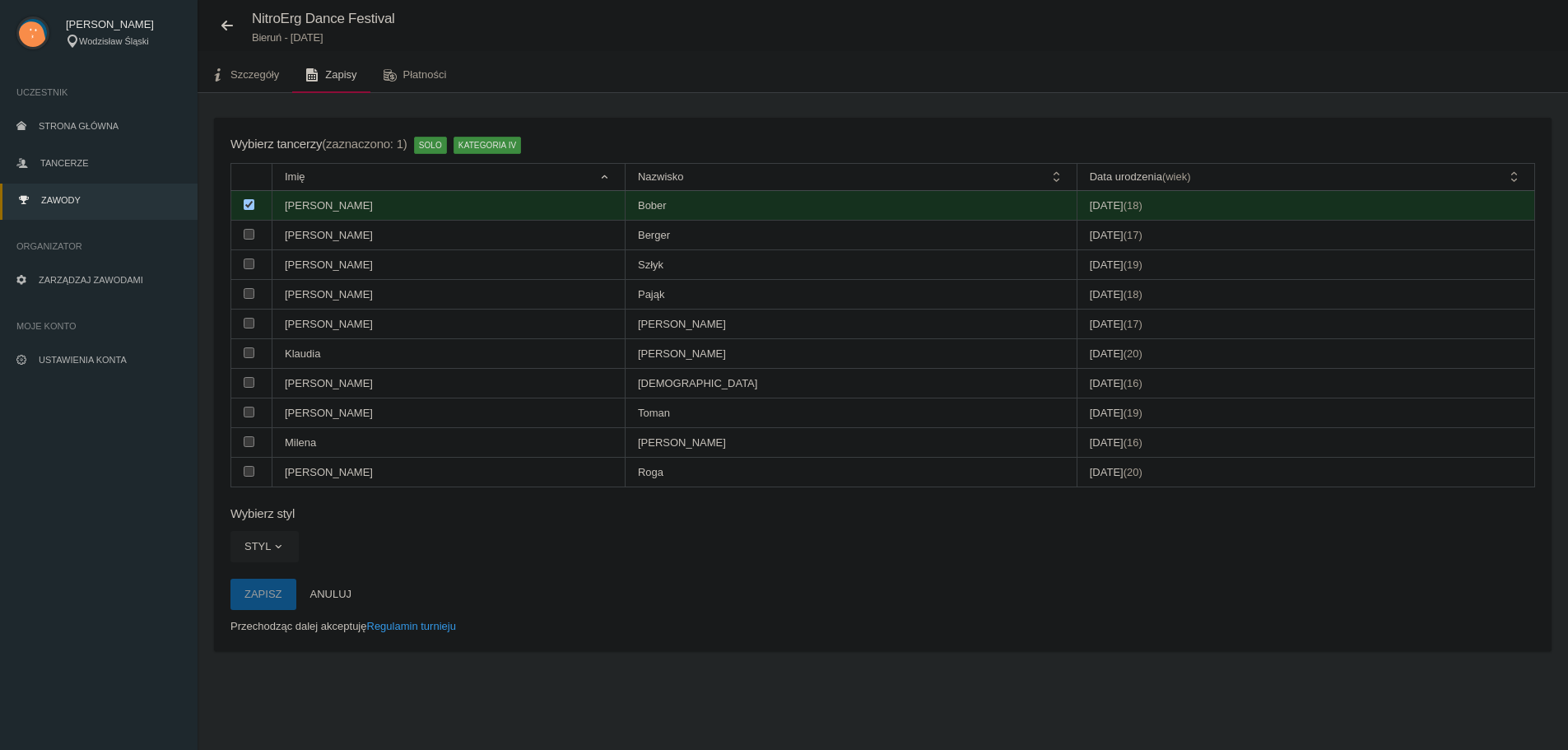
scroll to position [41, 0]
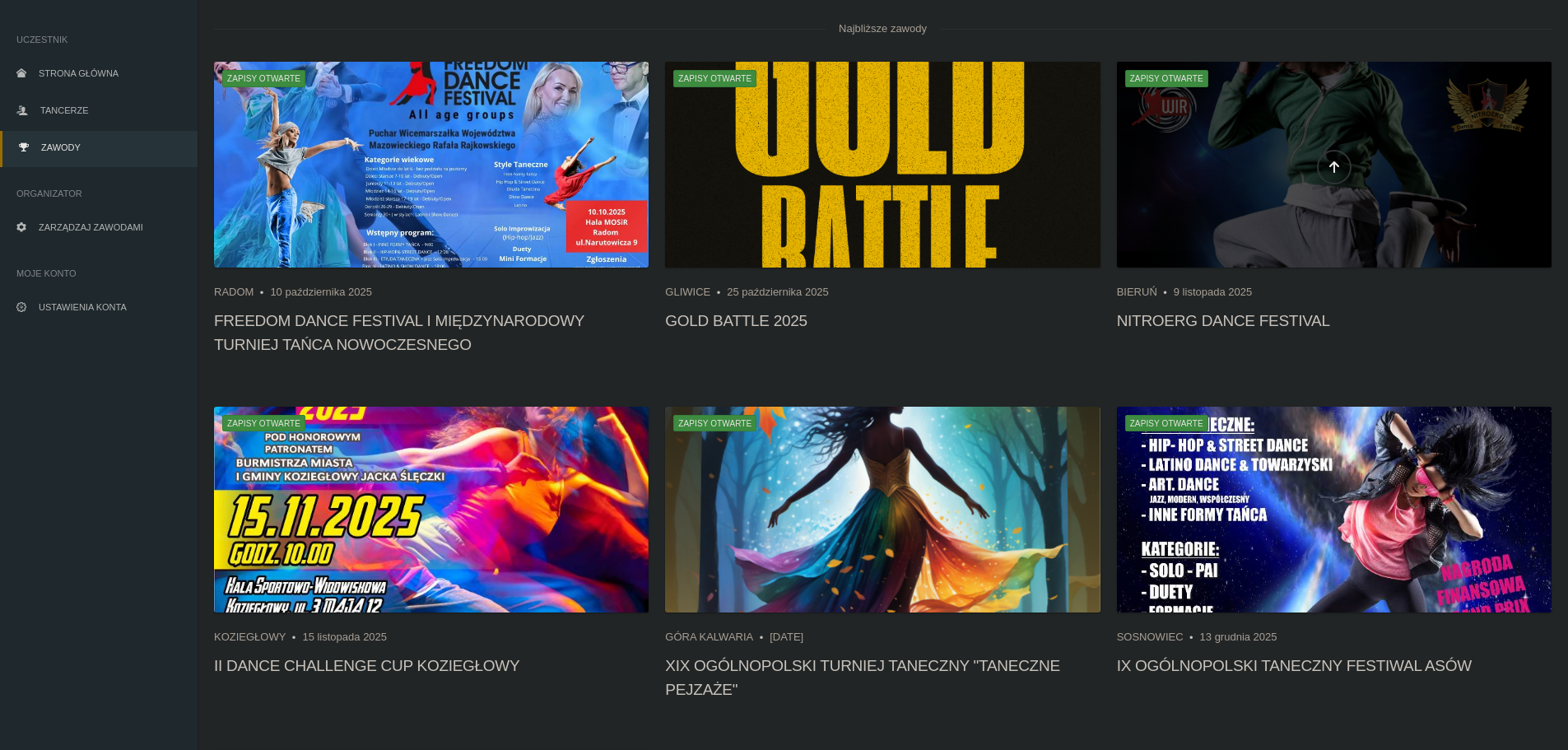
scroll to position [123, 0]
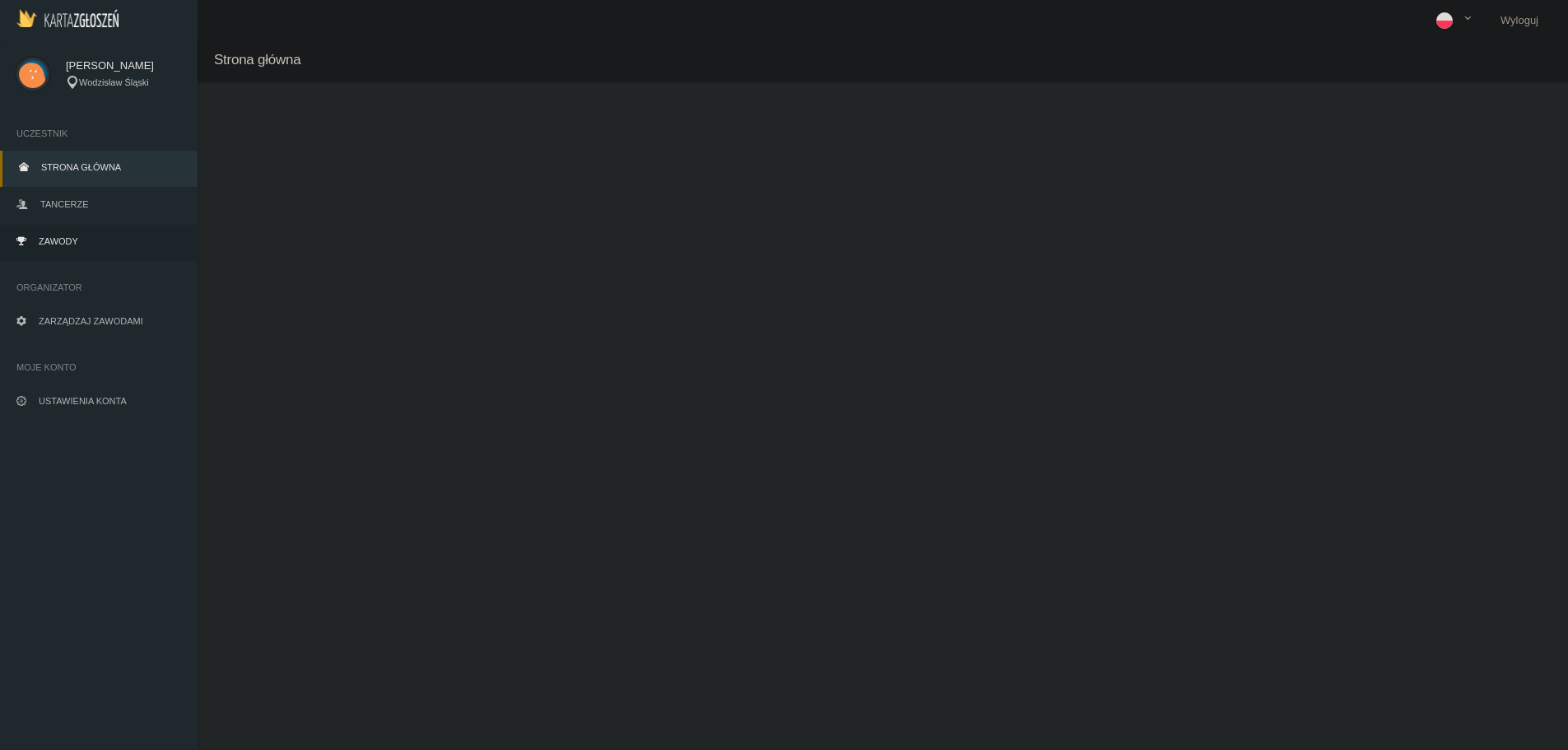
click at [49, 244] on span "Zawody" at bounding box center [58, 241] width 40 height 10
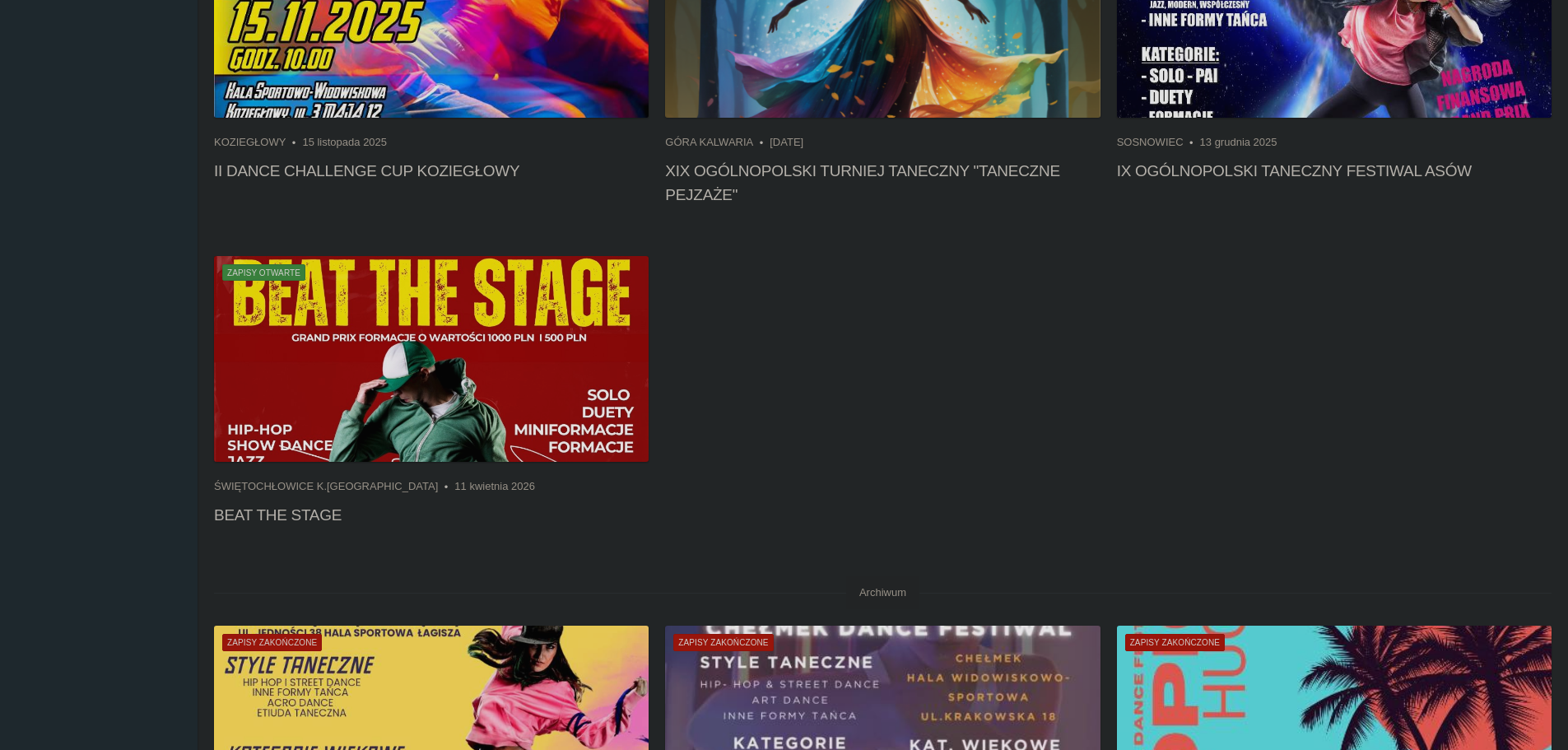
scroll to position [658, 0]
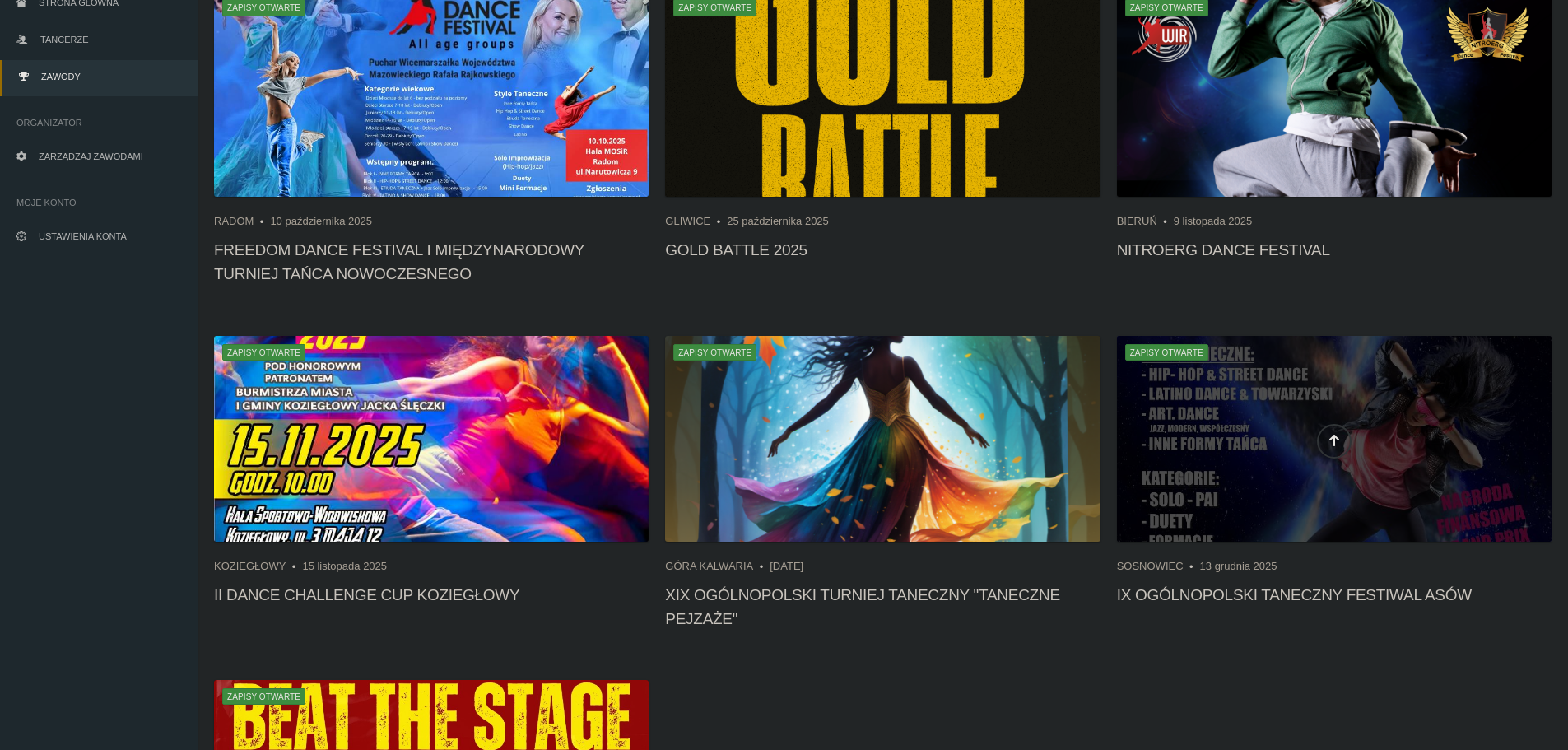
click at [1239, 420] on div at bounding box center [1334, 438] width 435 height 205
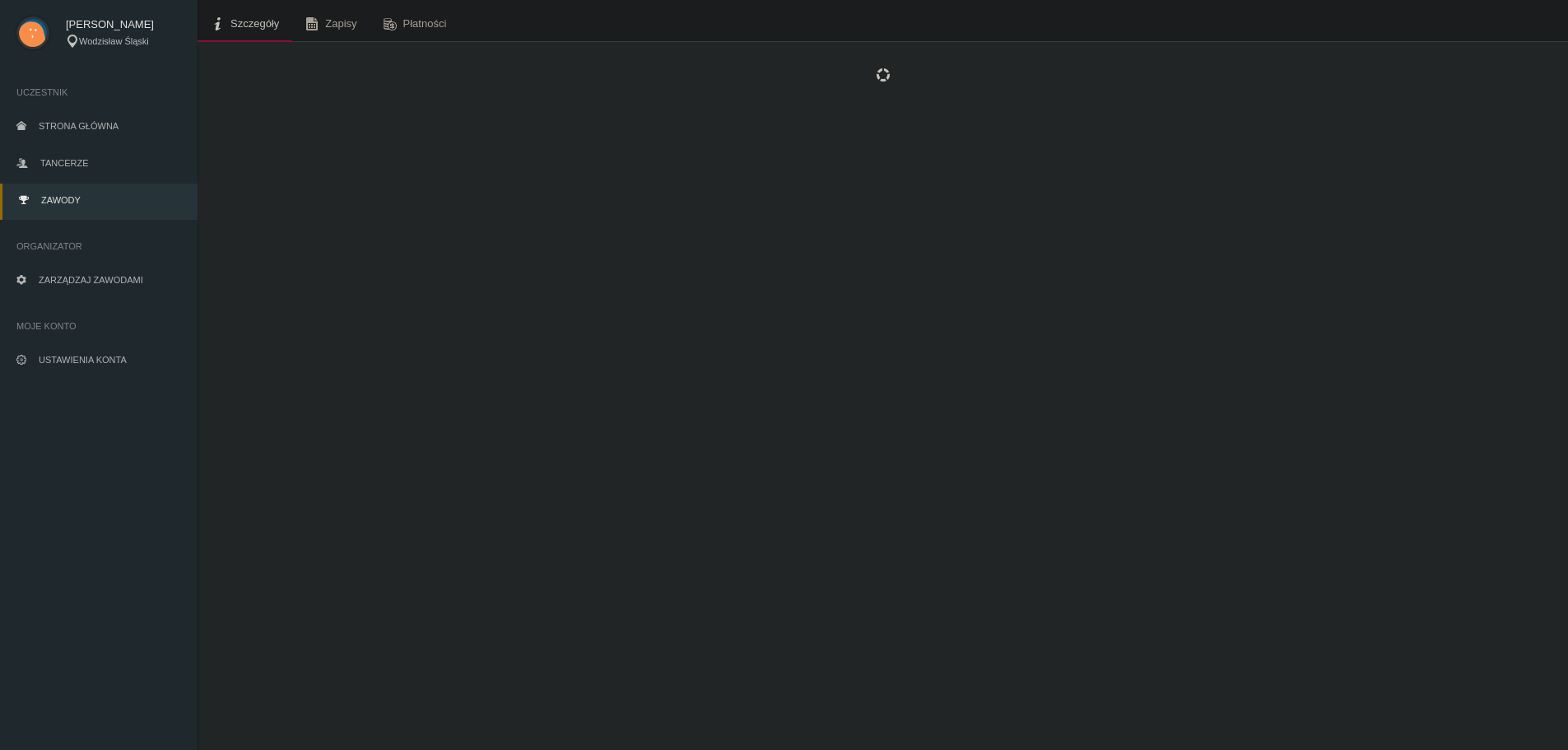
scroll to position [41, 0]
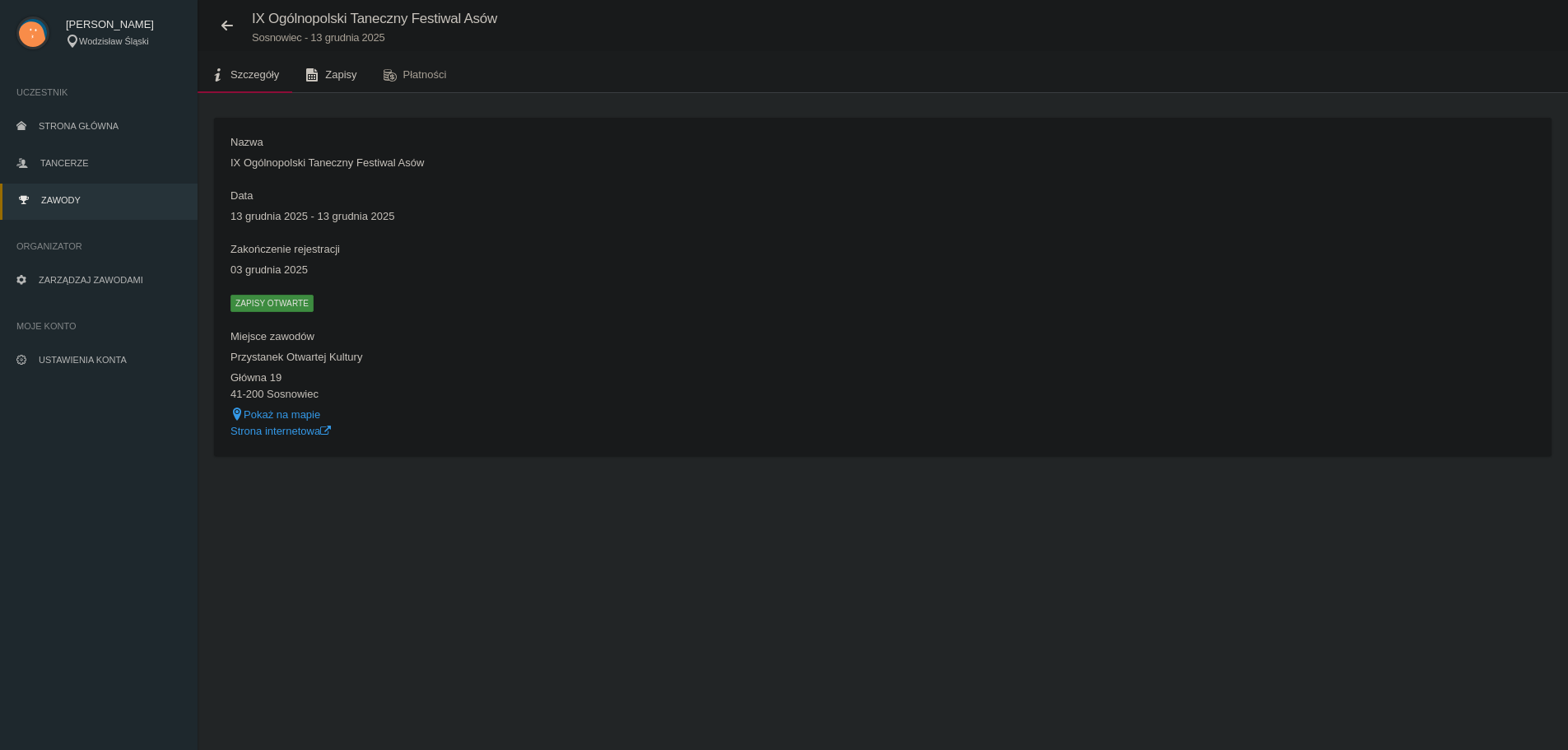
click at [335, 69] on span "Zapisy" at bounding box center [340, 74] width 31 height 13
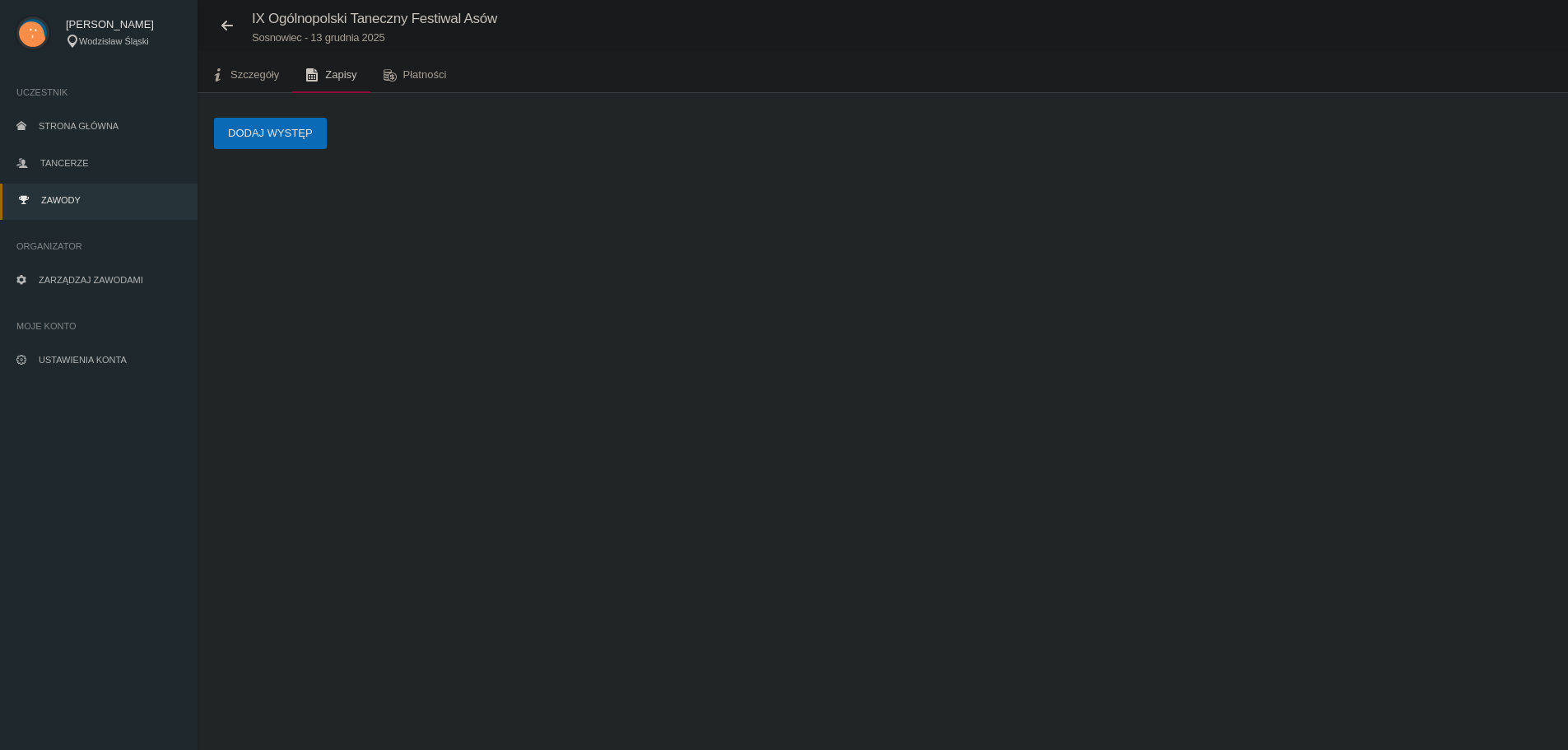
click at [324, 127] on div "Dodaj występ" at bounding box center [883, 133] width 1338 height 31
click at [308, 129] on button "Dodaj występ" at bounding box center [270, 133] width 113 height 31
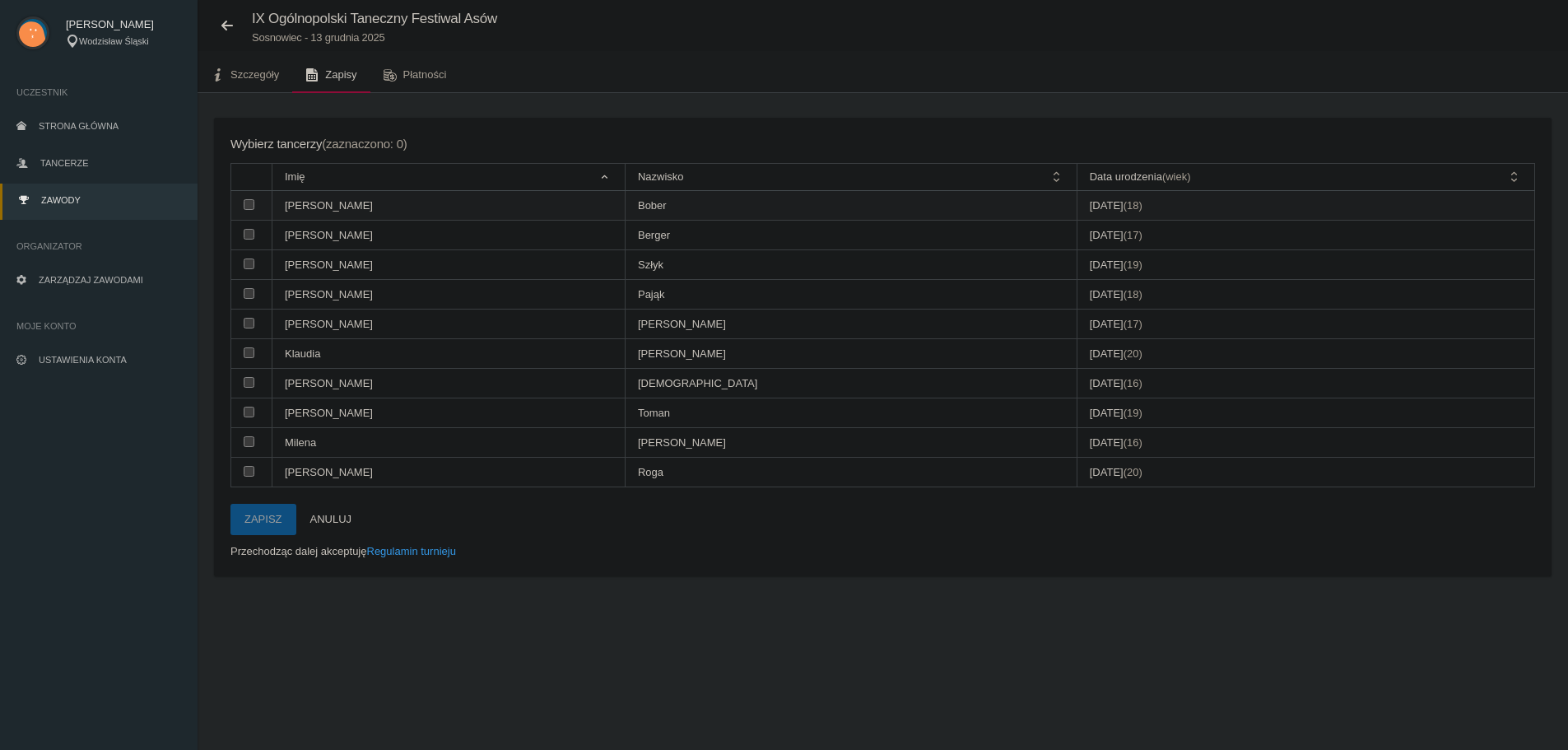
click at [250, 201] on input "checkbox" at bounding box center [249, 204] width 11 height 11
checkbox input "true"
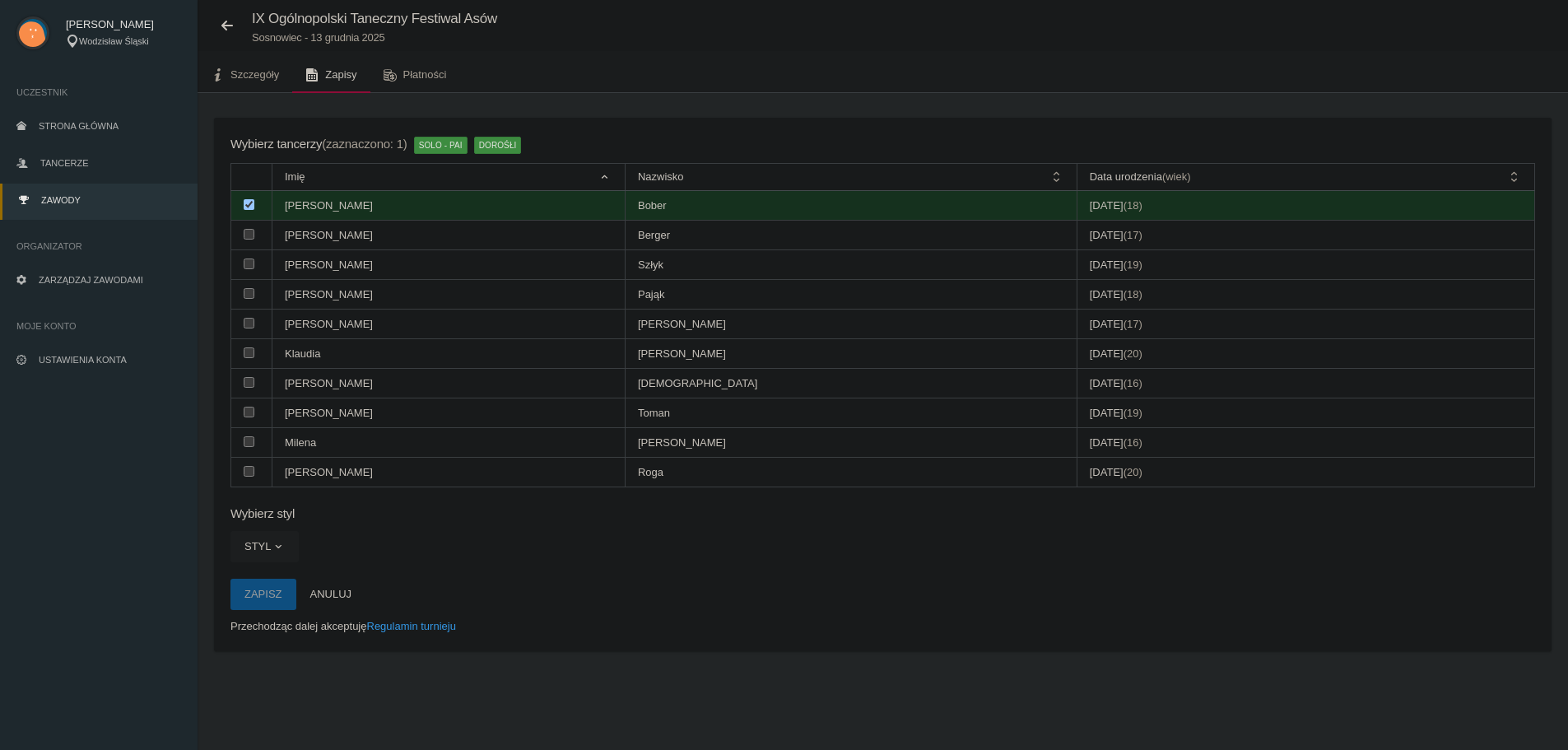
click at [279, 560] on button "Styl" at bounding box center [264, 547] width 68 height 31
click at [588, 563] on div "Wybierz tancerzy (zaznaczono: 1) Solo - PAI Dorośłi Imię Nazwisko Data urodzeni…" at bounding box center [883, 384] width 1338 height 533
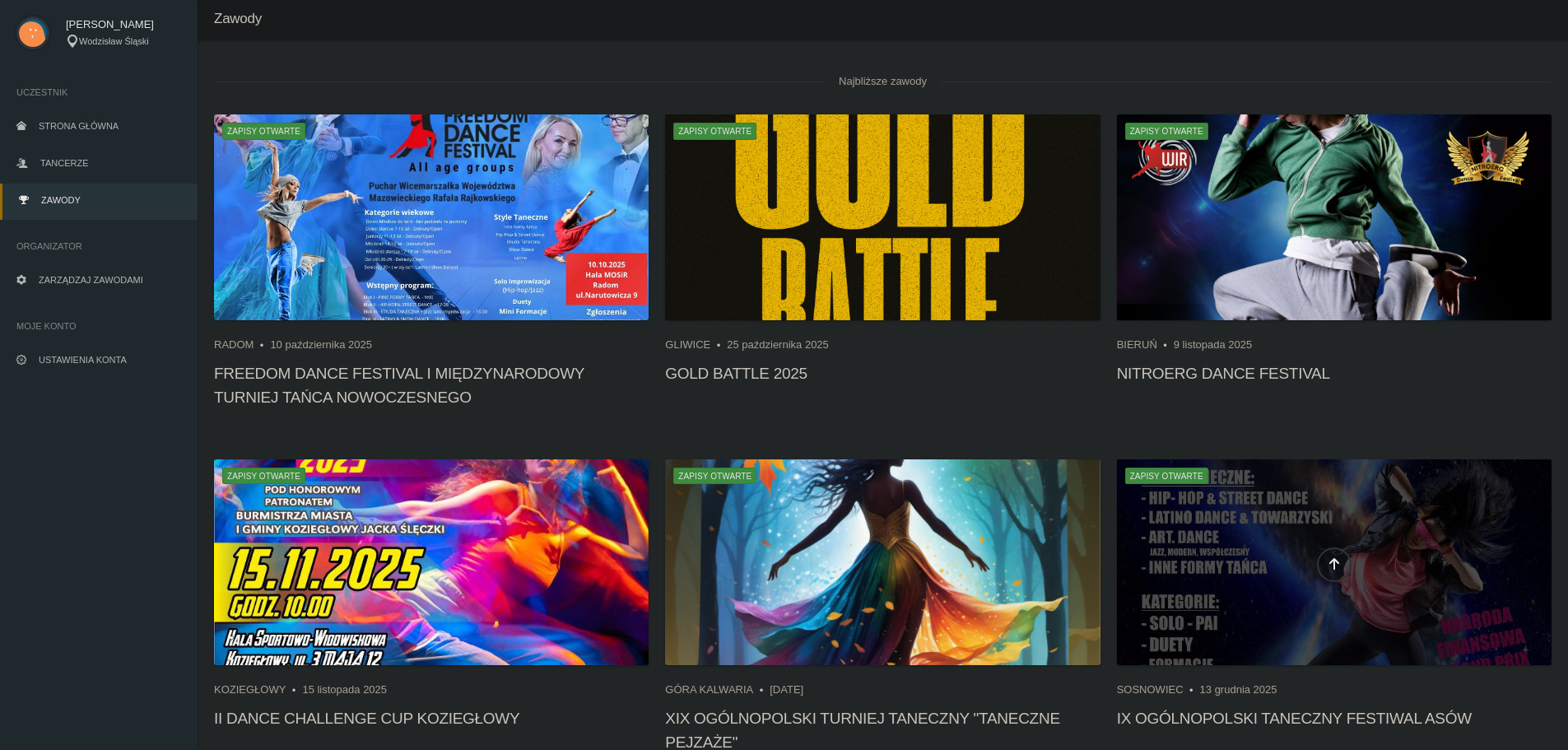
click at [1260, 549] on span at bounding box center [1334, 565] width 435 height 35
